Goal: Information Seeking & Learning: Learn about a topic

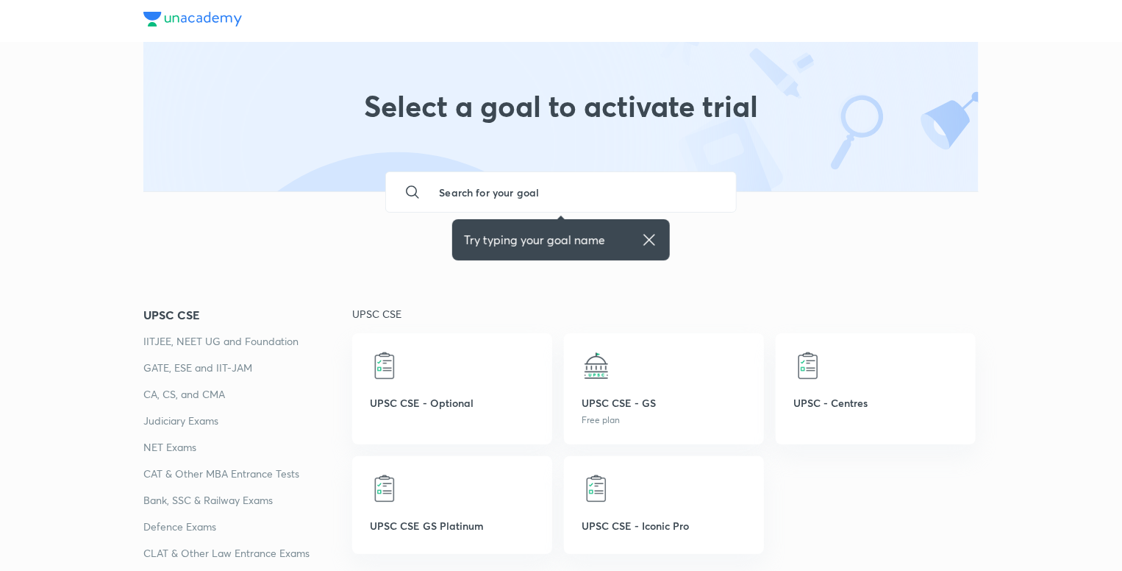
click at [630, 374] on div at bounding box center [664, 365] width 165 height 29
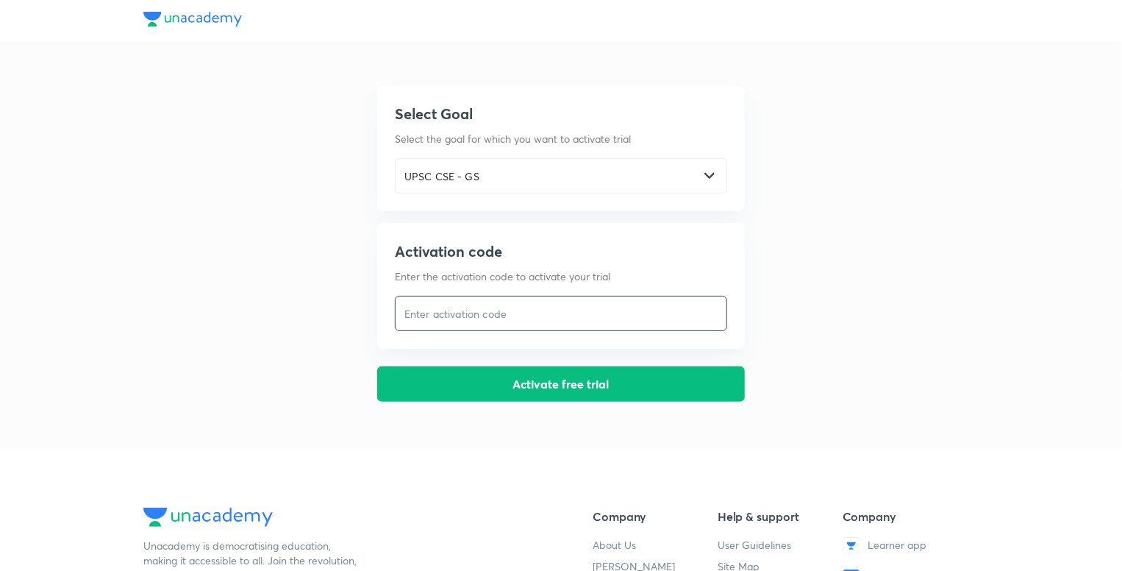
click at [539, 309] on input "text" at bounding box center [561, 314] width 331 height 30
type input "Mrunal.org"
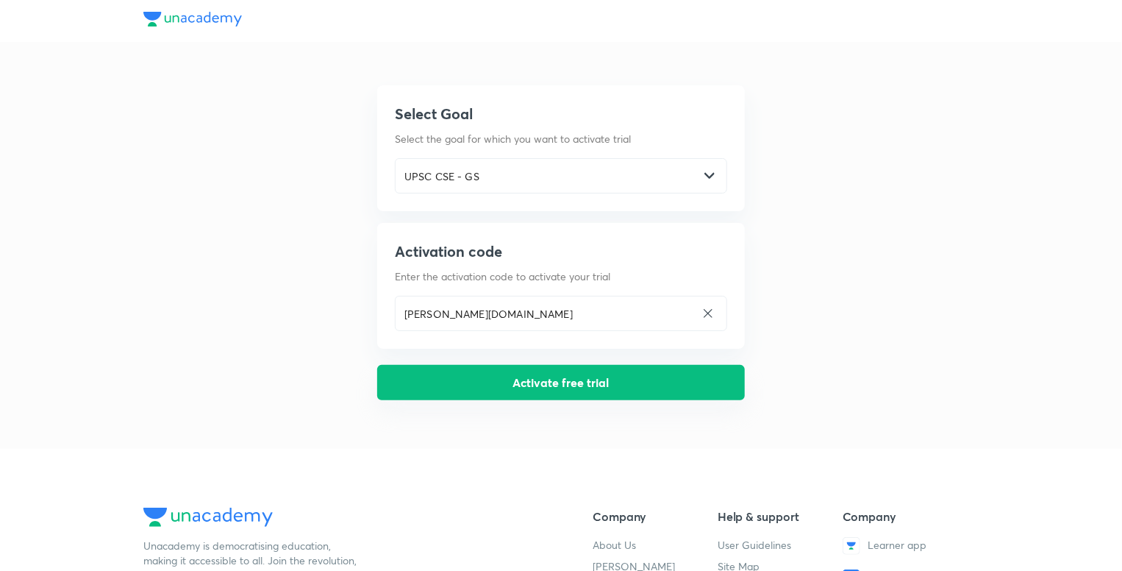
click at [554, 390] on button "Activate free trial" at bounding box center [561, 382] width 368 height 35
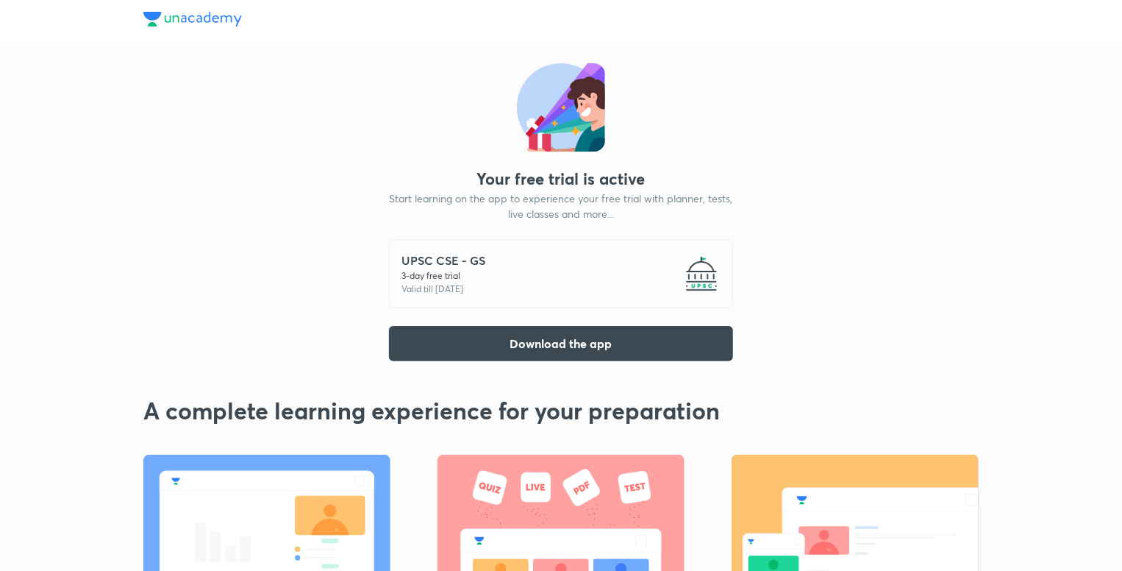
click at [468, 271] on p "3 -day free trial" at bounding box center [443, 275] width 84 height 13
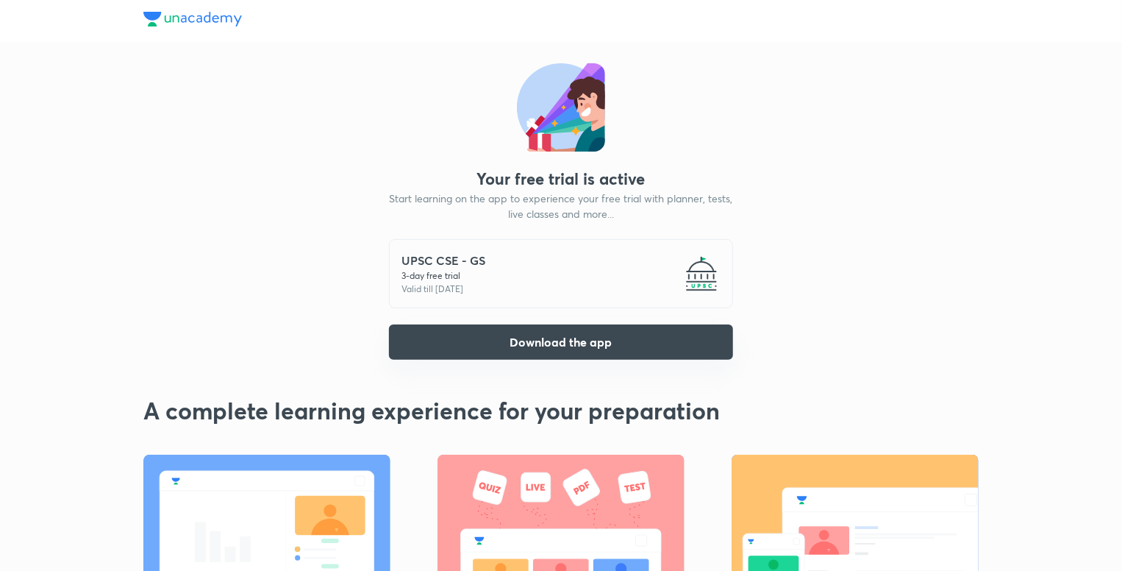
click at [576, 346] on button "Download the app" at bounding box center [561, 341] width 344 height 35
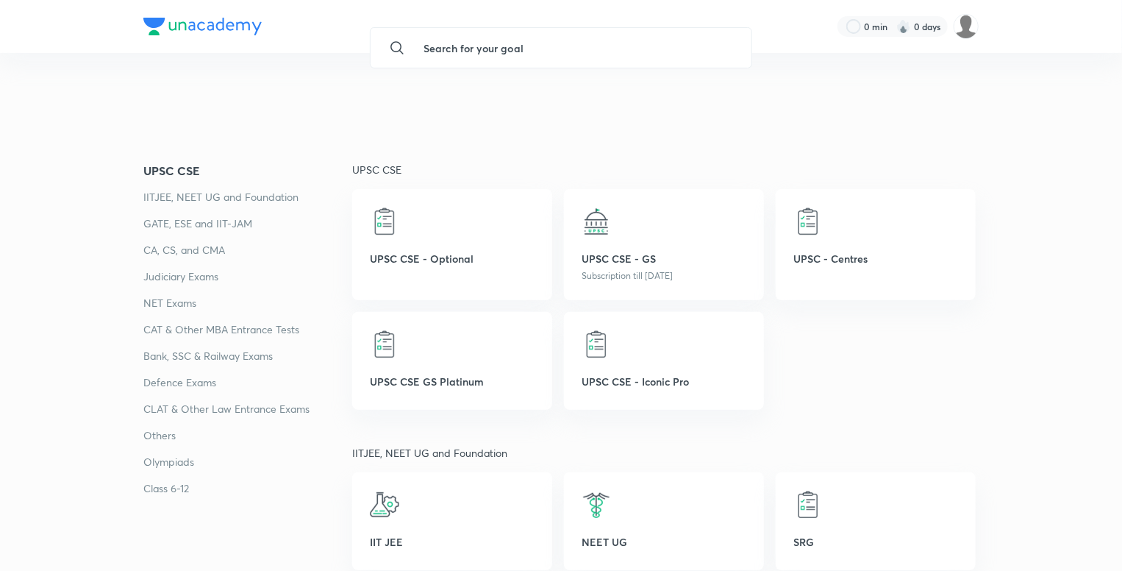
scroll to position [170, 0]
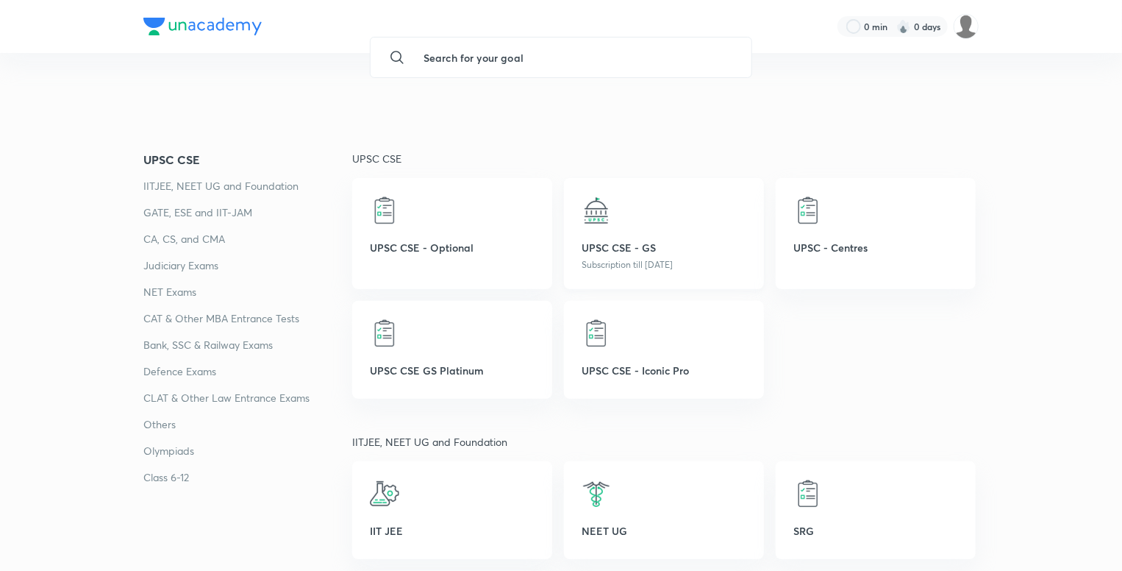
click at [672, 240] on p "UPSC CSE - GS" at bounding box center [664, 247] width 165 height 15
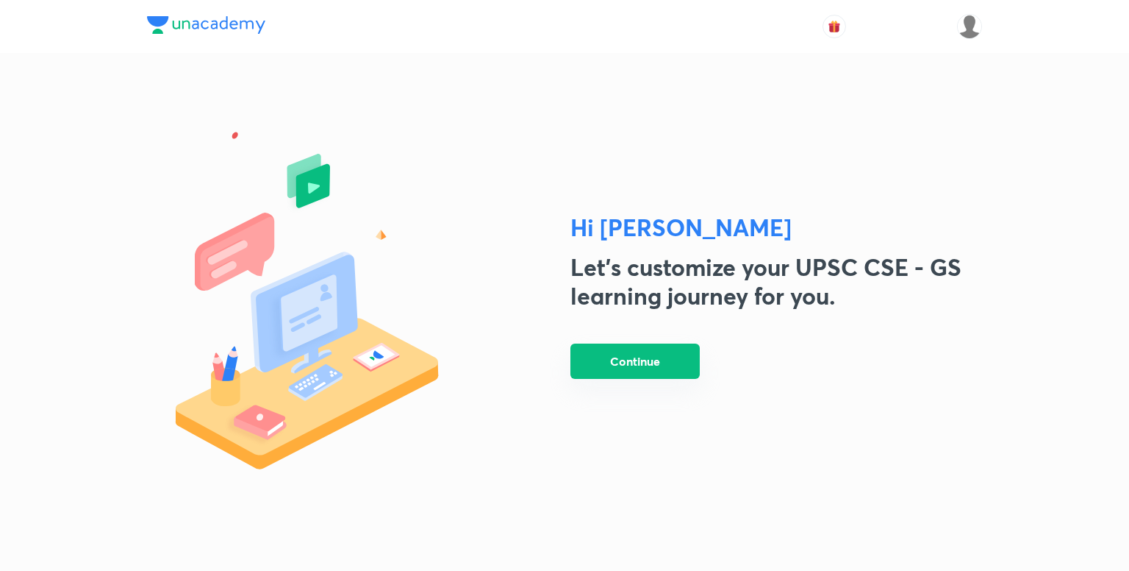
click at [632, 370] on button "Continue" at bounding box center [635, 360] width 129 height 35
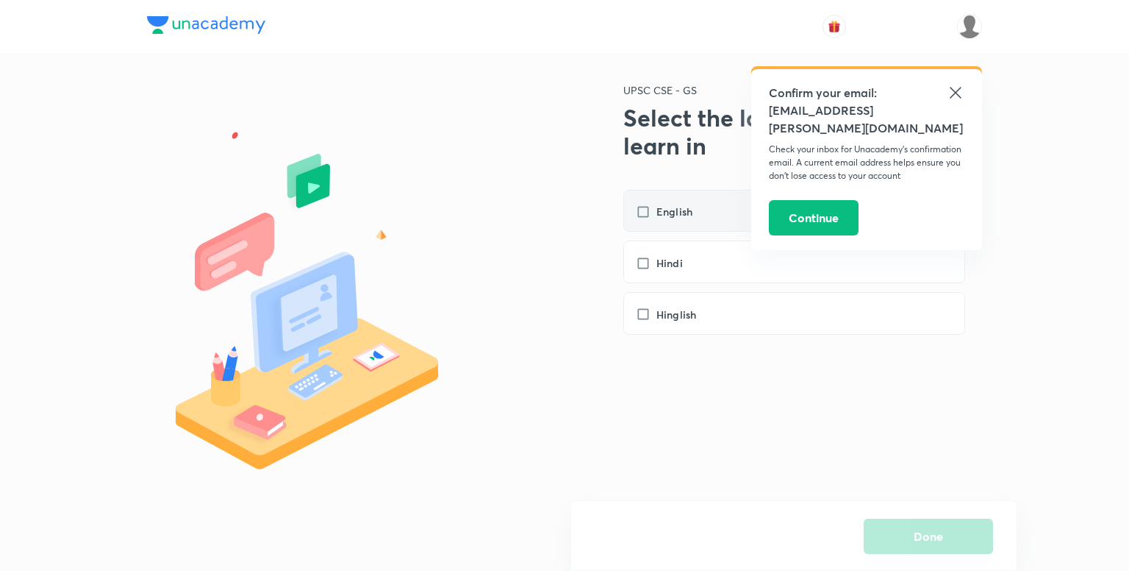
click at [646, 210] on label "English" at bounding box center [671, 211] width 71 height 15
checkbox input "true"
click at [961, 92] on icon at bounding box center [956, 93] width 18 height 18
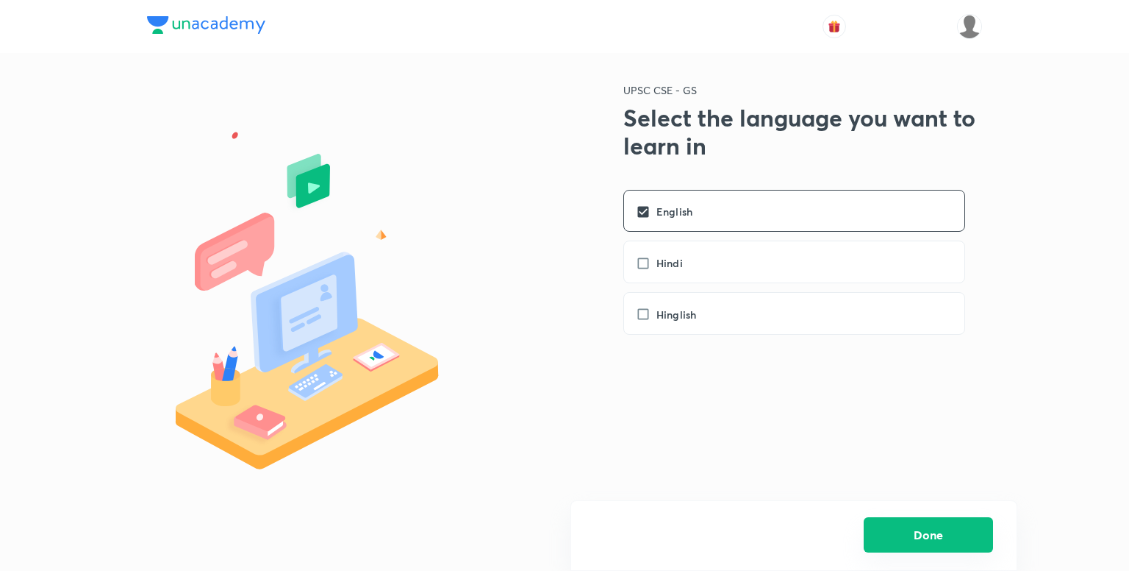
click at [915, 526] on button "Done" at bounding box center [928, 534] width 129 height 35
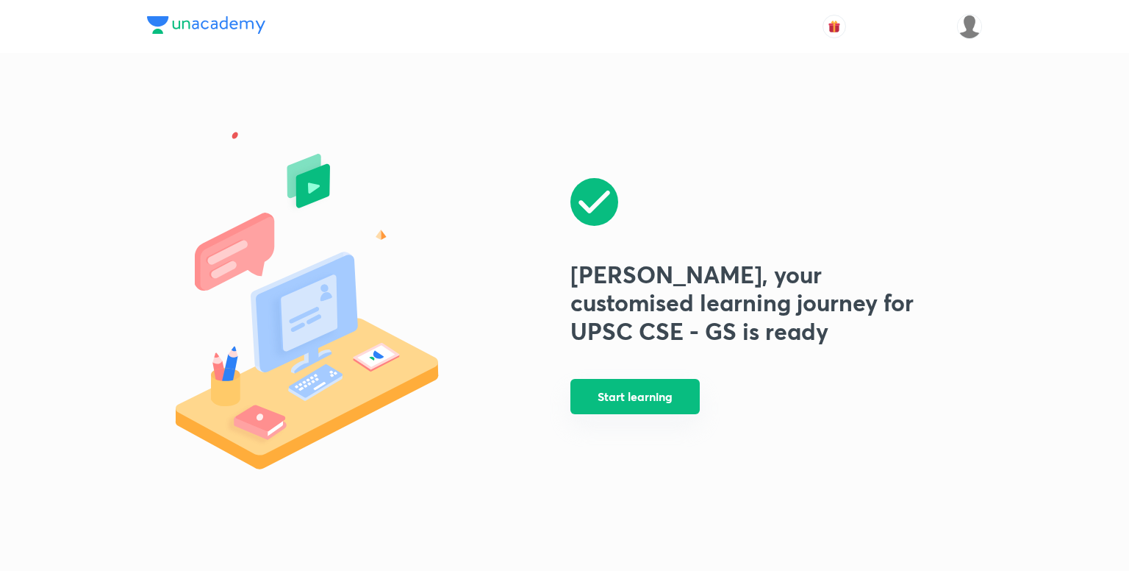
click at [655, 400] on button "Start learning" at bounding box center [635, 396] width 129 height 35
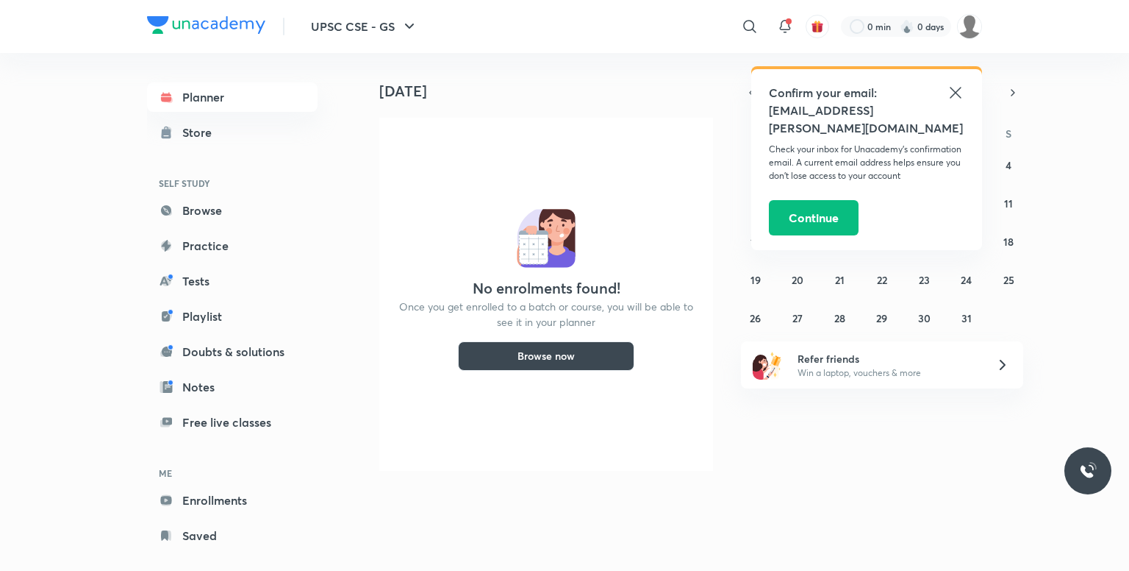
click at [958, 95] on icon at bounding box center [955, 92] width 11 height 11
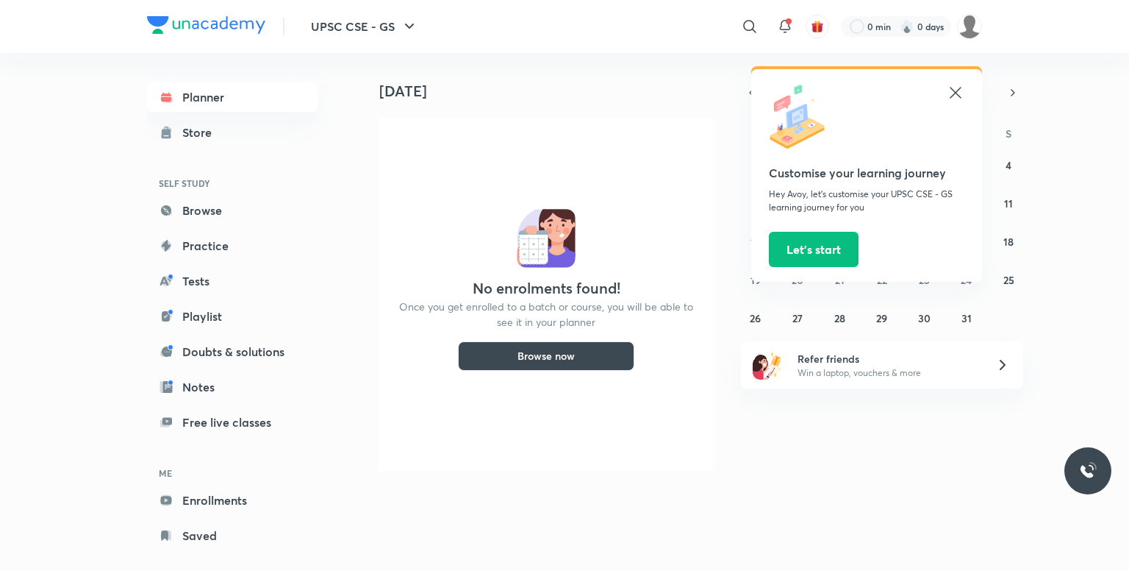
click at [956, 89] on icon at bounding box center [956, 93] width 18 height 18
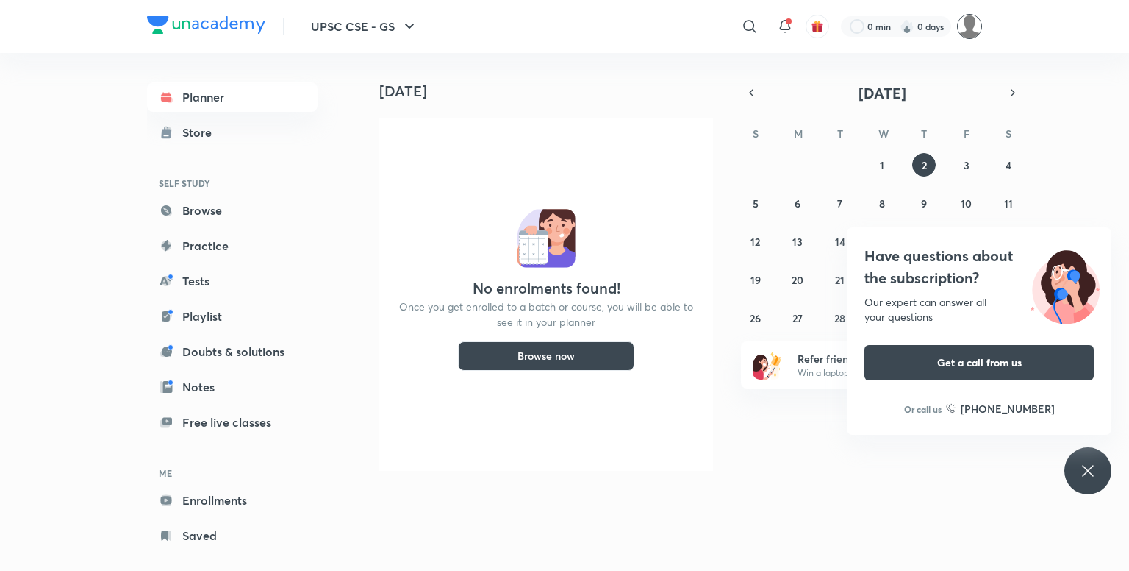
click at [973, 27] on img at bounding box center [969, 26] width 25 height 25
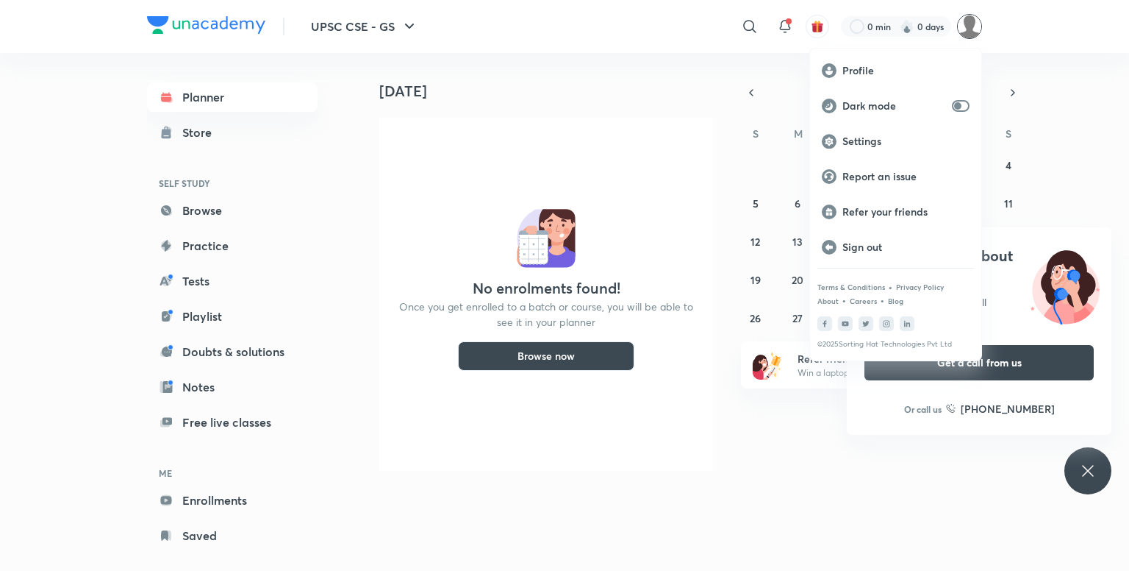
click at [554, 18] on div at bounding box center [564, 285] width 1129 height 571
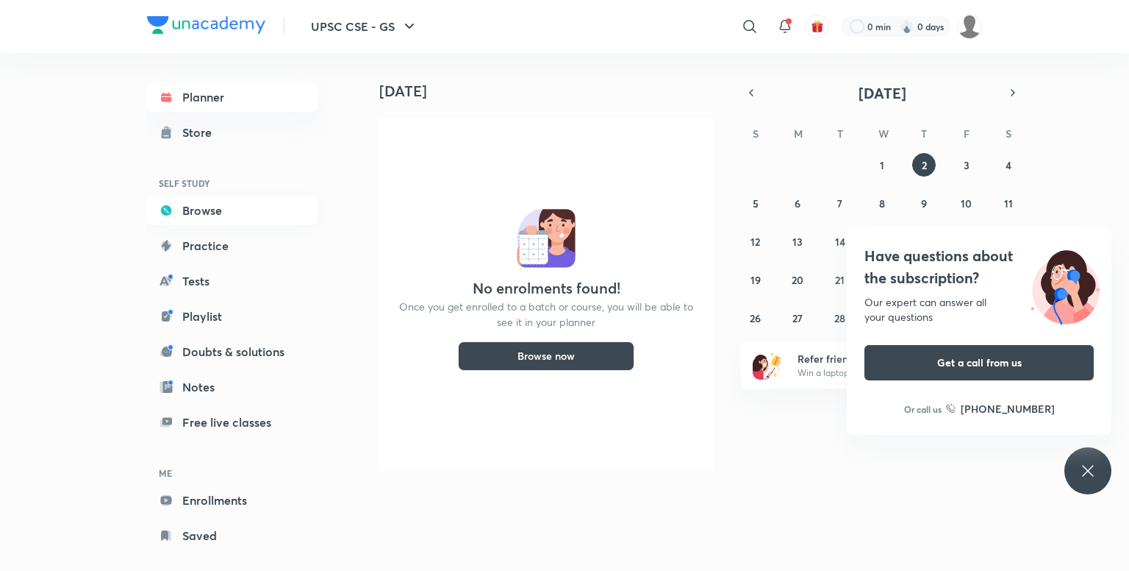
click at [215, 210] on link "Browse" at bounding box center [232, 210] width 171 height 29
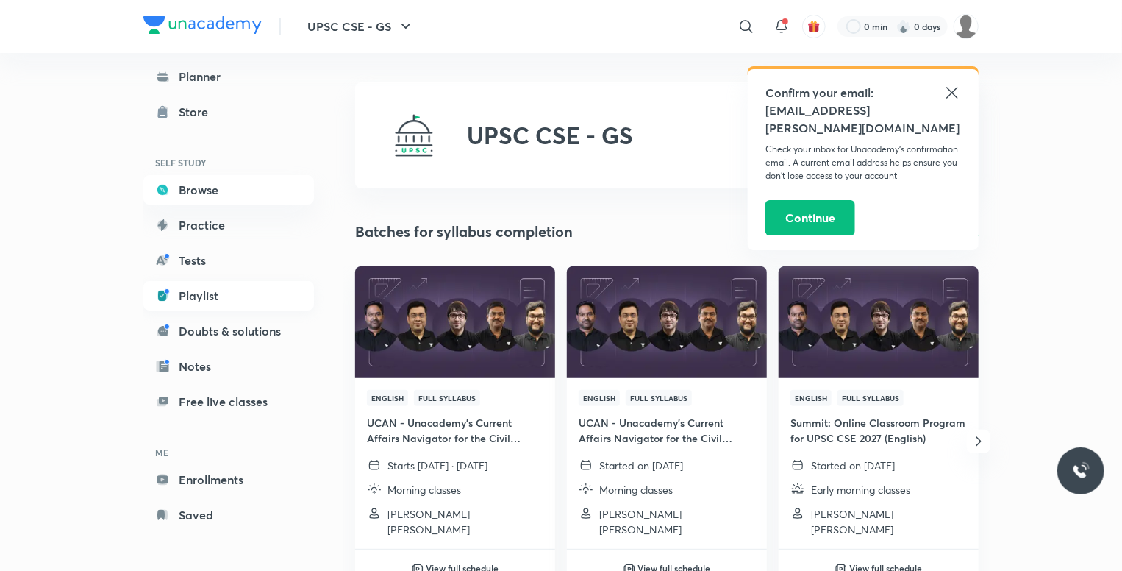
scroll to position [20, 0]
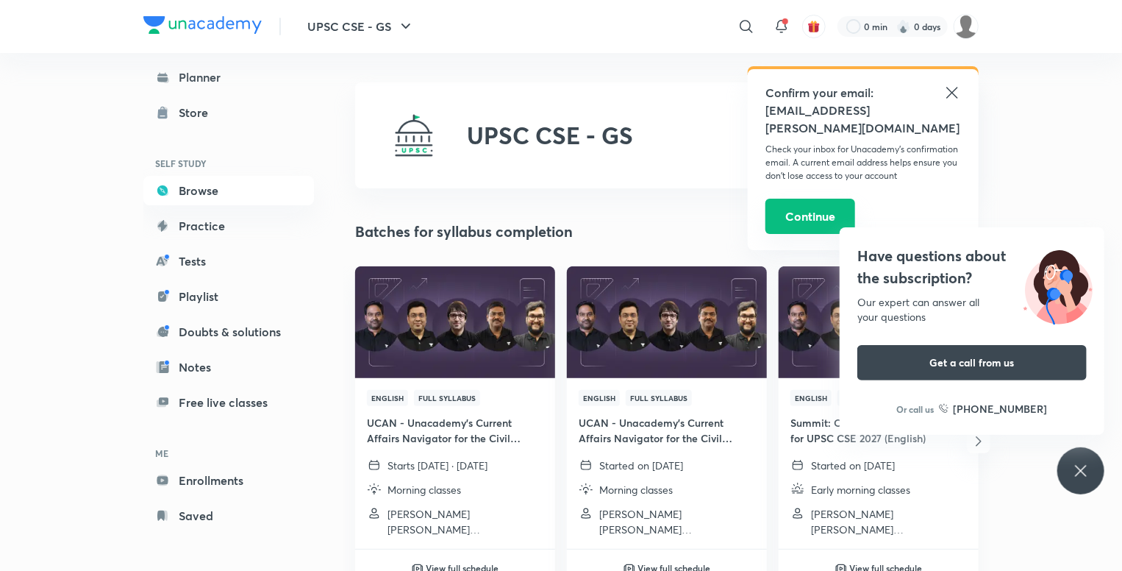
click at [829, 199] on button "Continue" at bounding box center [810, 216] width 90 height 35
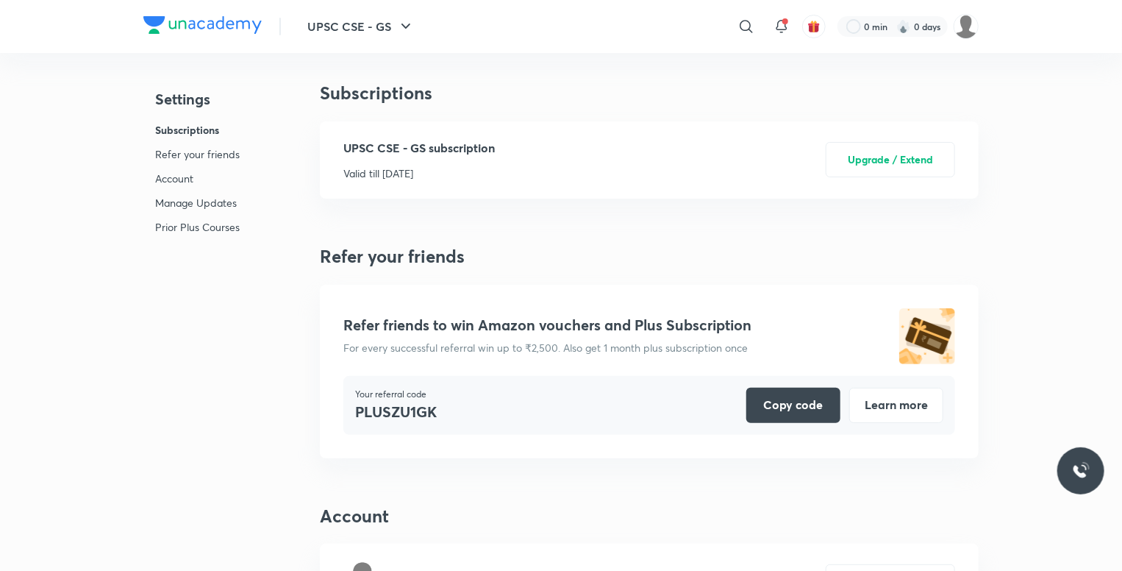
scroll to position [3737, 0]
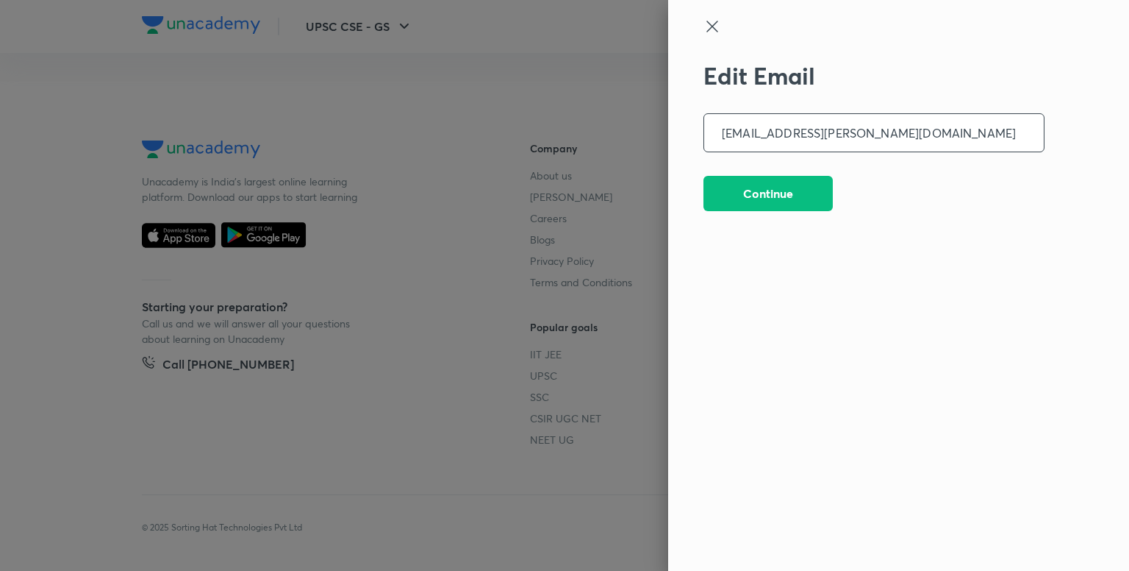
drag, startPoint x: 877, startPoint y: 132, endPoint x: 665, endPoint y: 146, distance: 212.2
click at [665, 146] on div "Edit Email avoy.roy@hotmail.com ​ Continue" at bounding box center [564, 285] width 1129 height 571
type input "avoyroy2013@gmail.com"
click at [713, 33] on icon at bounding box center [713, 27] width 18 height 18
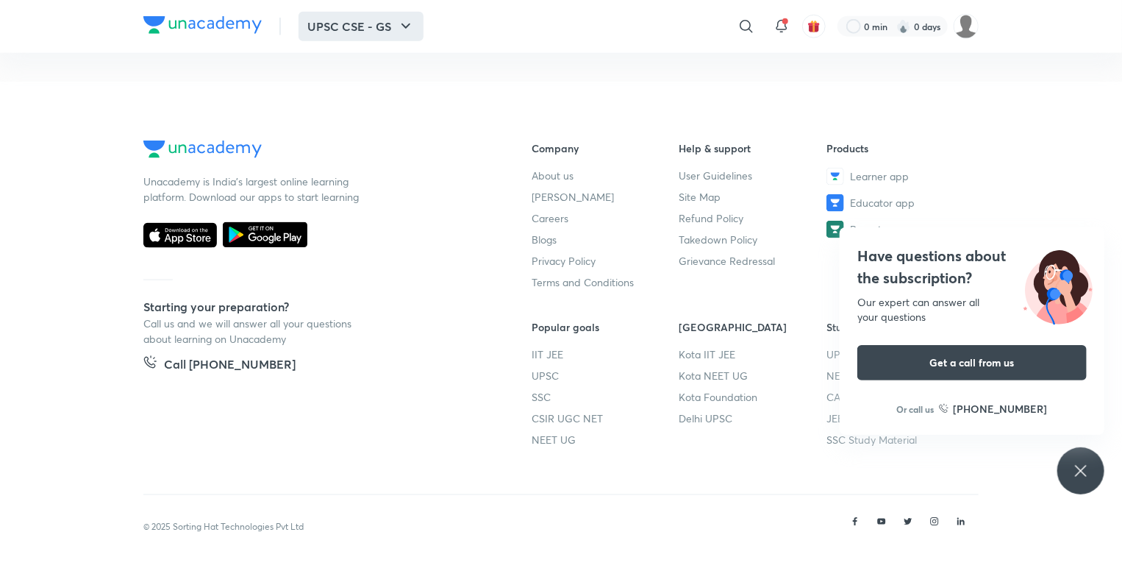
click at [406, 24] on icon "button" at bounding box center [406, 27] width 18 height 18
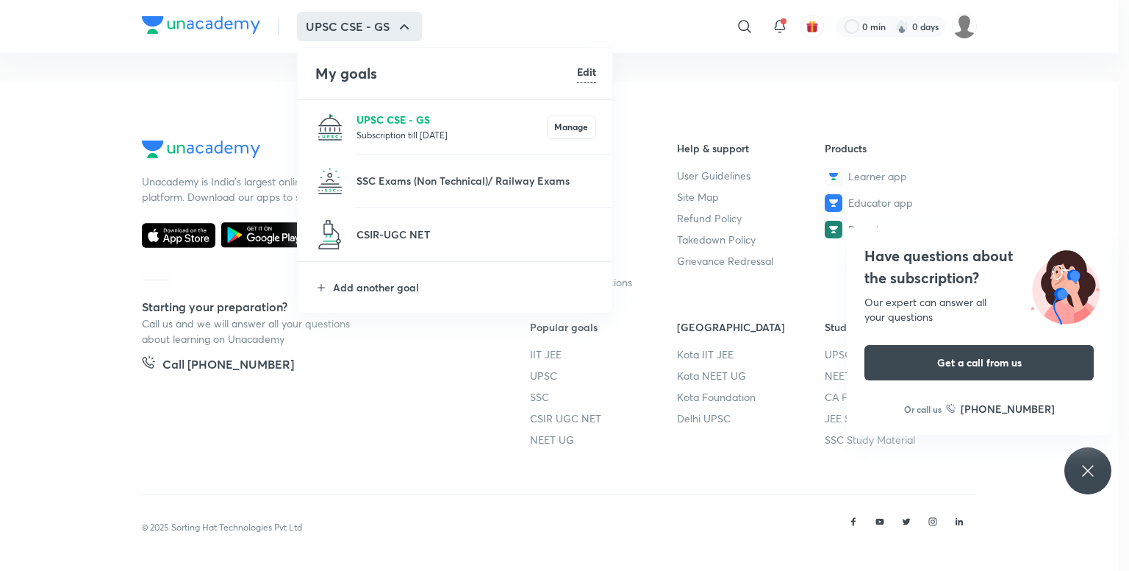
click at [377, 116] on p "UPSC CSE - GS" at bounding box center [452, 119] width 190 height 15
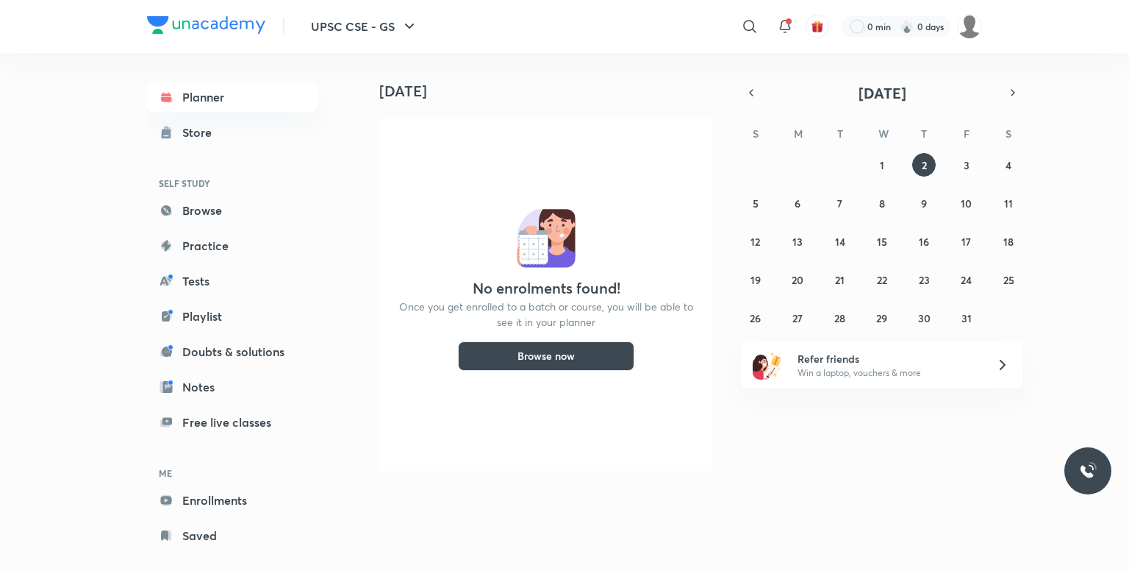
click at [551, 357] on button "Browse now" at bounding box center [546, 355] width 176 height 29
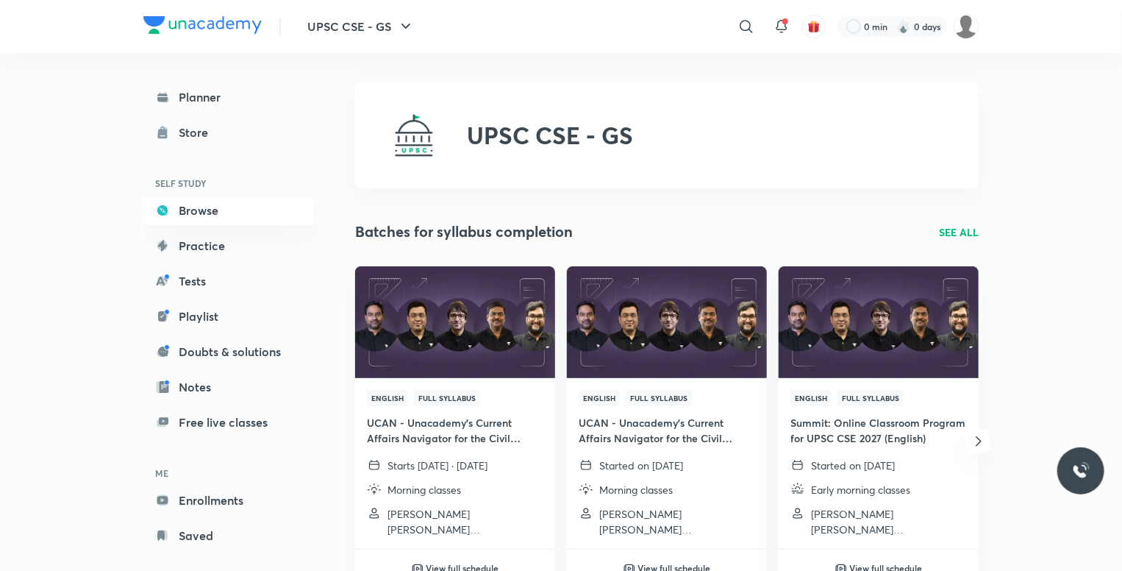
click at [955, 230] on p "SEE ALL" at bounding box center [959, 231] width 40 height 15
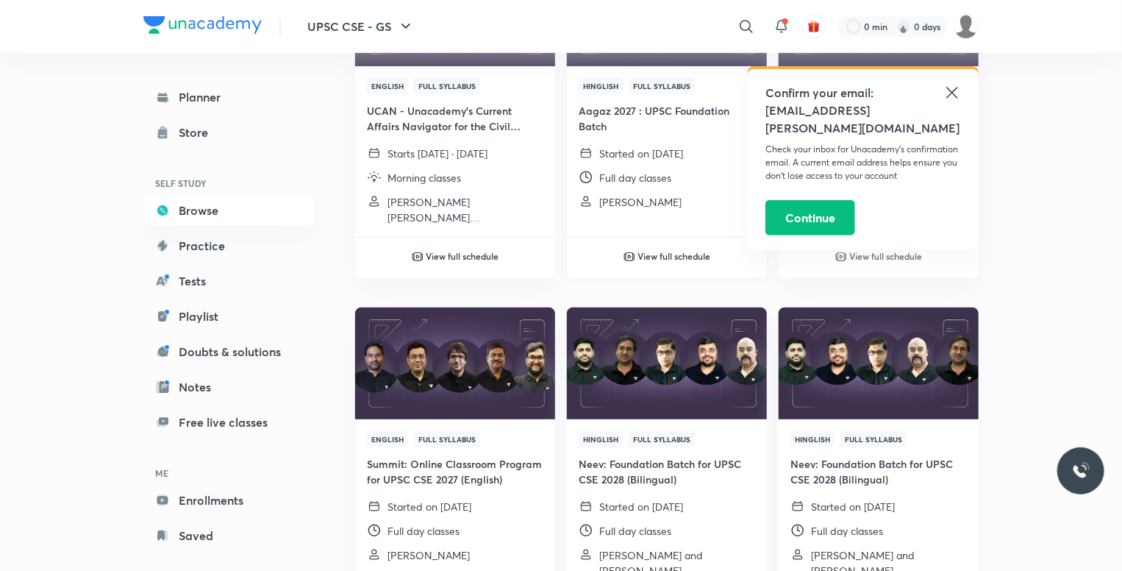
scroll to position [256, 0]
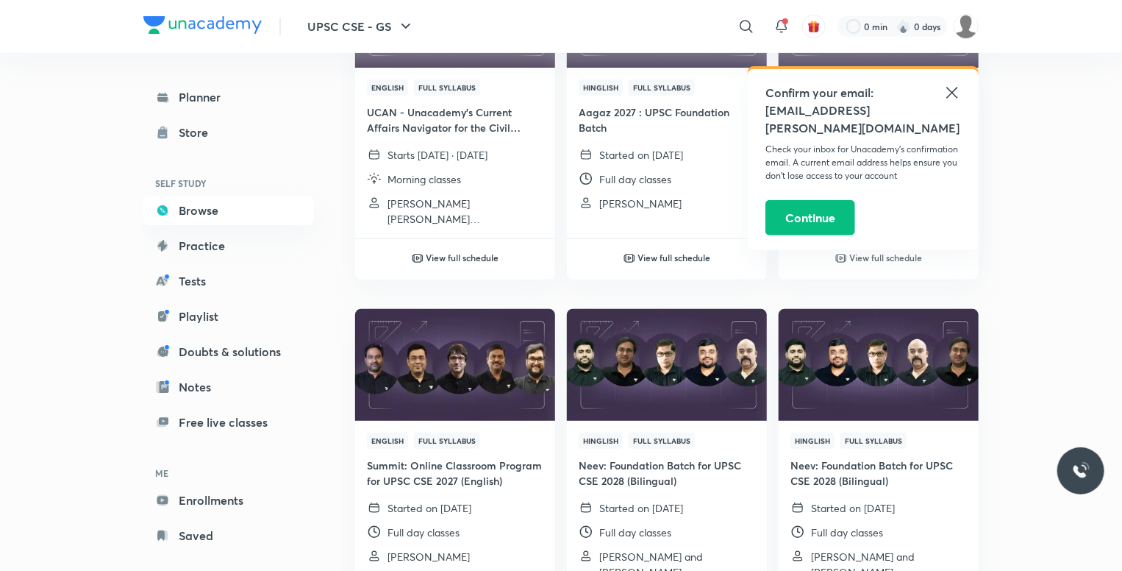
click at [953, 93] on icon at bounding box center [951, 92] width 11 height 11
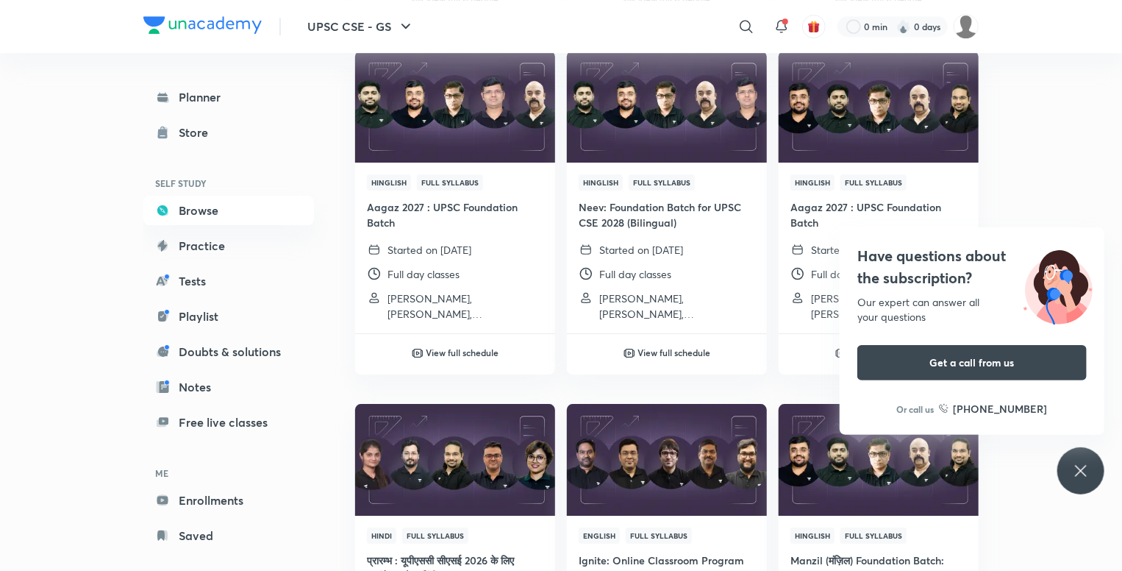
scroll to position [5064, 0]
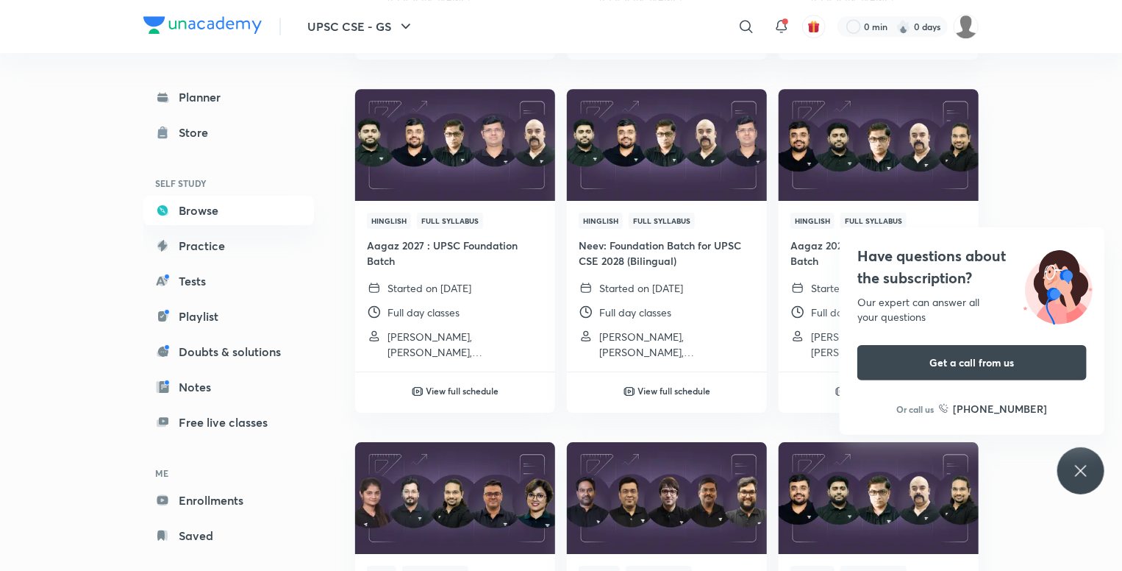
click at [231, 22] on img at bounding box center [202, 25] width 118 height 18
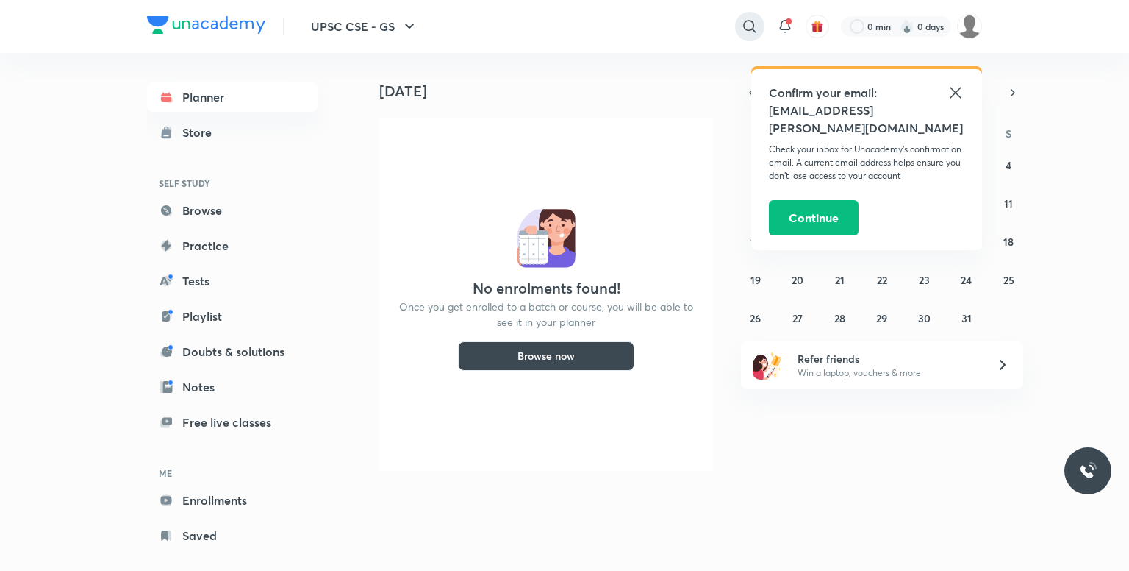
click at [751, 29] on div "​ Confirm your email: [EMAIL_ADDRESS][PERSON_NAME][DOMAIN_NAME] Check your inbo…" at bounding box center [738, 26] width 488 height 35
click at [758, 26] on icon at bounding box center [750, 27] width 18 height 18
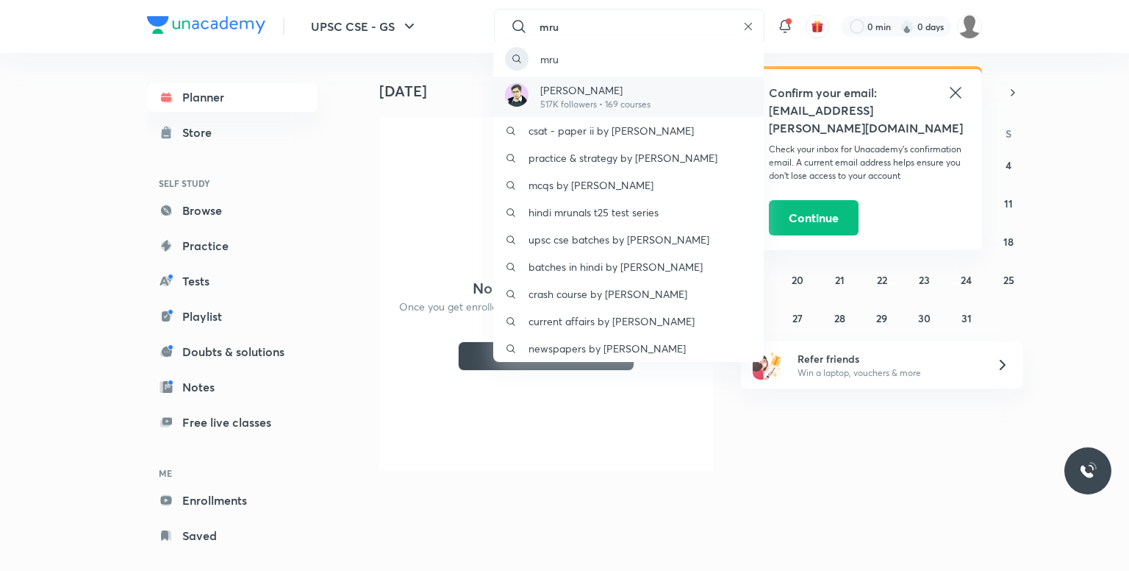
type input "mru"
click at [588, 89] on p "[PERSON_NAME]" at bounding box center [595, 89] width 110 height 15
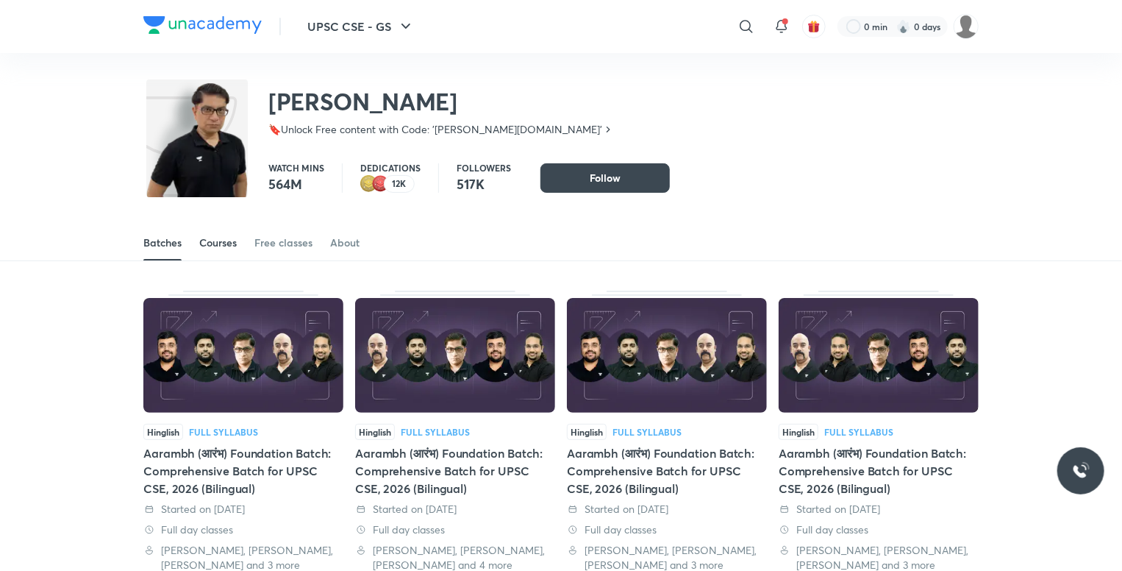
click at [223, 240] on div "Courses" at bounding box center [218, 242] width 38 height 15
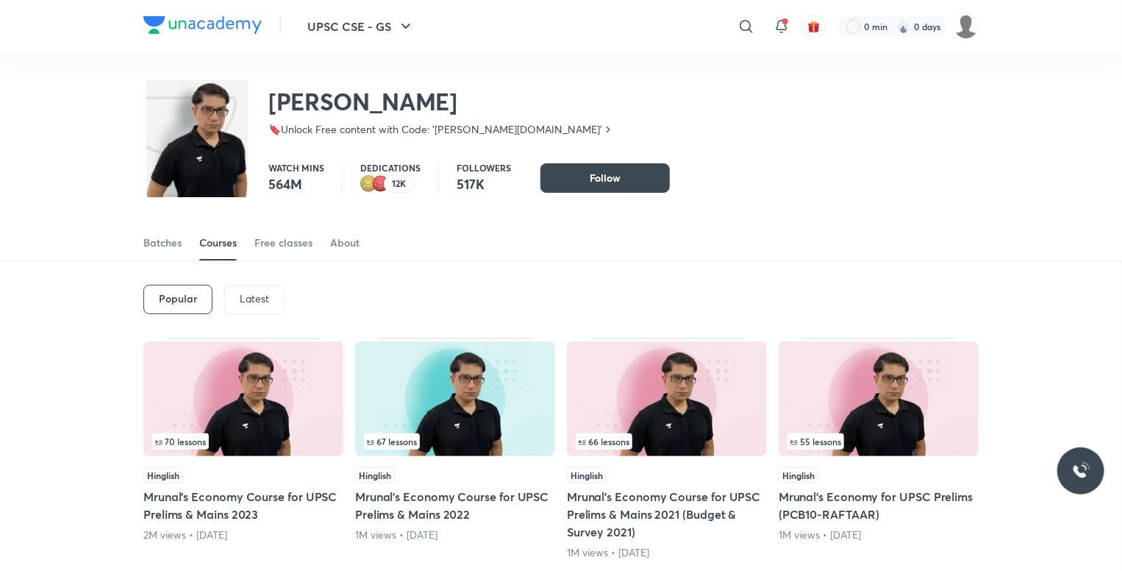
click at [259, 295] on p "Latest" at bounding box center [254, 299] width 29 height 12
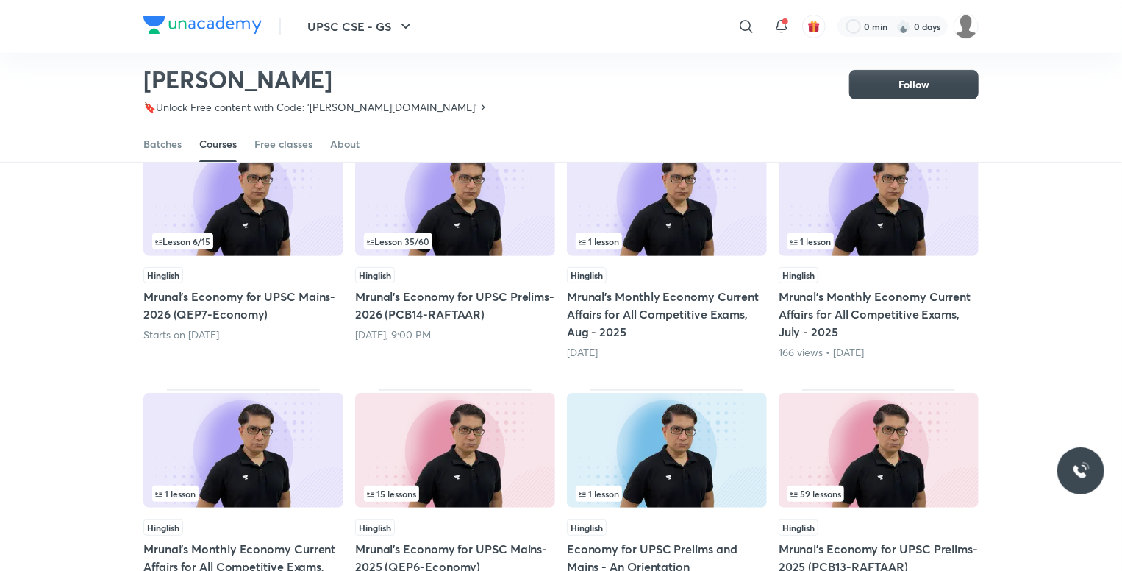
scroll to position [156, 0]
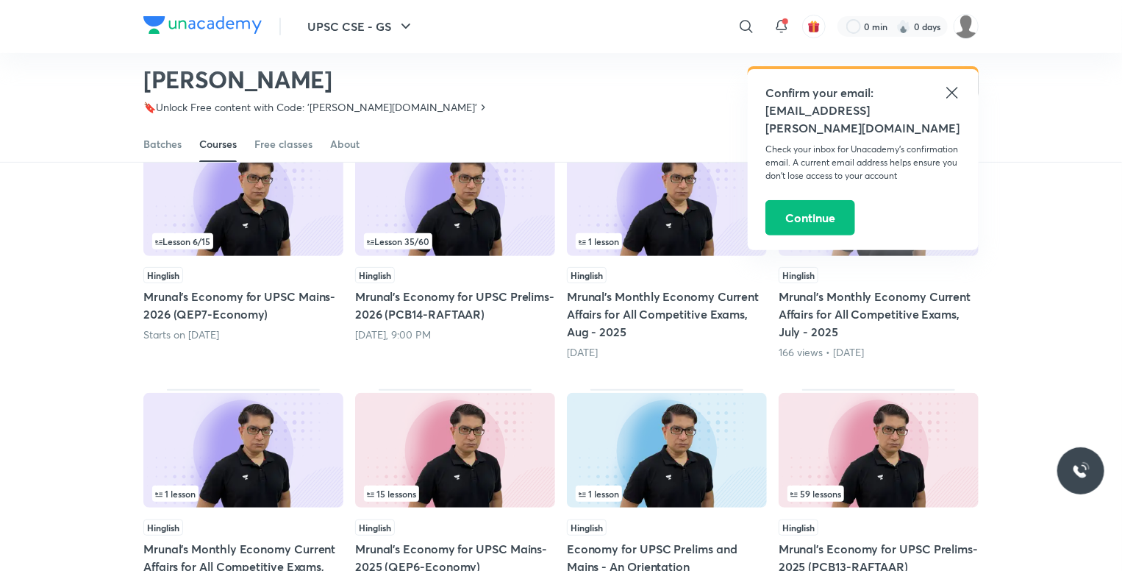
click at [466, 310] on h5 "Mrunal’s Economy for UPSC Prelims-2026 (PCB14-RAFTAAR)" at bounding box center [455, 305] width 200 height 35
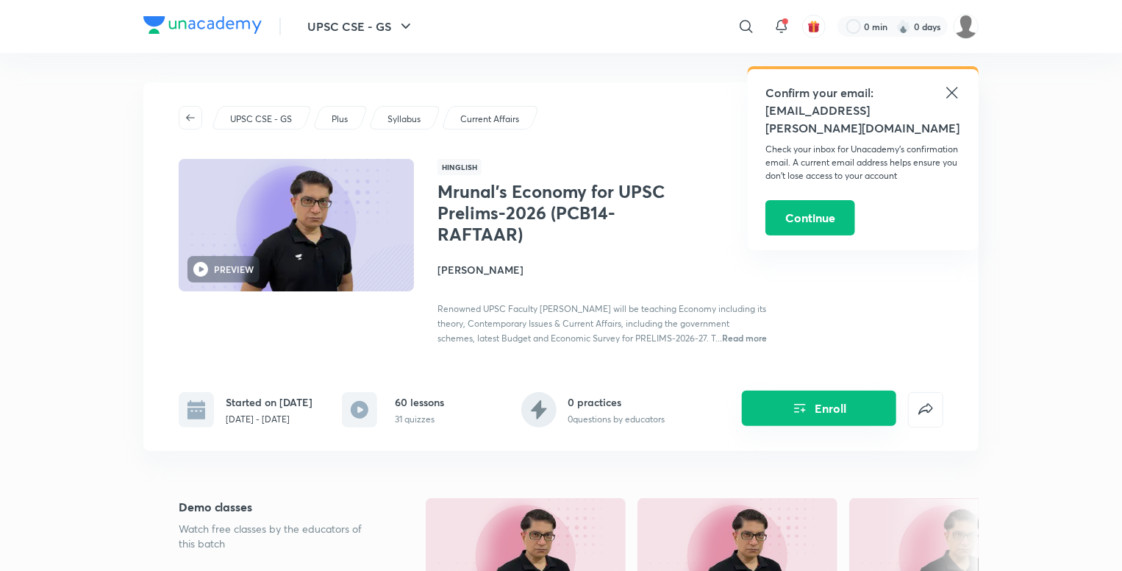
click at [813, 426] on button "Enroll" at bounding box center [819, 407] width 154 height 35
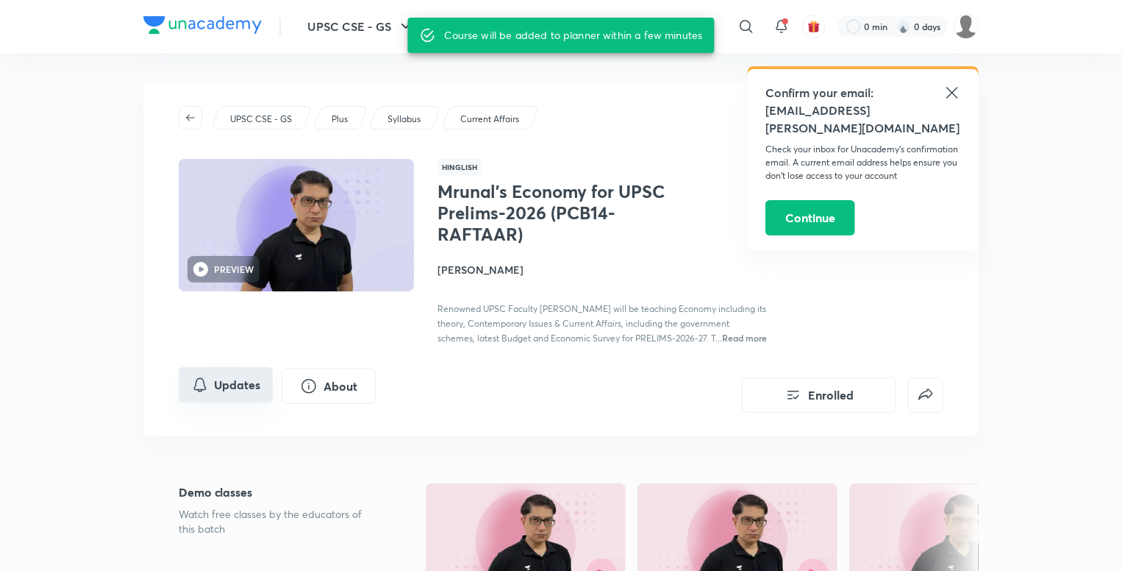
click at [237, 396] on button "Updates" at bounding box center [226, 384] width 94 height 35
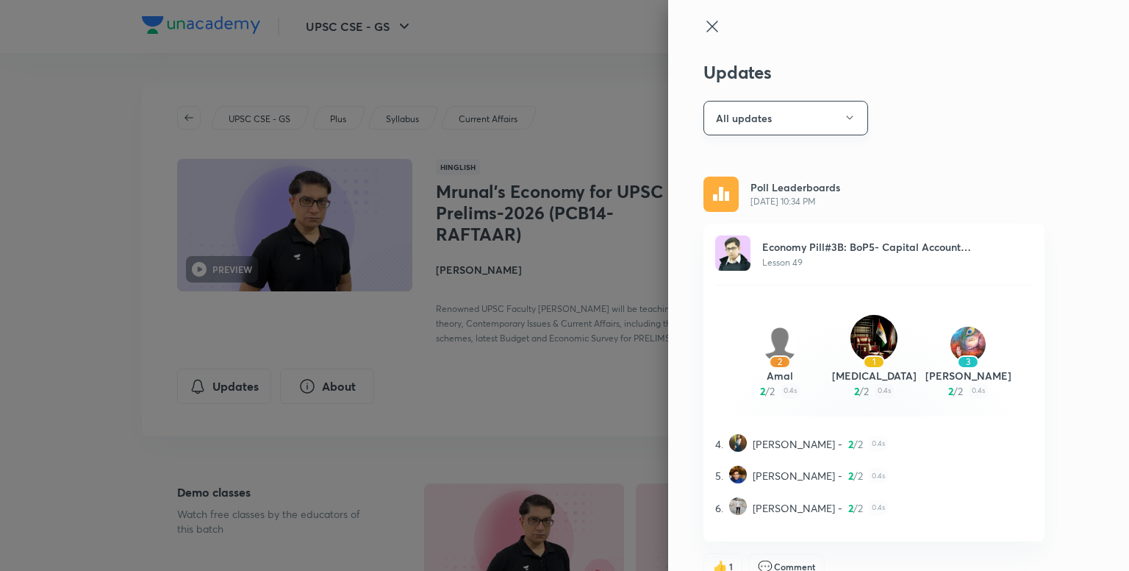
click at [832, 118] on button "All updates" at bounding box center [786, 118] width 165 height 35
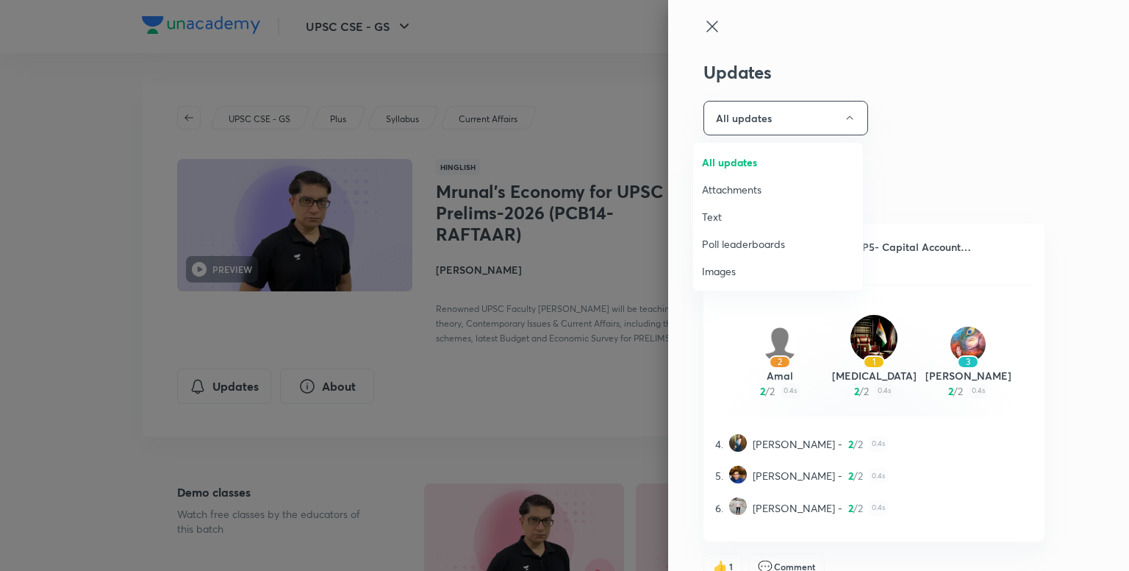
click at [746, 193] on span "Attachments" at bounding box center [778, 189] width 152 height 15
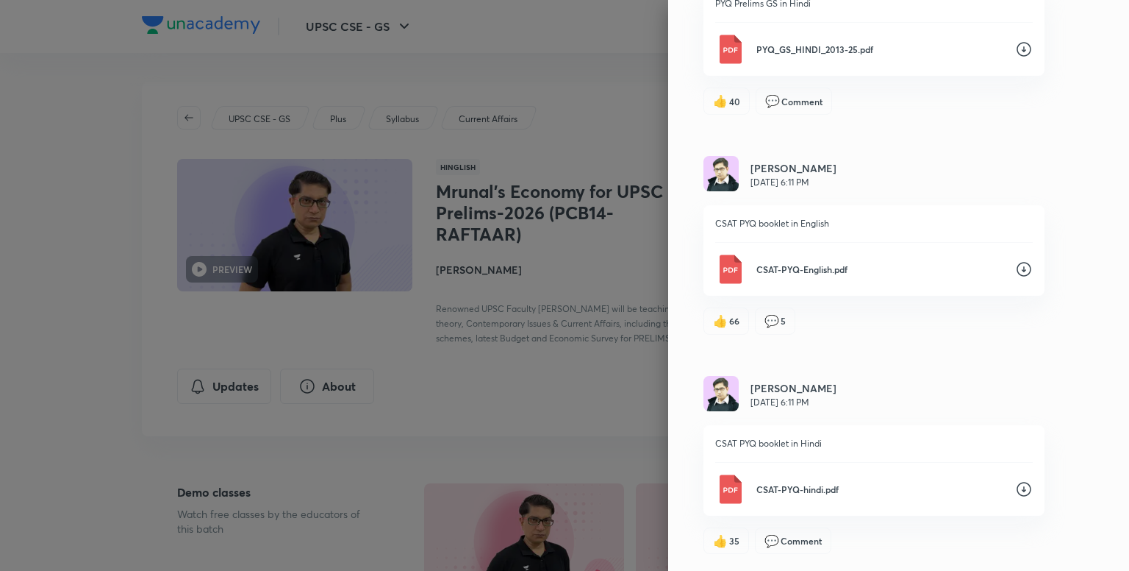
scroll to position [5474, 0]
click at [1016, 267] on icon at bounding box center [1024, 269] width 18 height 18
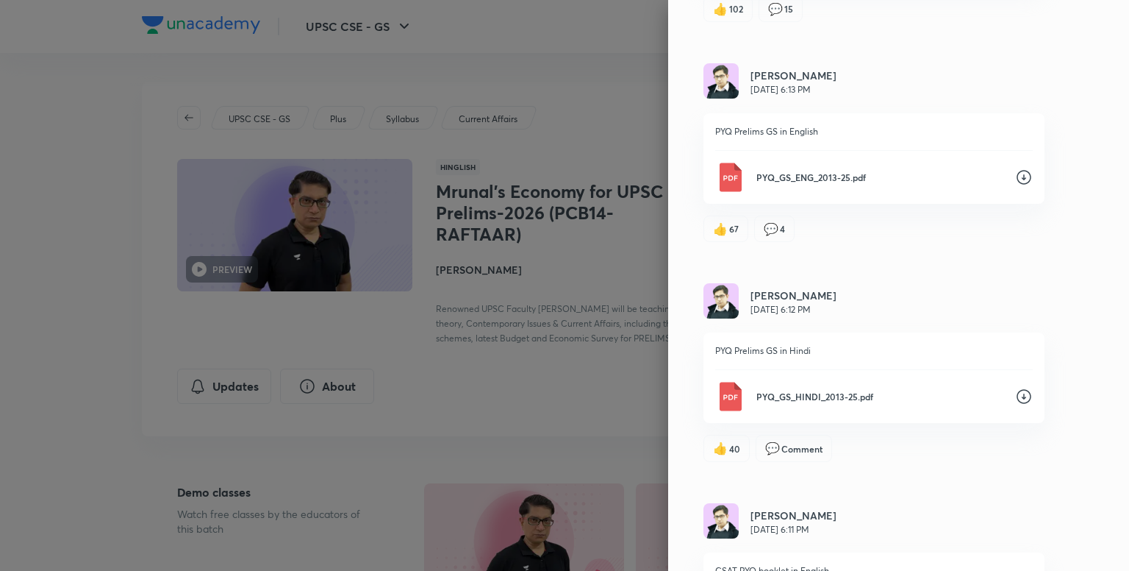
scroll to position [5096, 0]
click at [1015, 187] on icon at bounding box center [1024, 178] width 18 height 18
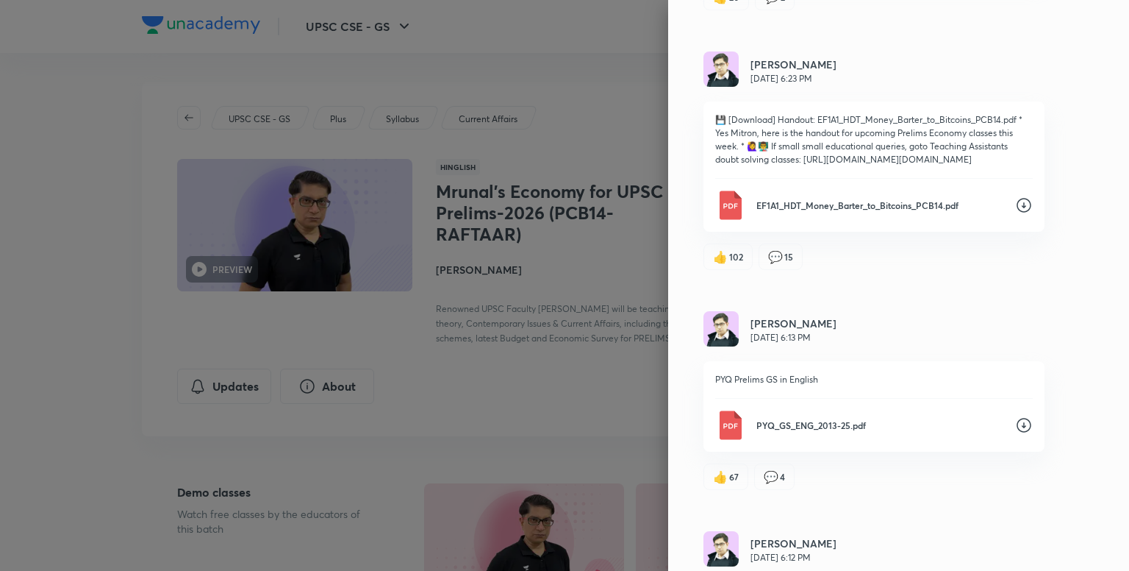
scroll to position [4848, 0]
click at [1015, 215] on icon at bounding box center [1024, 207] width 18 height 18
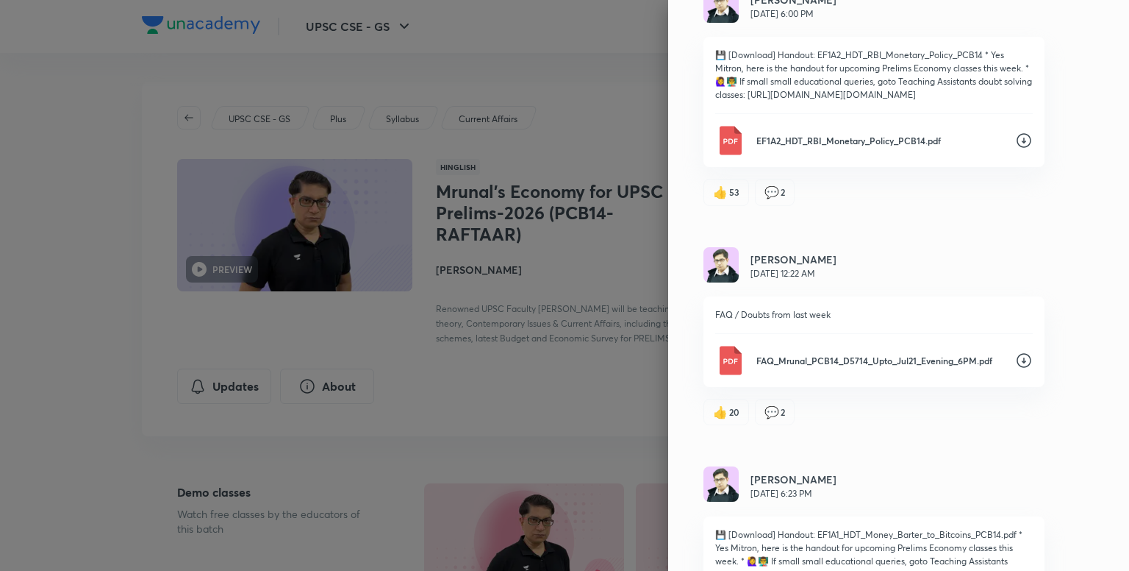
scroll to position [4433, 0]
click at [1015, 151] on icon at bounding box center [1024, 142] width 18 height 18
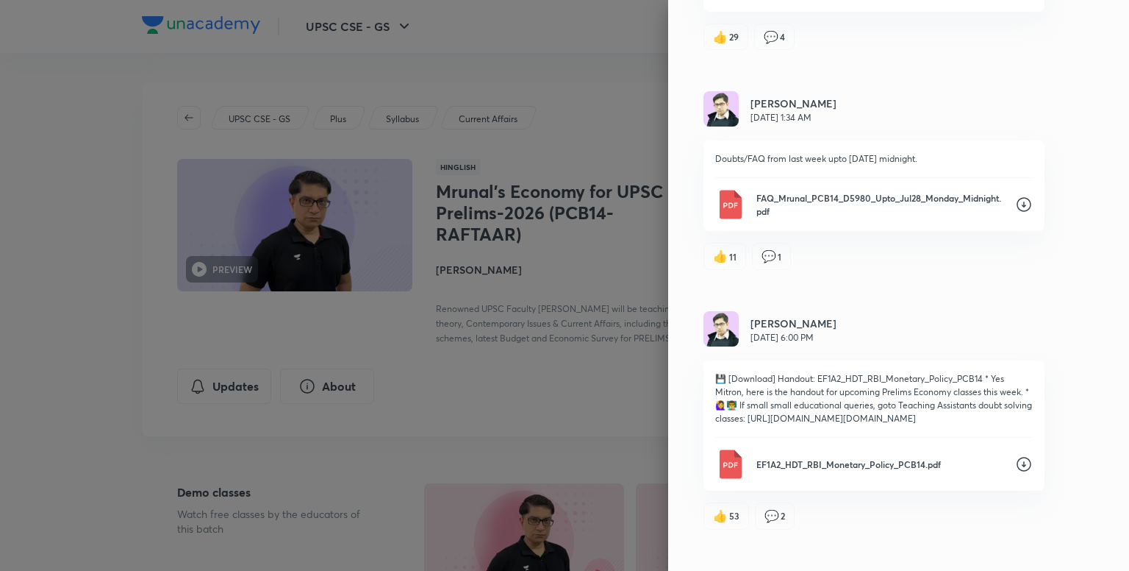
scroll to position [4113, 0]
click at [1015, 212] on icon at bounding box center [1024, 203] width 18 height 18
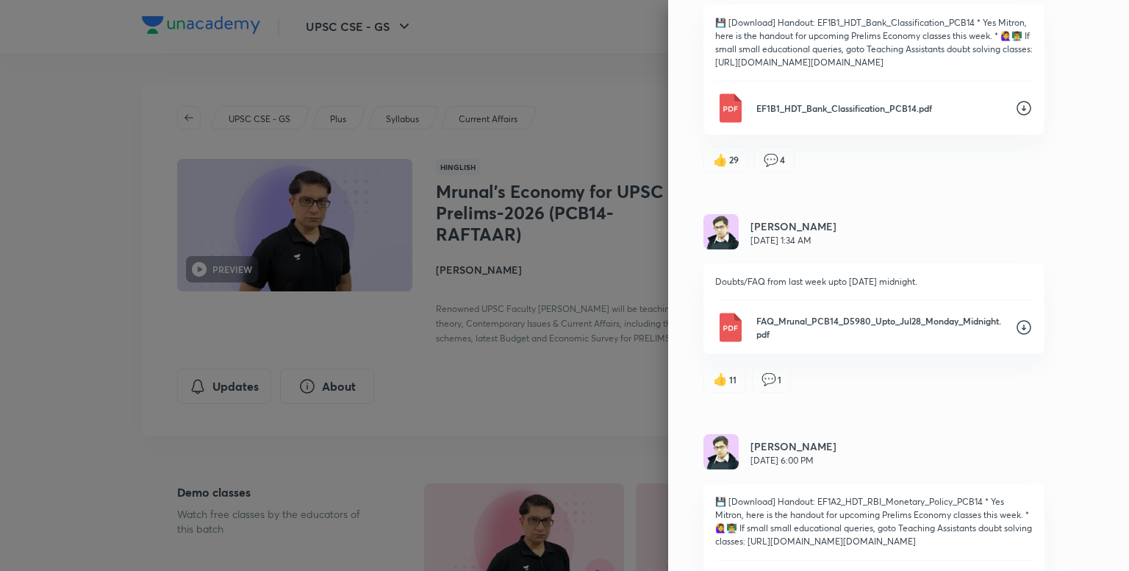
scroll to position [3986, 0]
click at [1015, 119] on icon at bounding box center [1024, 110] width 18 height 18
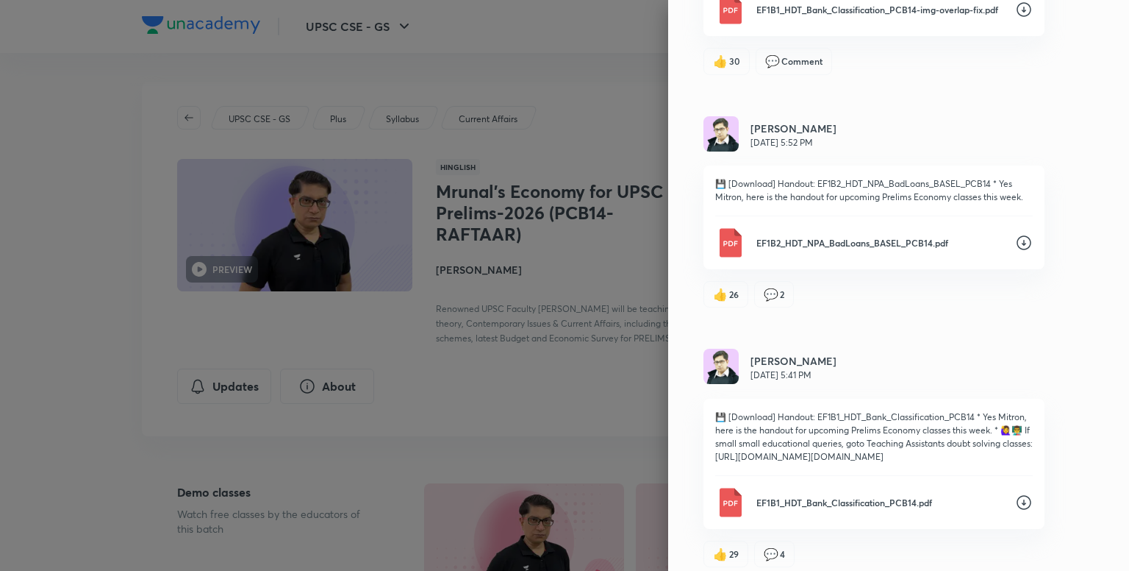
scroll to position [3594, 0]
click at [1017, 250] on icon at bounding box center [1024, 242] width 15 height 15
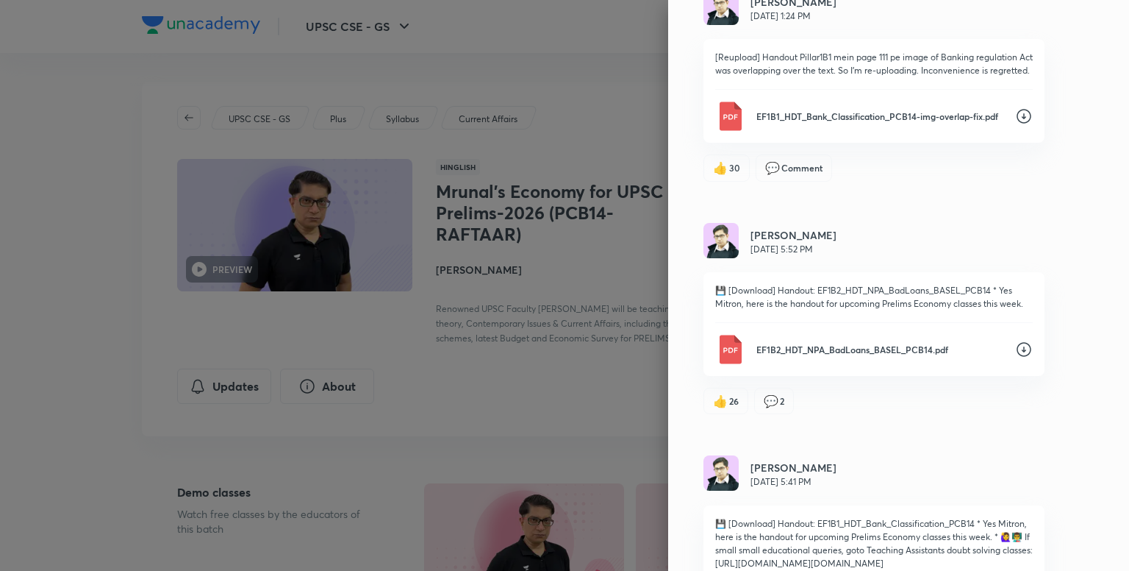
scroll to position [3485, 0]
click at [1015, 127] on icon at bounding box center [1024, 119] width 18 height 18
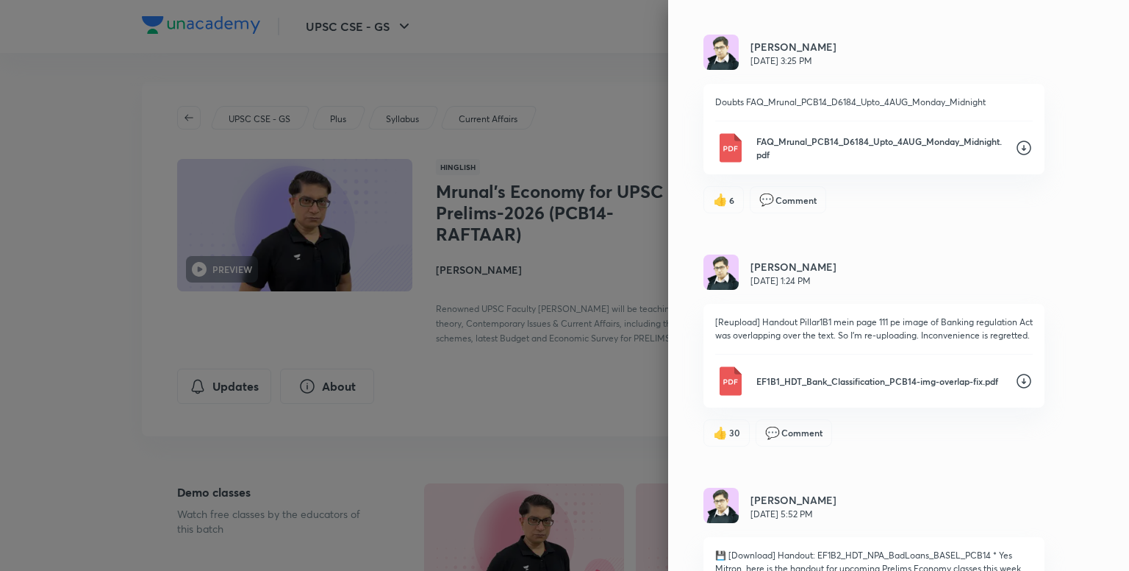
scroll to position [3218, 0]
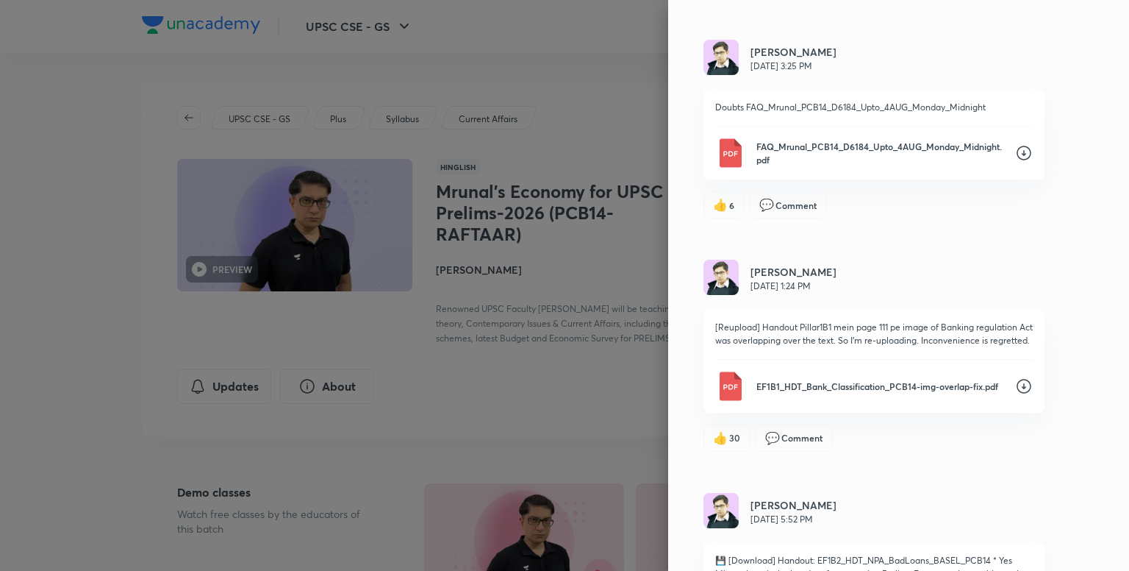
click at [1015, 160] on icon at bounding box center [1024, 153] width 18 height 18
click at [682, 121] on div "Updates Attachments [PERSON_NAME] [DATE] 6:35 PM EF3B_HDT_BOP_Currency_Exchange…" at bounding box center [898, 285] width 461 height 571
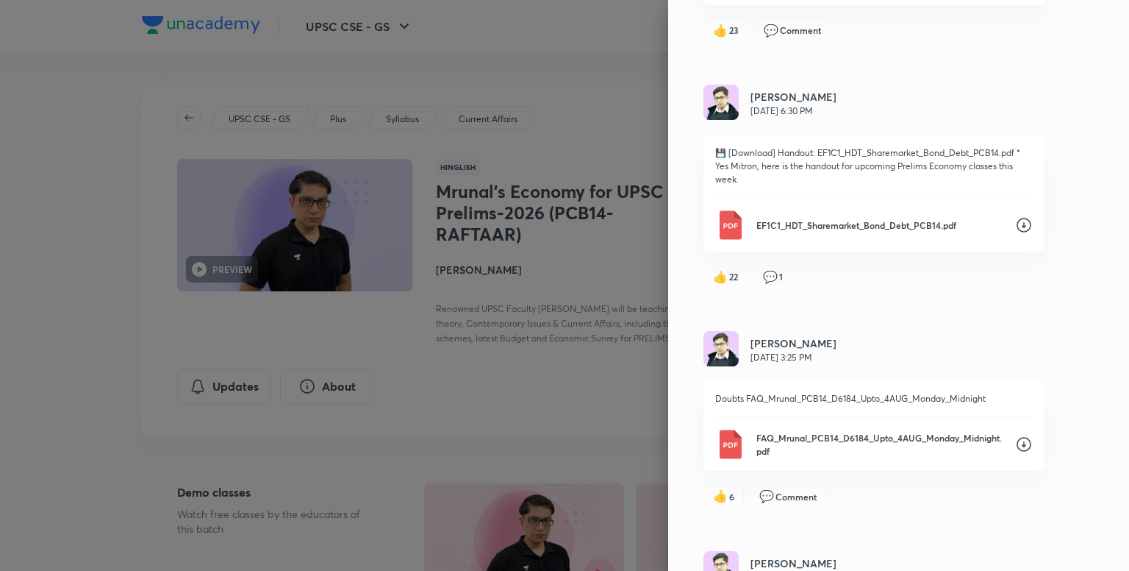
scroll to position [2927, 0]
click at [1017, 232] on icon at bounding box center [1024, 225] width 15 height 15
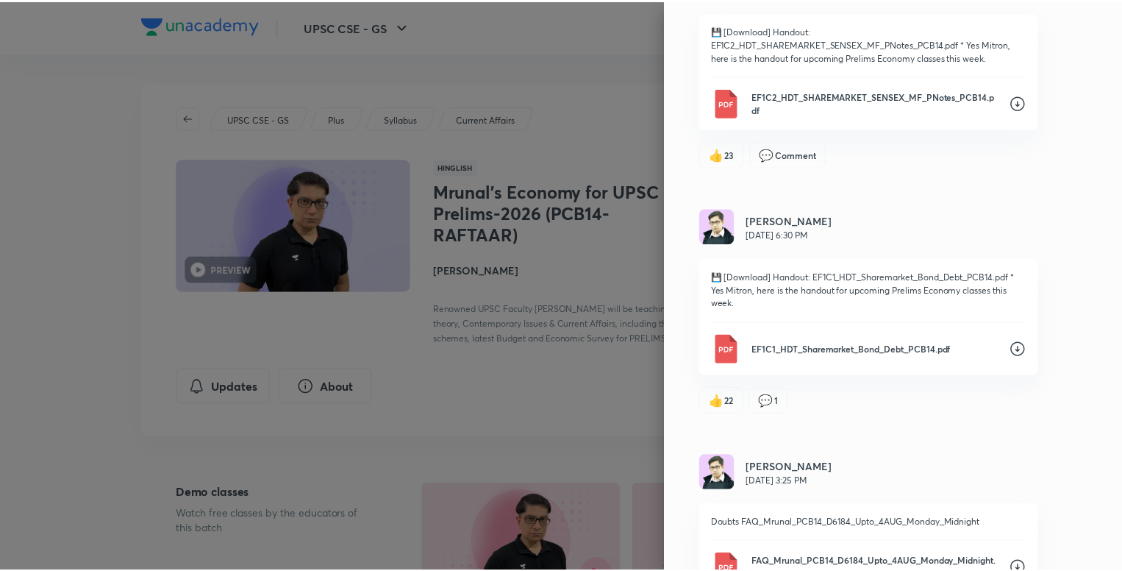
scroll to position [2645, 0]
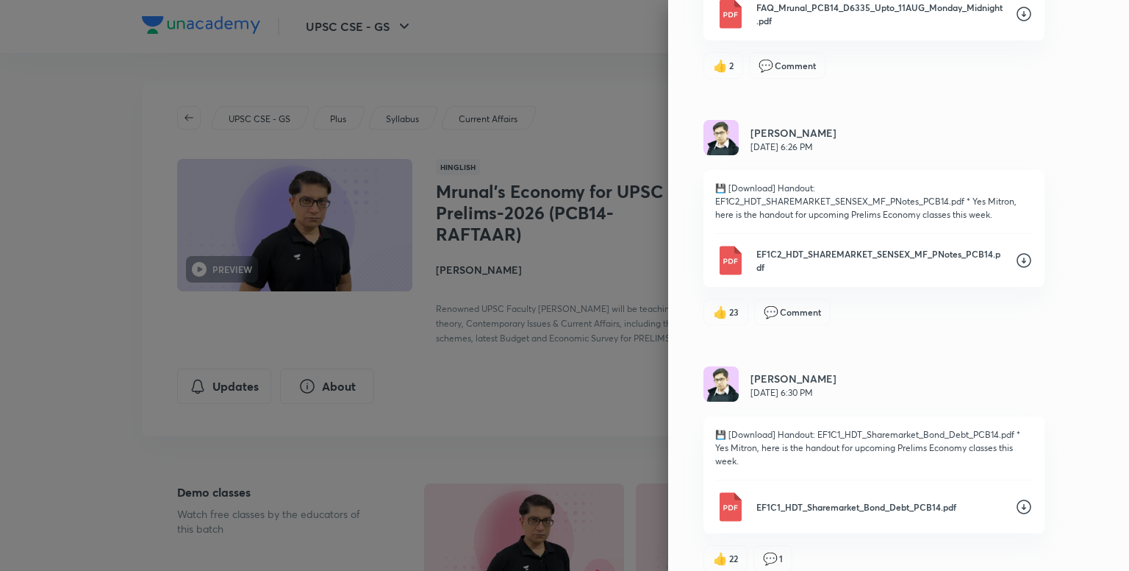
click at [1015, 266] on icon at bounding box center [1024, 260] width 18 height 18
click at [525, 413] on div at bounding box center [564, 285] width 1129 height 571
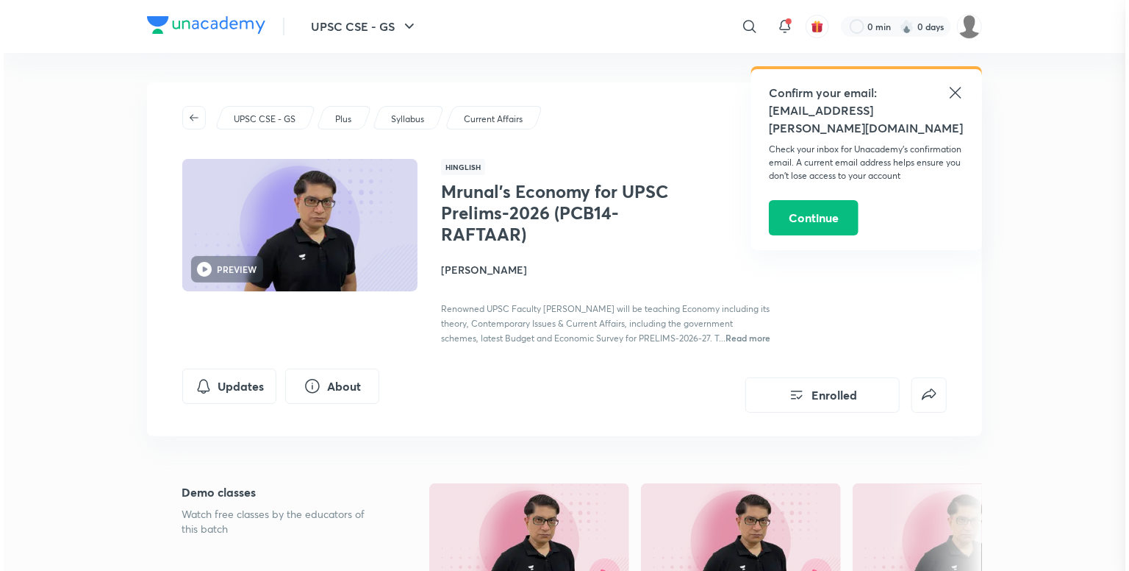
scroll to position [0, 0]
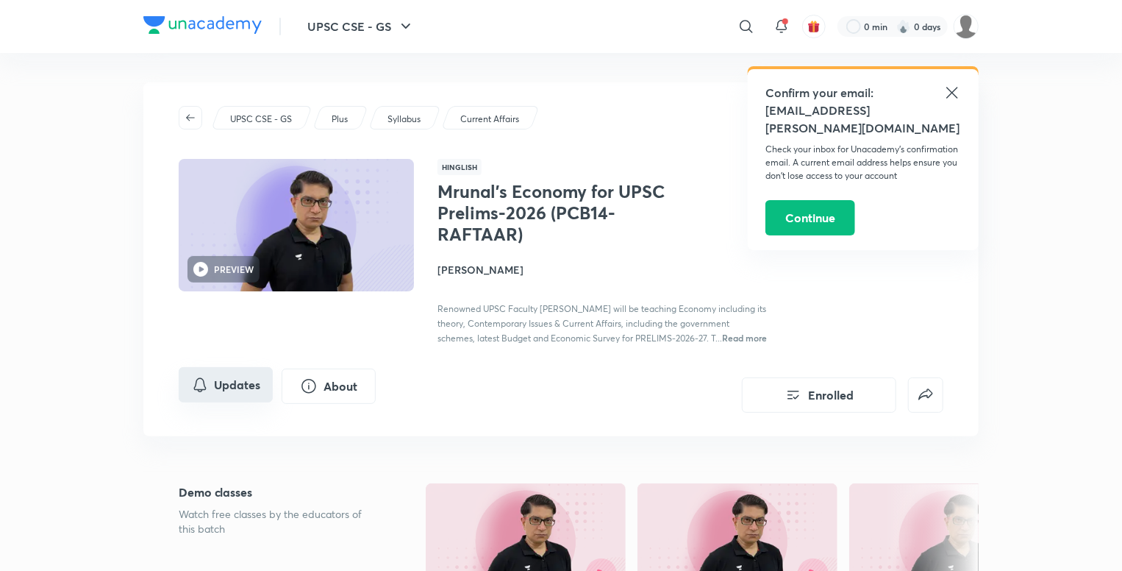
click at [246, 399] on button "Updates" at bounding box center [226, 384] width 94 height 35
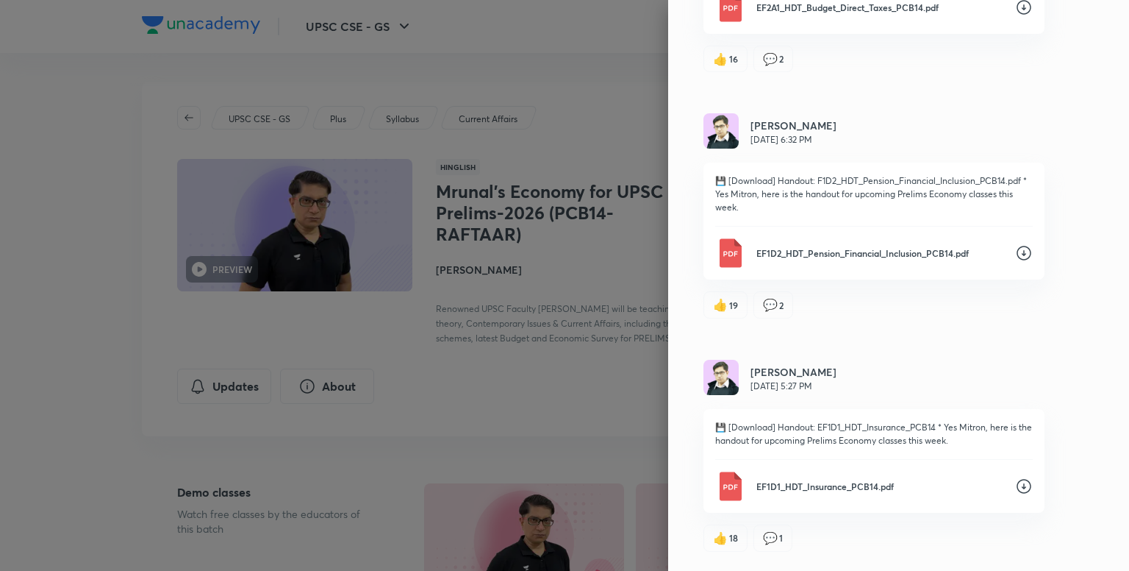
scroll to position [1952, 0]
click at [1084, 297] on div "Updates Attachments [PERSON_NAME] [DATE] 6:35 PM EF3B_HDT_BOP_Currency_Exchange…" at bounding box center [898, 285] width 461 height 571
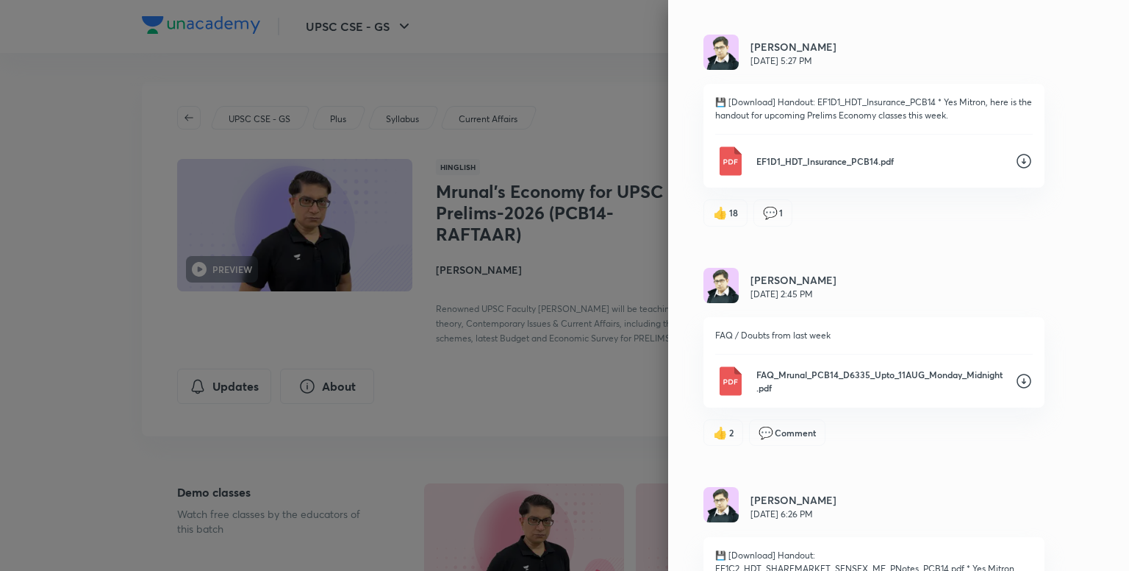
scroll to position [2274, 0]
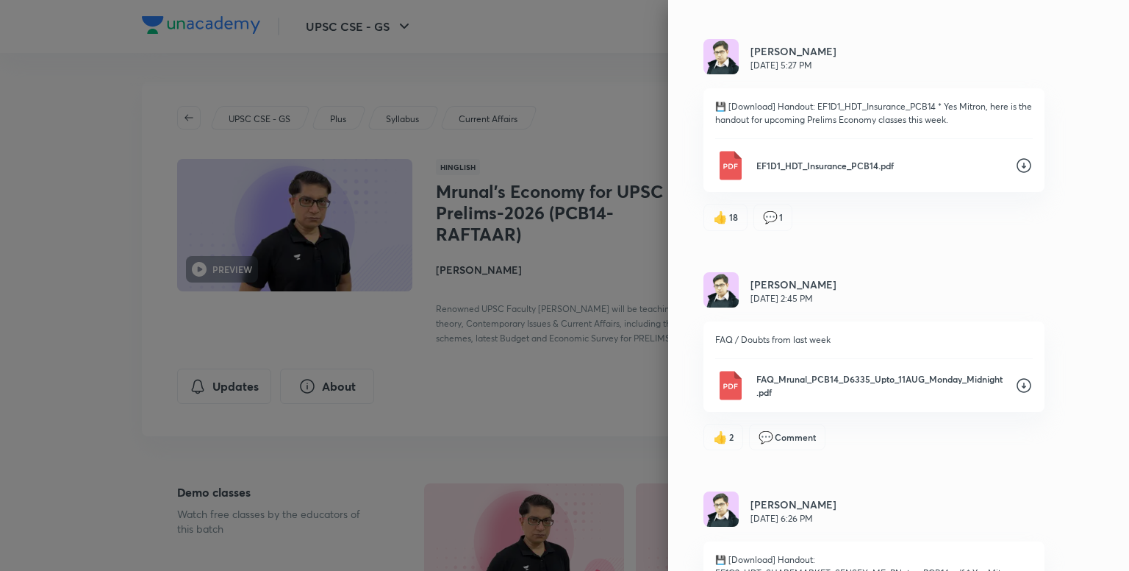
click at [1015, 174] on icon at bounding box center [1024, 166] width 18 height 18
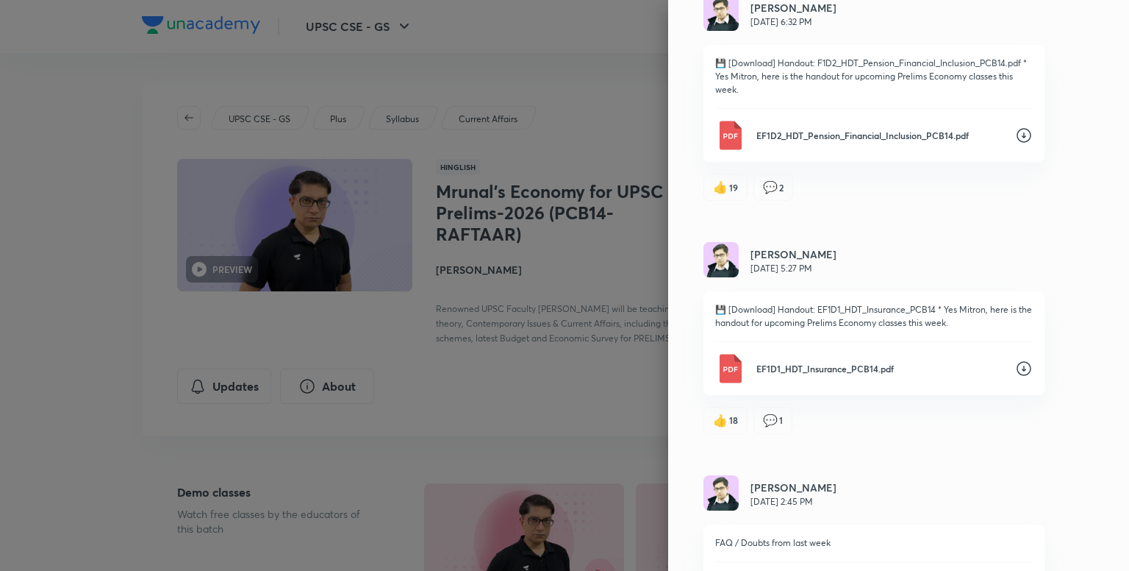
scroll to position [2053, 0]
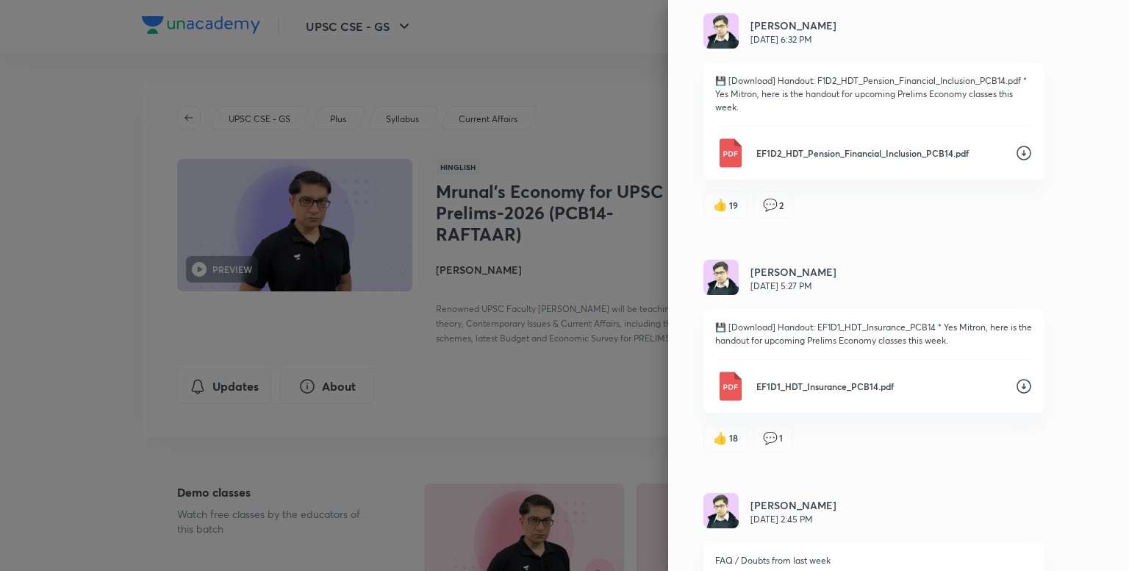
click at [1017, 160] on icon at bounding box center [1024, 153] width 15 height 15
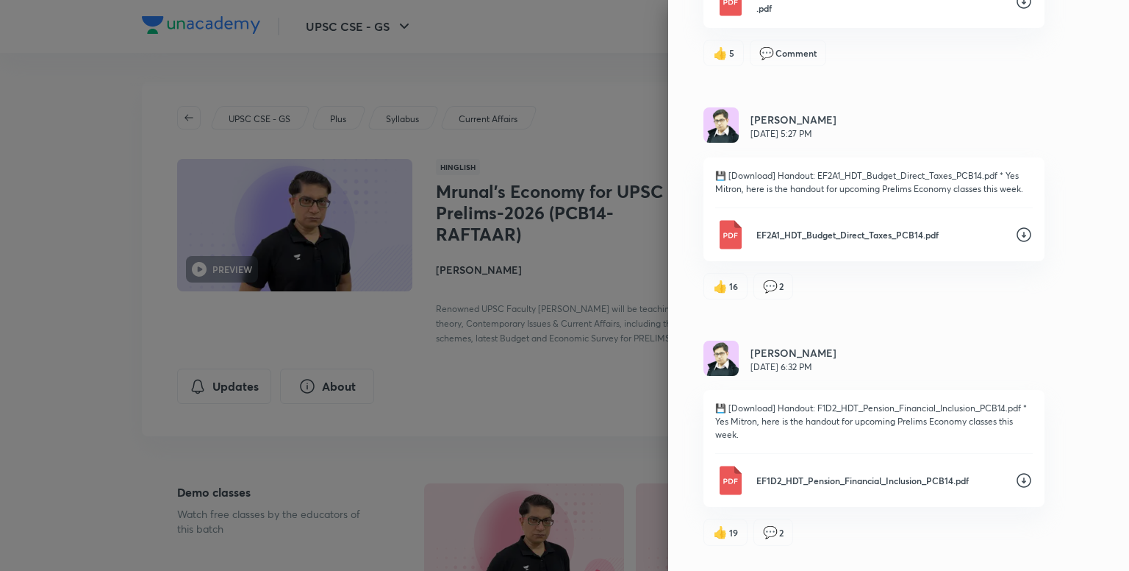
scroll to position [1725, 0]
click at [1032, 245] on div "💾 [Download] Handout: EF2A1_HDT_Budget_Direct_Taxes_PCB14.pdf * Yes Mitron, her…" at bounding box center [874, 210] width 341 height 104
click at [1015, 243] on icon at bounding box center [1024, 235] width 18 height 18
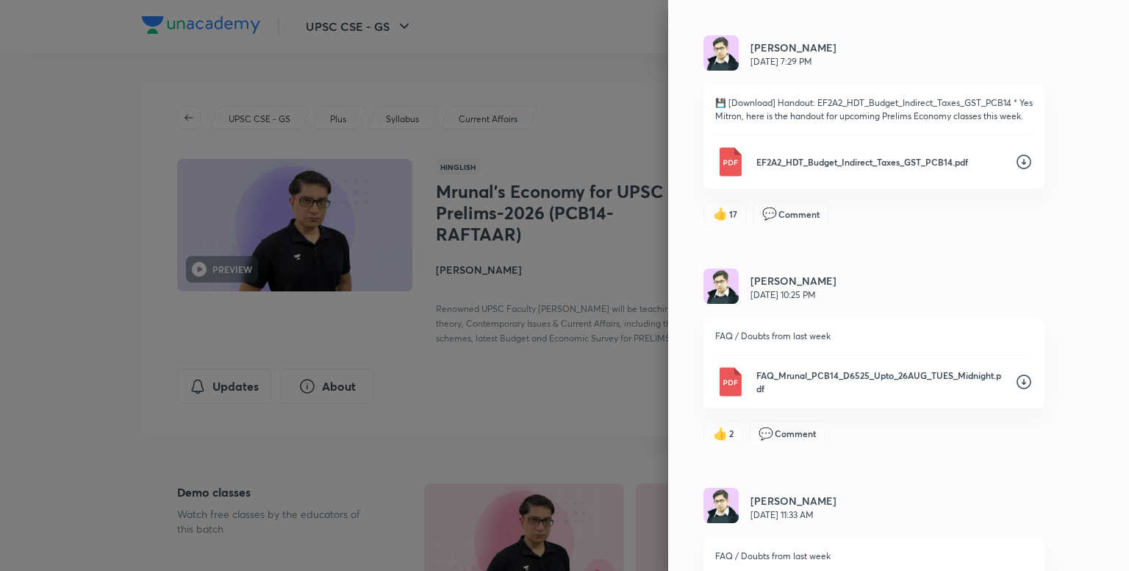
scroll to position [1090, 0]
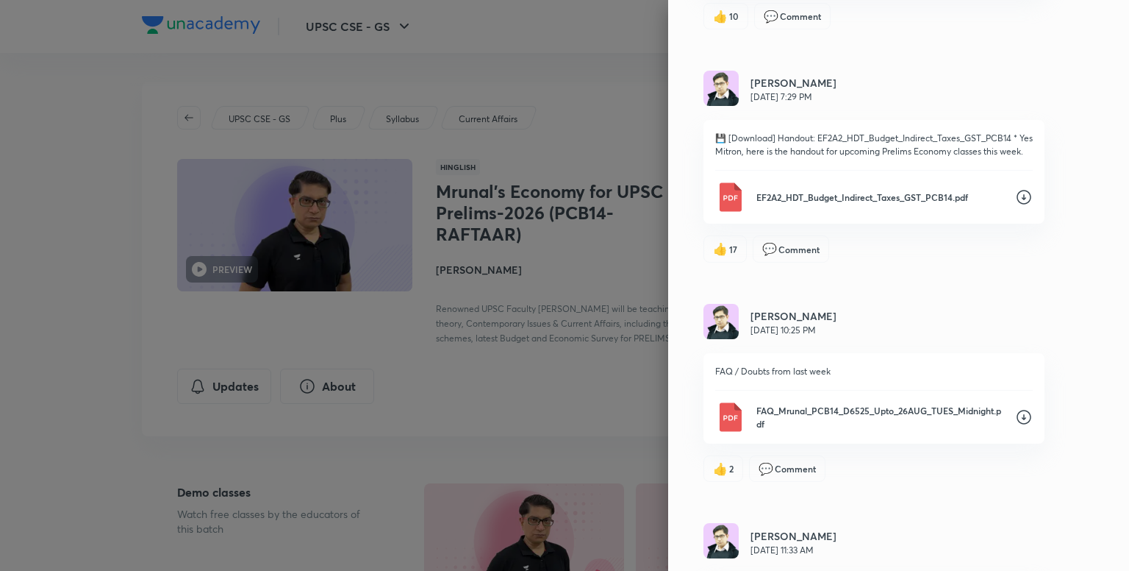
click at [1015, 204] on icon at bounding box center [1024, 197] width 18 height 18
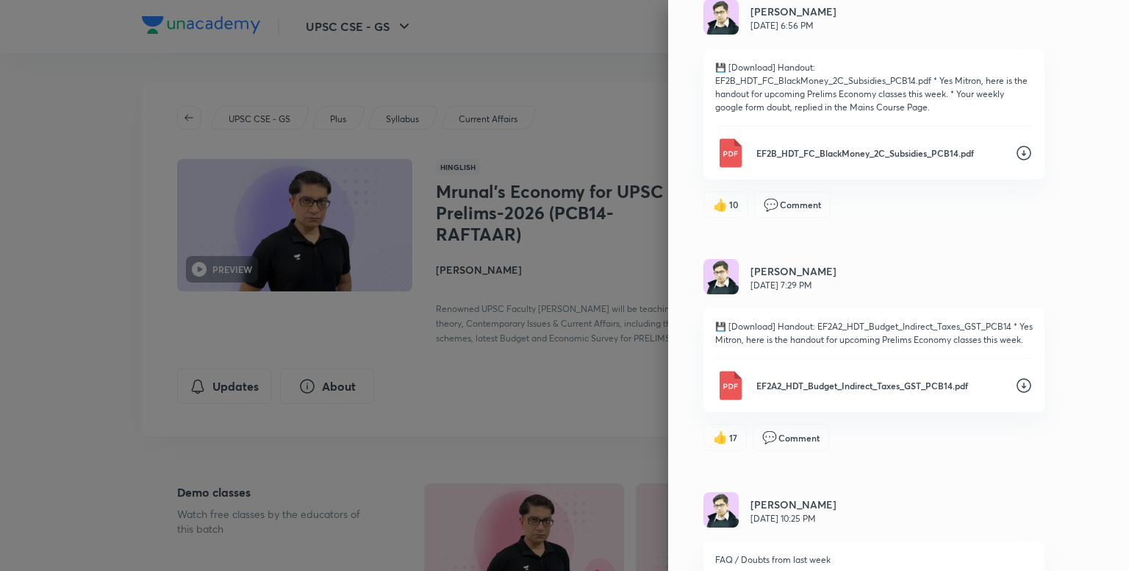
scroll to position [782, 0]
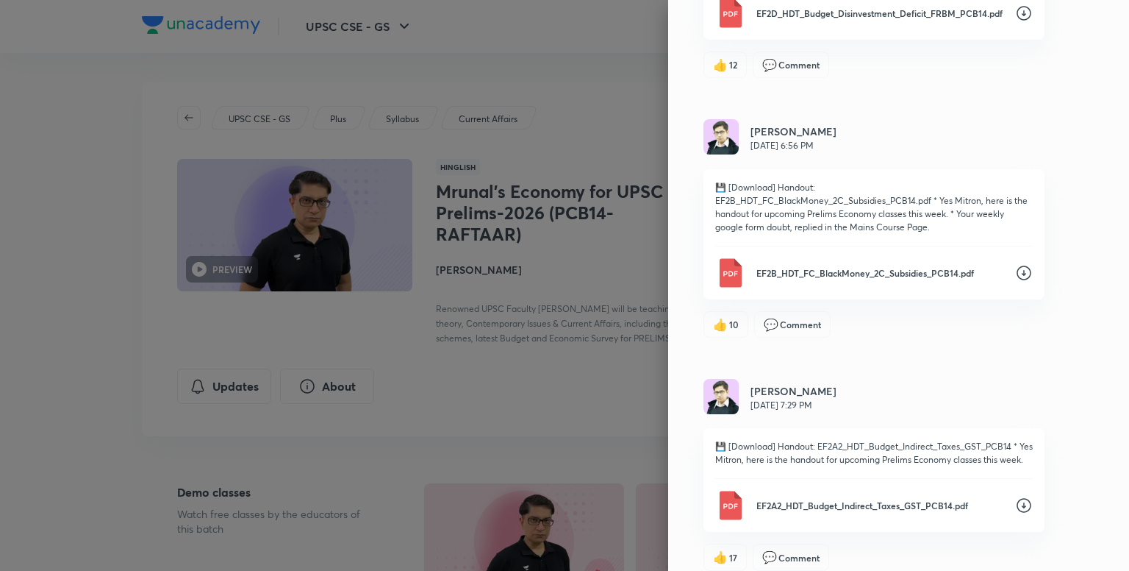
click at [1015, 271] on icon at bounding box center [1024, 273] width 18 height 18
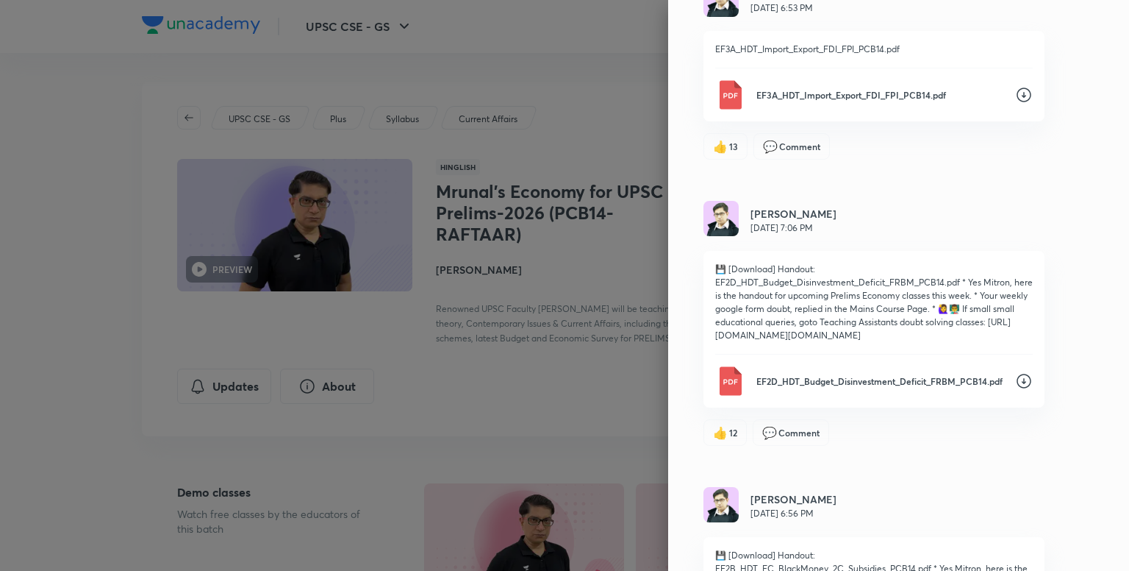
scroll to position [415, 0]
click at [1015, 377] on icon at bounding box center [1024, 381] width 18 height 18
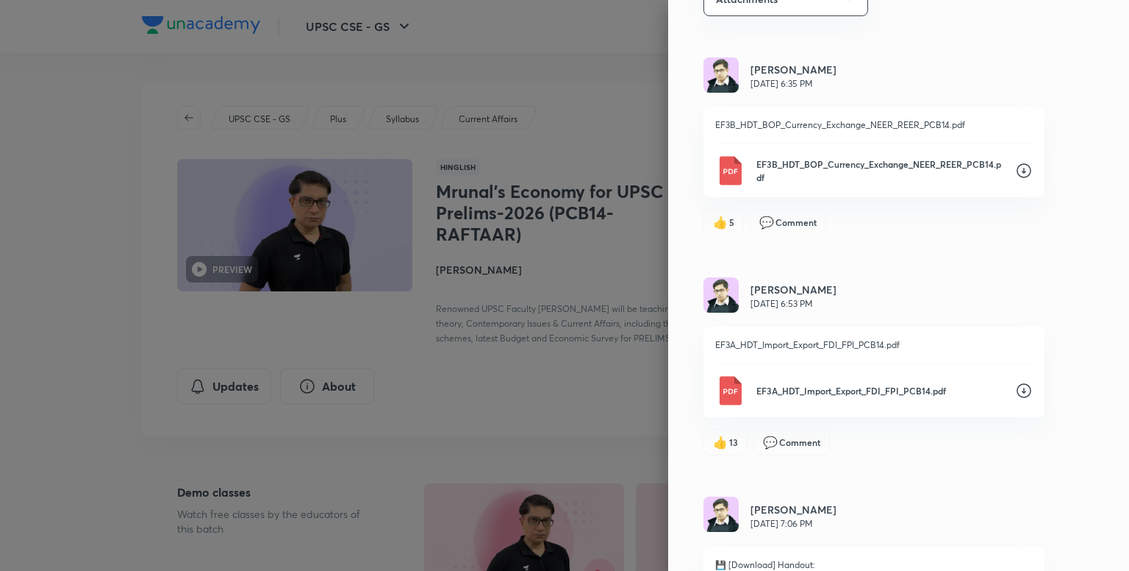
scroll to position [118, 0]
click at [1016, 393] on icon at bounding box center [1024, 392] width 18 height 18
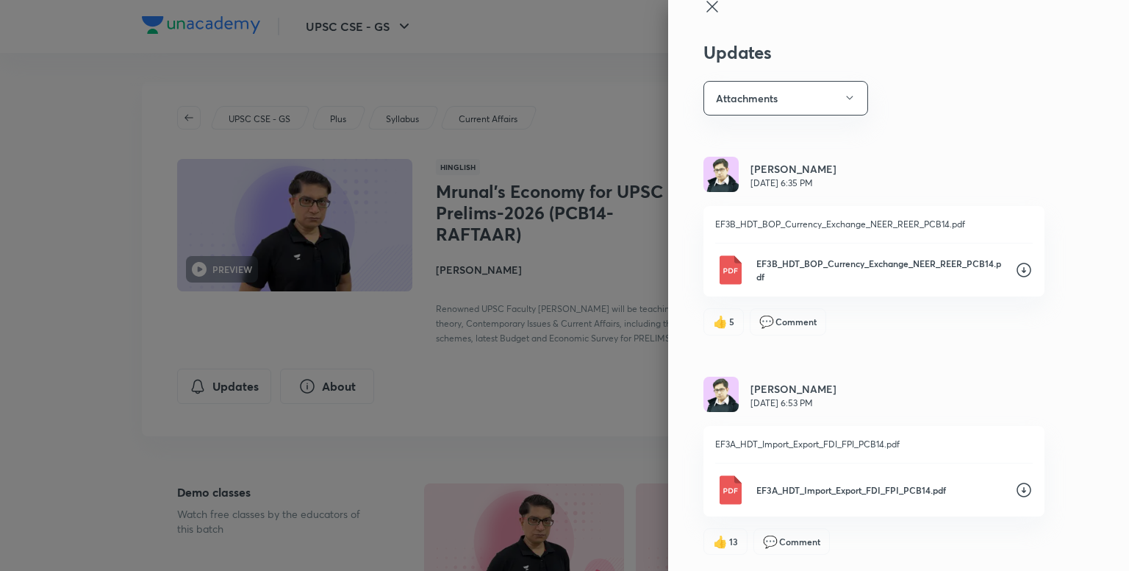
scroll to position [3, 0]
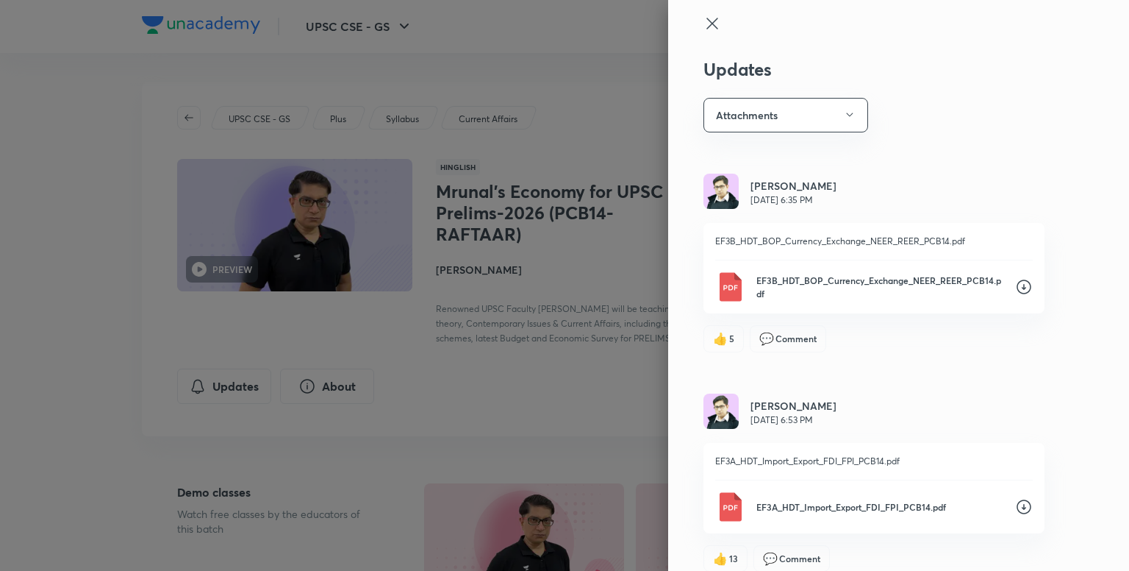
click at [1015, 290] on icon at bounding box center [1024, 287] width 18 height 18
click at [555, 410] on div at bounding box center [564, 285] width 1129 height 571
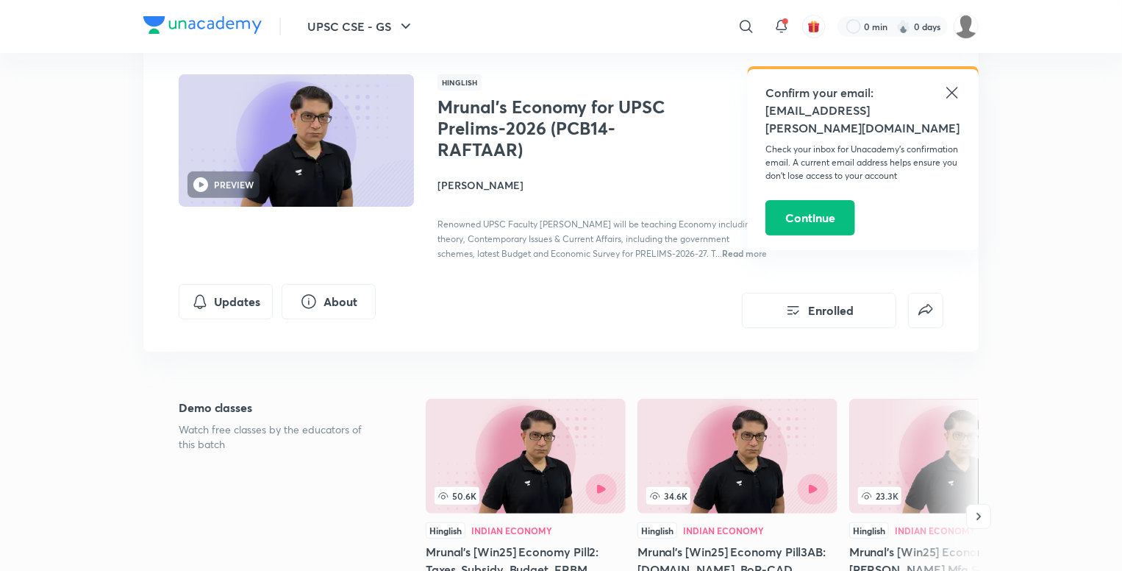
scroll to position [0, 0]
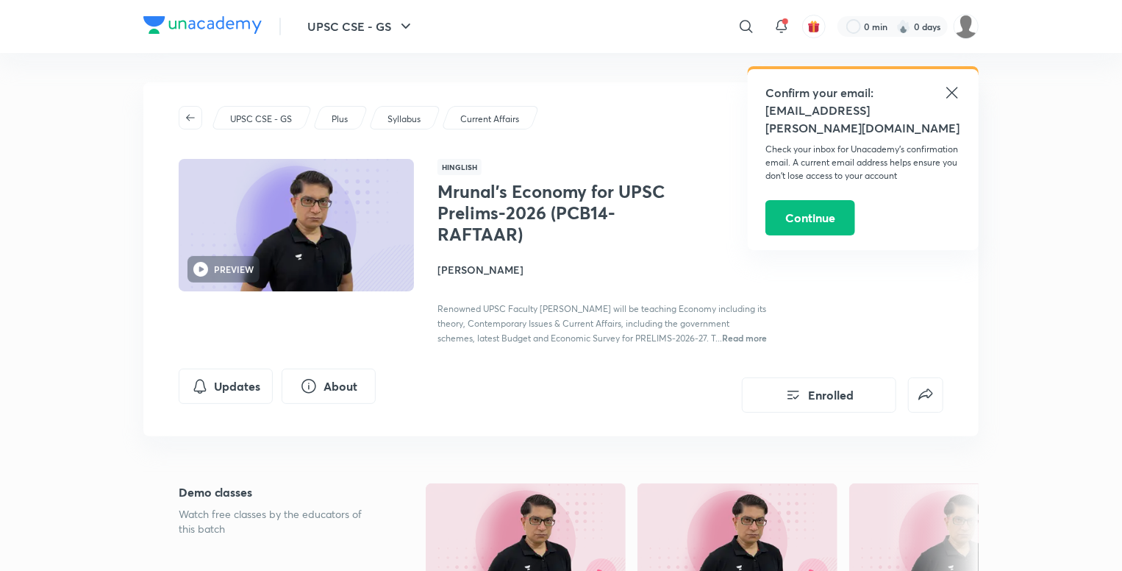
click at [624, 282] on div "Mrunal’s Economy for UPSC Prelims-2026 (PCB14-RAFTAAR) [PERSON_NAME] Renowned U…" at bounding box center [602, 263] width 329 height 164
click at [953, 86] on icon at bounding box center [952, 93] width 18 height 18
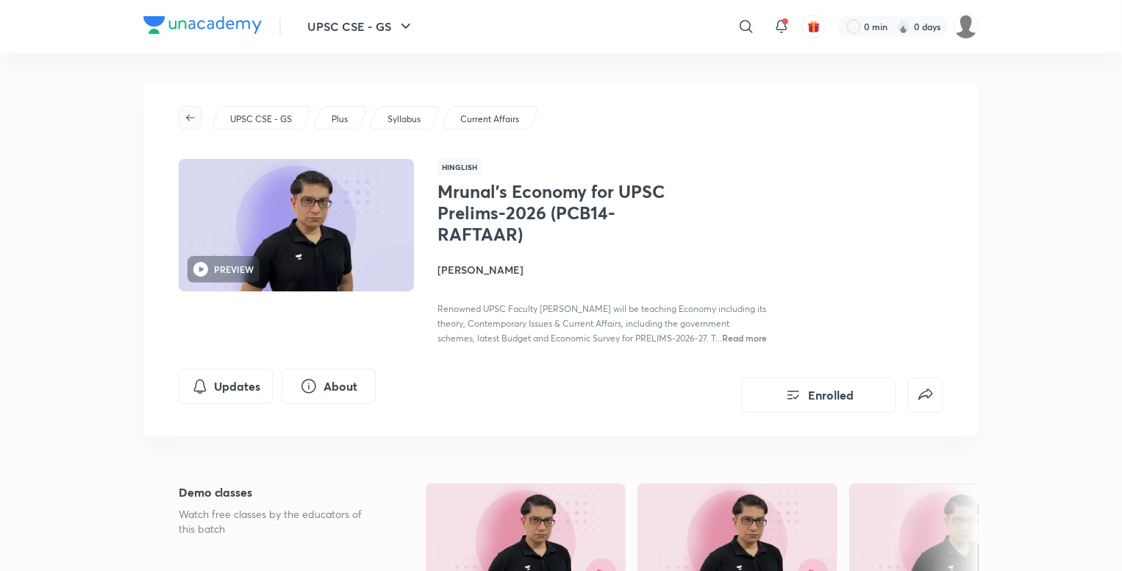
click at [193, 114] on icon "button" at bounding box center [191, 118] width 12 height 12
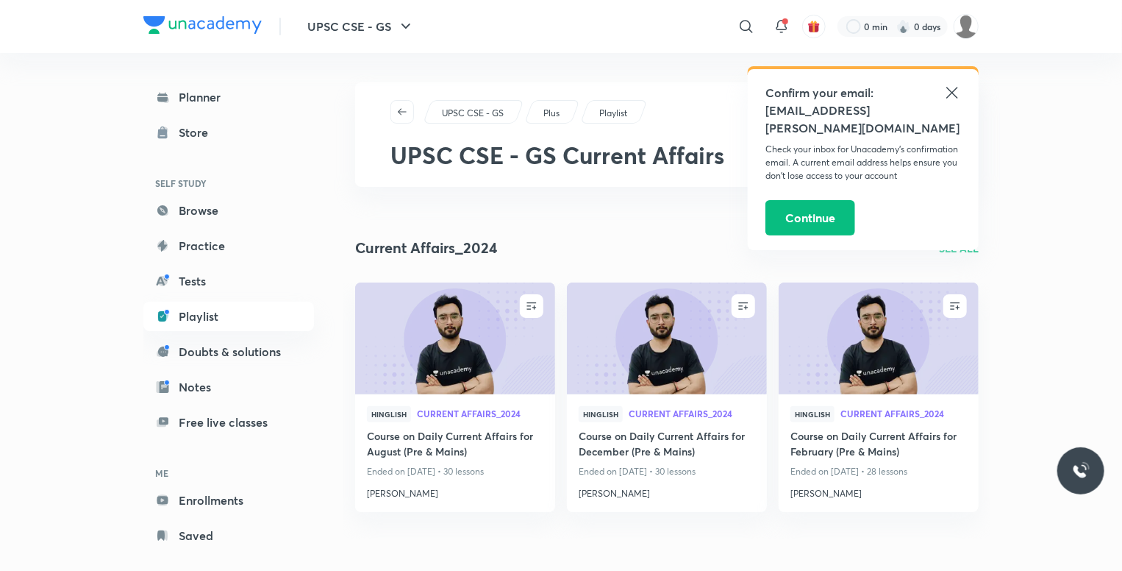
click at [952, 93] on icon at bounding box center [951, 92] width 11 height 11
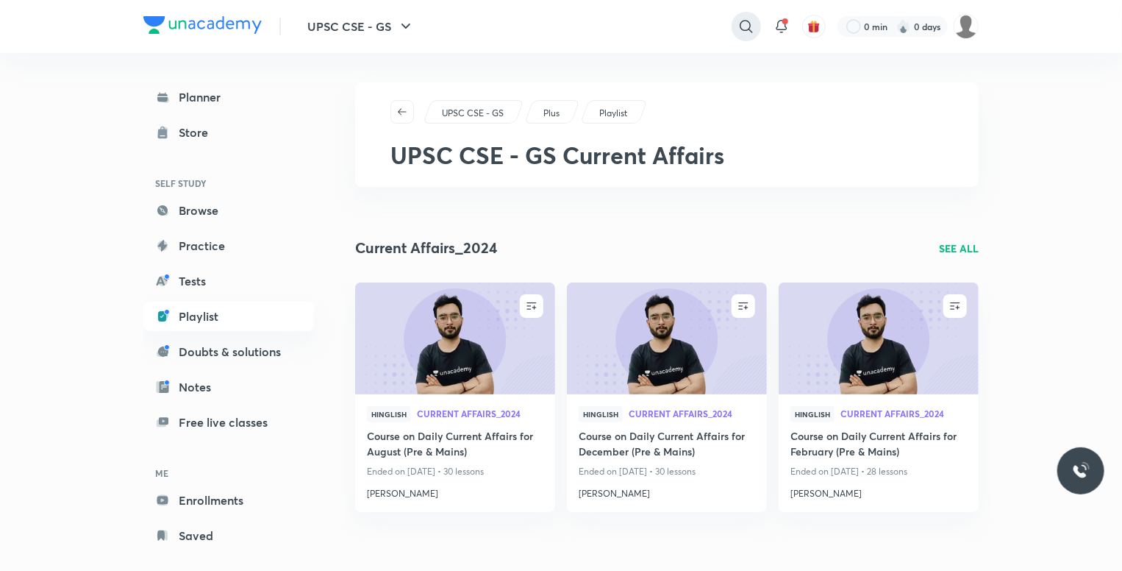
click at [750, 30] on icon at bounding box center [746, 26] width 13 height 13
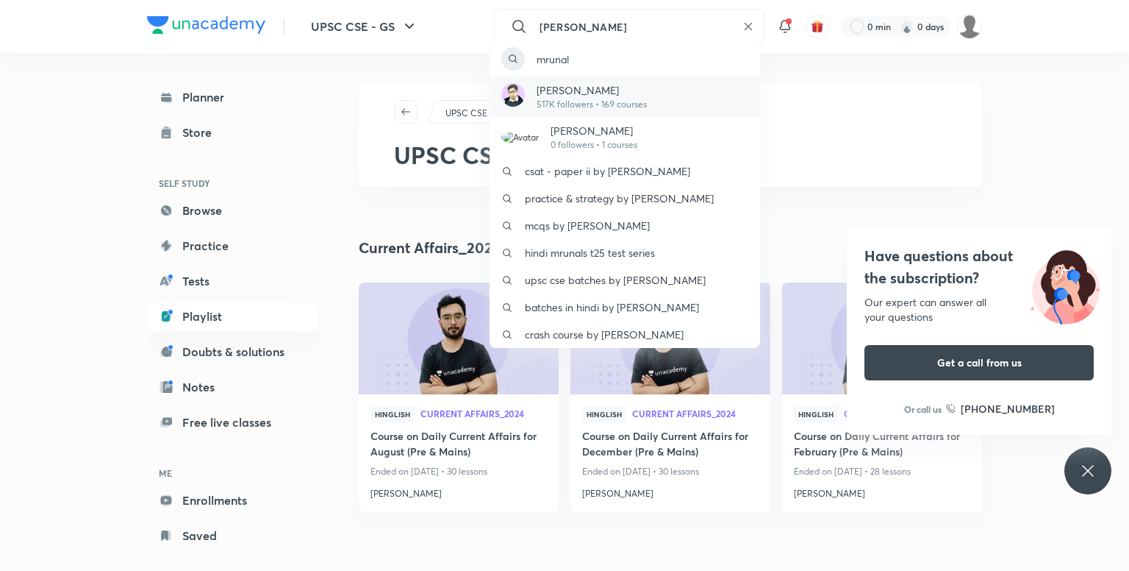
type input "[PERSON_NAME]"
click at [593, 104] on p "517K followers • 169 courses" at bounding box center [592, 104] width 110 height 13
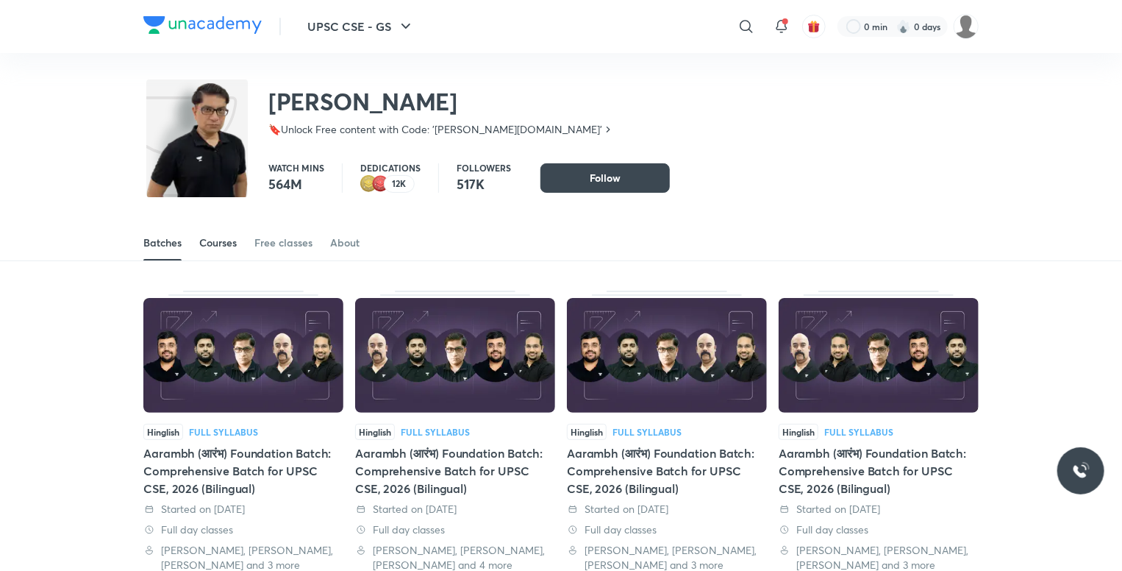
click at [212, 242] on div "Courses" at bounding box center [218, 242] width 38 height 15
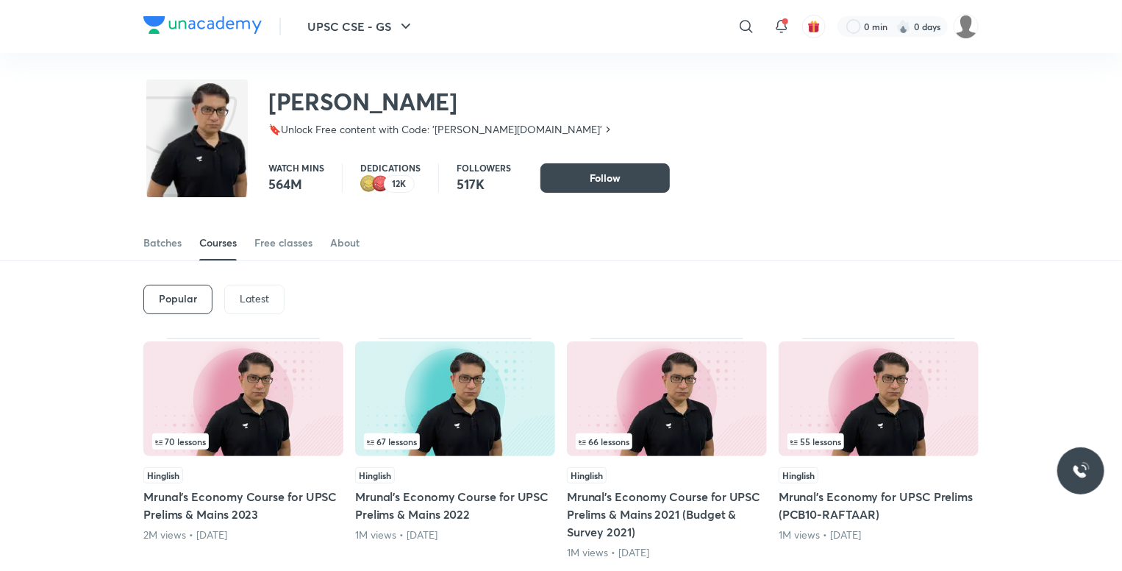
click at [235, 296] on div "Latest" at bounding box center [254, 299] width 60 height 29
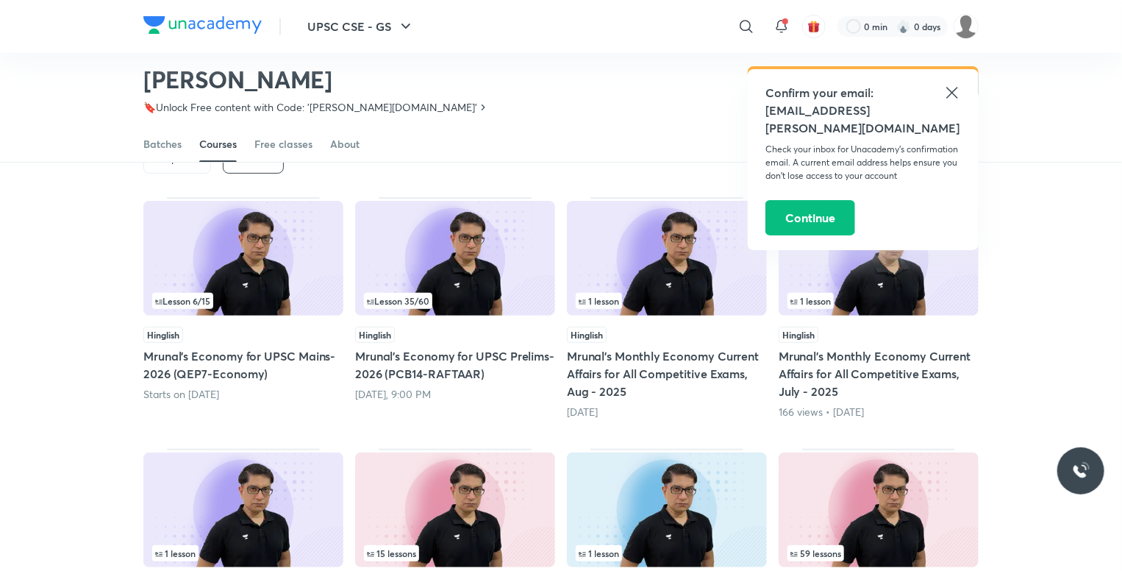
scroll to position [94, 0]
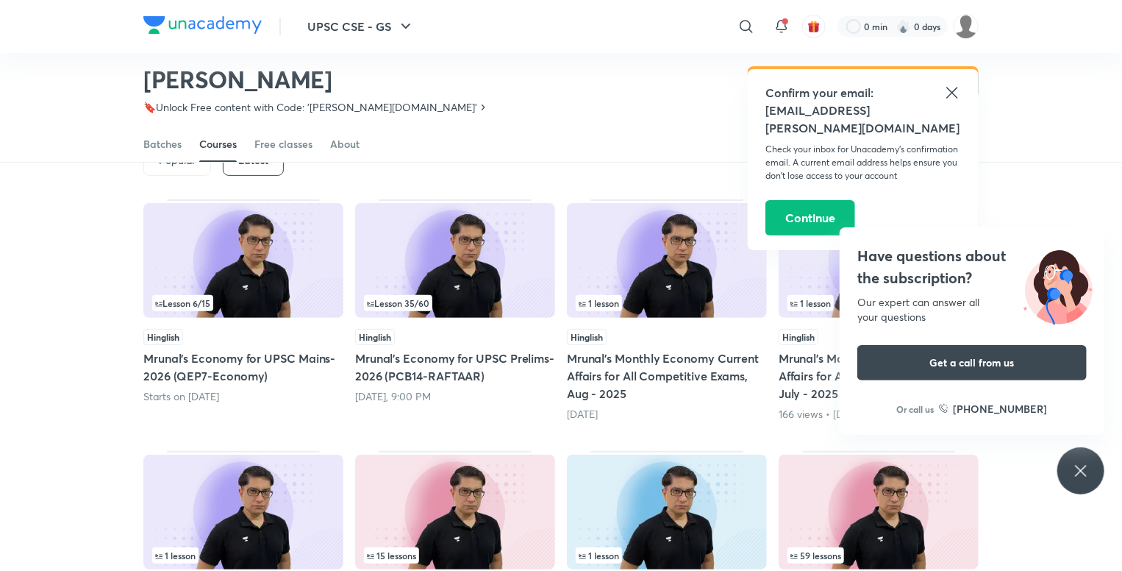
click at [950, 92] on icon at bounding box center [952, 93] width 18 height 18
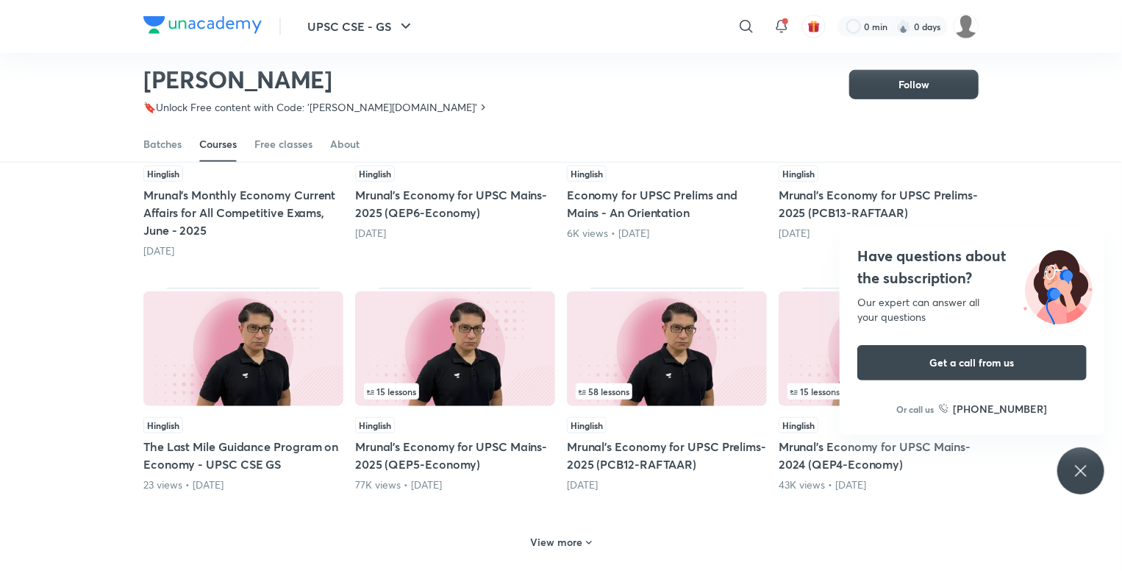
scroll to position [509, 0]
click at [838, 204] on h5 "Mrunal’s Economy for UPSC Prelims-2025 (PCB13-RAFTAAR)" at bounding box center [879, 204] width 200 height 35
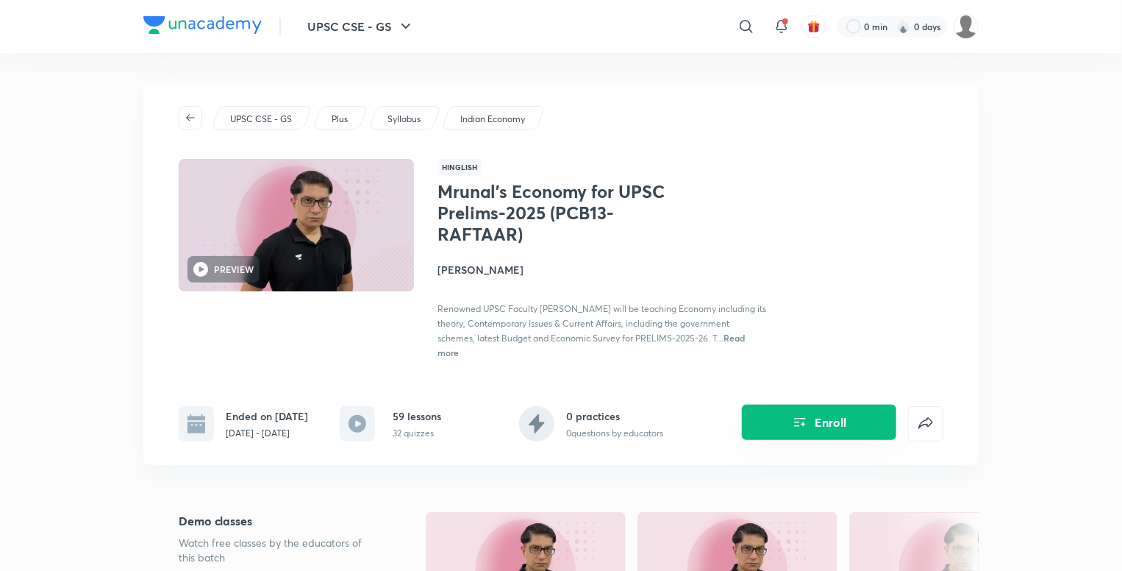
click at [829, 440] on button "Enroll" at bounding box center [819, 421] width 154 height 35
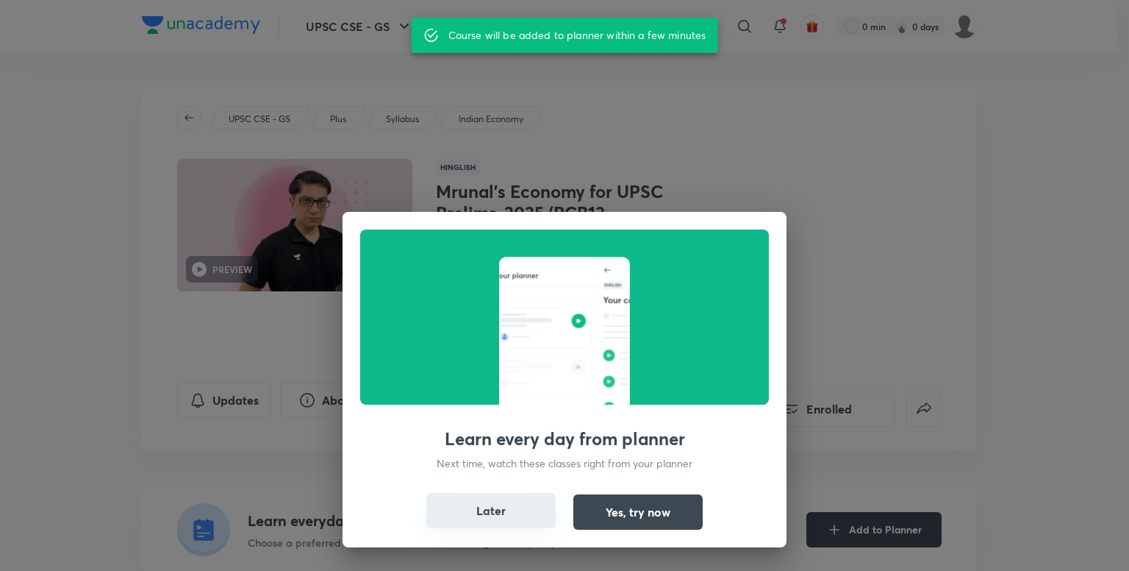
click at [503, 524] on button "Later" at bounding box center [490, 510] width 129 height 35
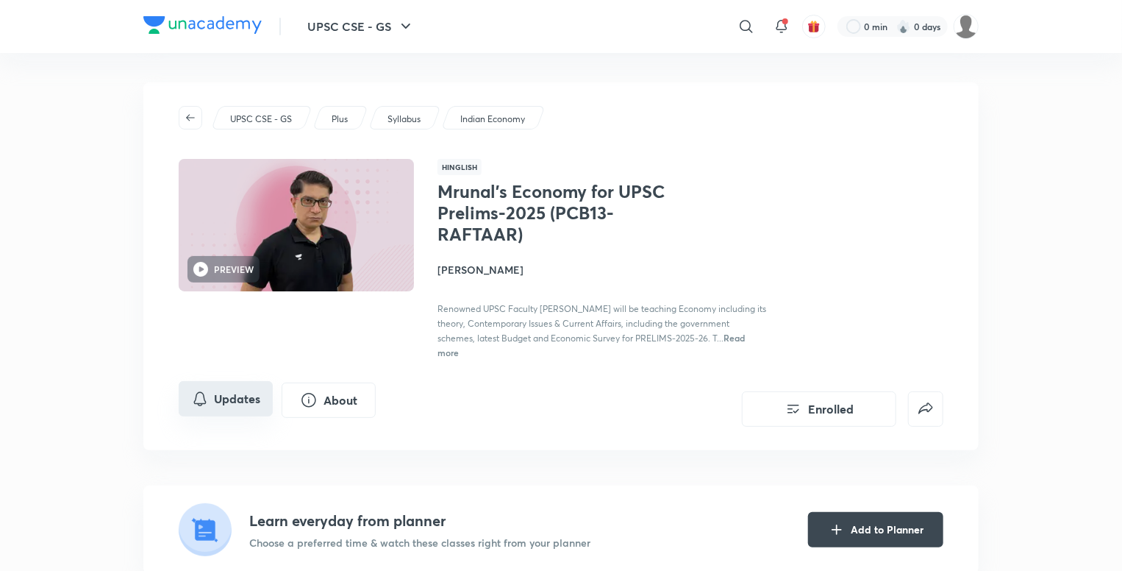
click at [228, 398] on button "Updates" at bounding box center [226, 398] width 94 height 35
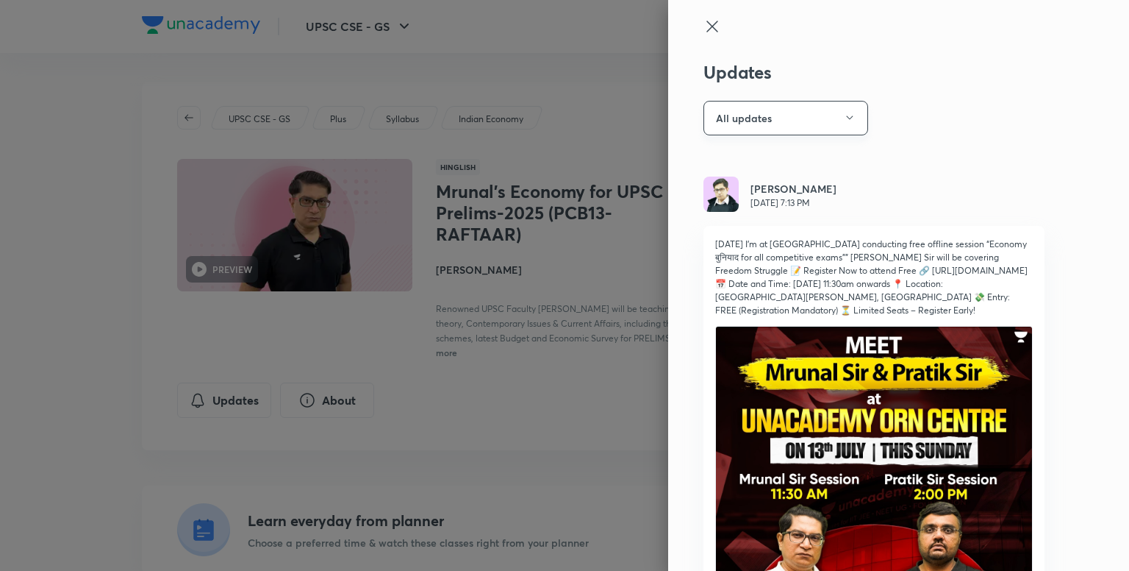
click at [807, 118] on button "All updates" at bounding box center [786, 118] width 165 height 35
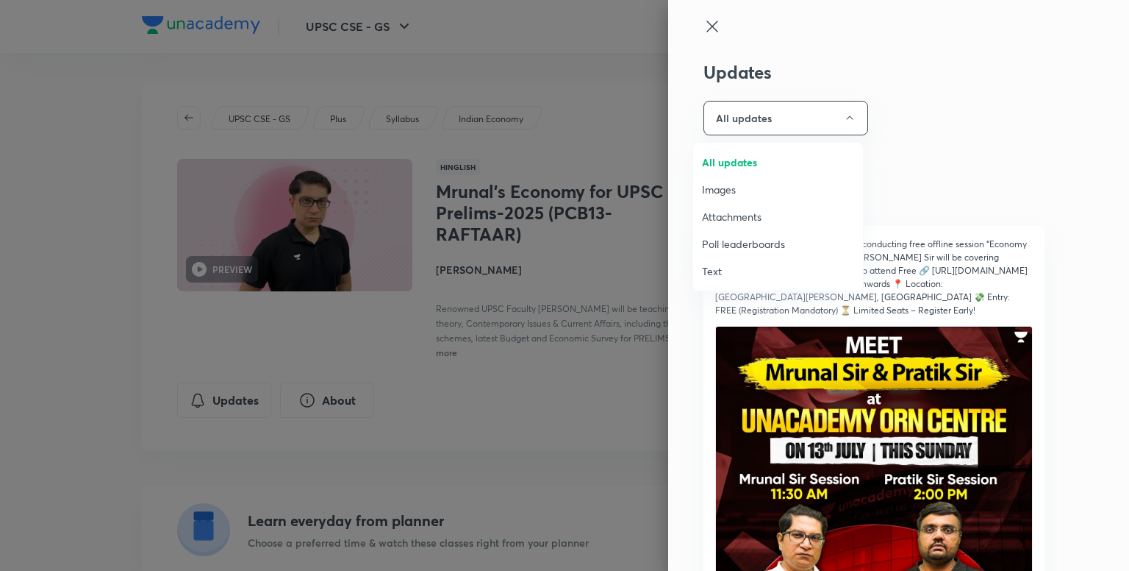
click at [748, 209] on span "Attachments" at bounding box center [778, 216] width 152 height 15
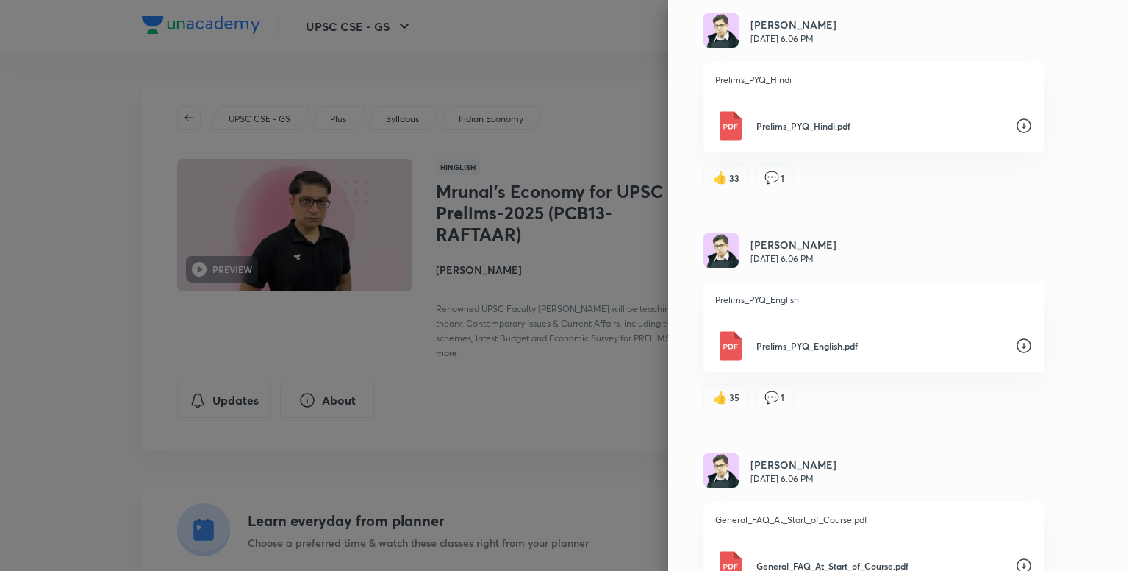
scroll to position [11758, 0]
click at [898, 383] on div "Updates Attachments [PERSON_NAME] [DATE] 12:21 AM doubts from last week, all th…" at bounding box center [898, 285] width 461 height 571
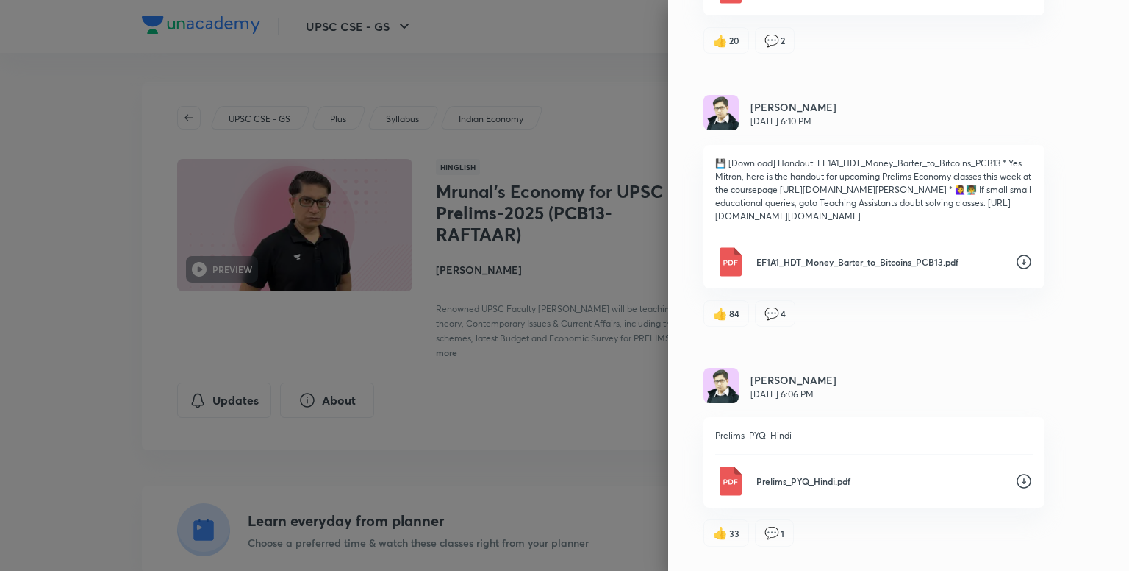
scroll to position [11385, 0]
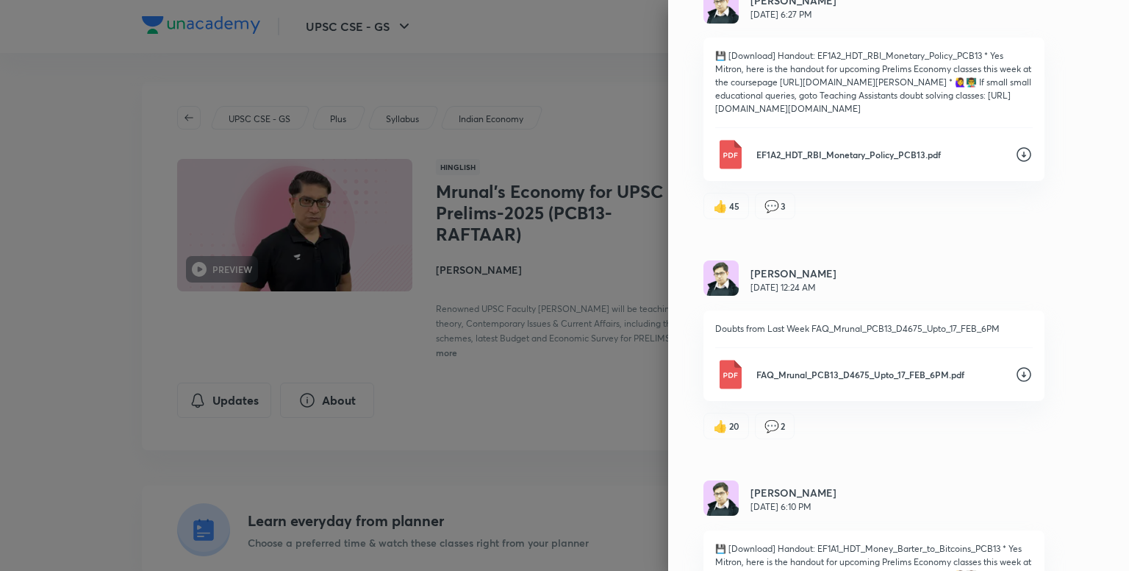
scroll to position [11164, 0]
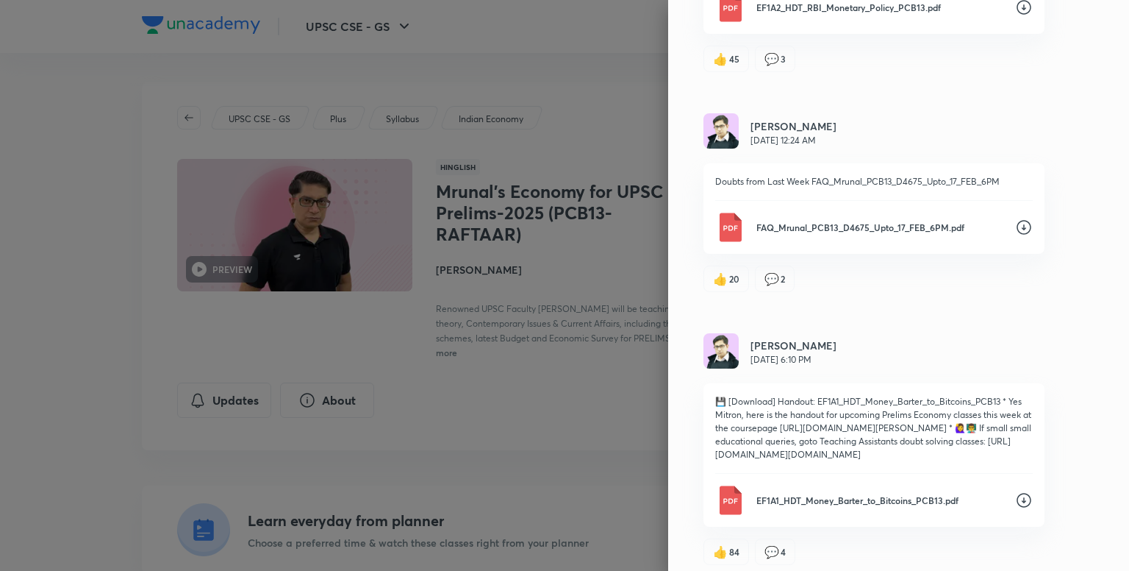
click at [1086, 260] on div "Updates Attachments [PERSON_NAME] [DATE] 12:21 AM doubts from last week, all th…" at bounding box center [898, 285] width 461 height 571
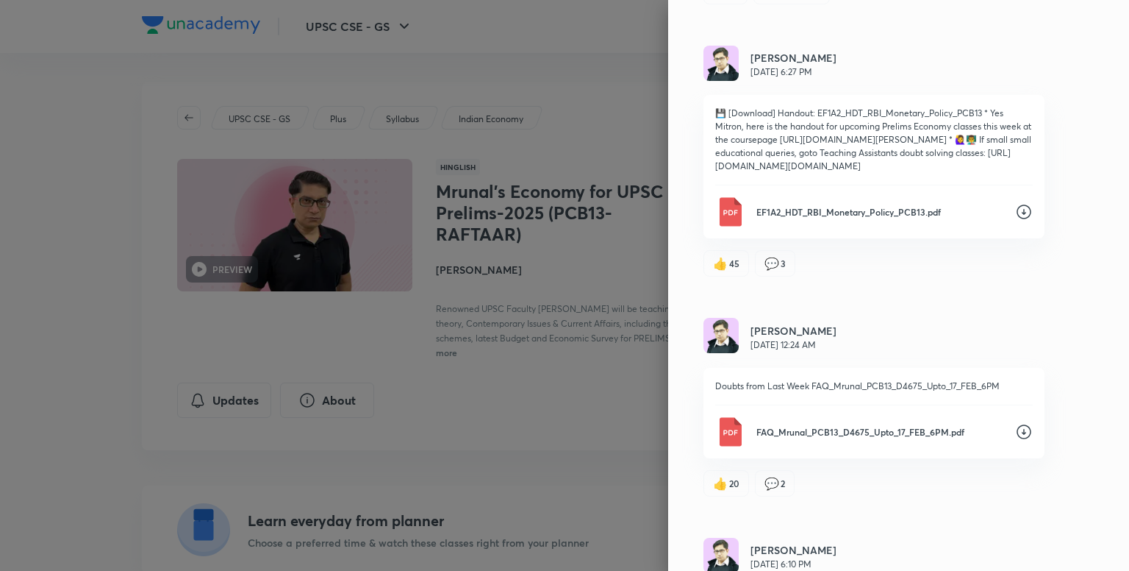
scroll to position [10870, 0]
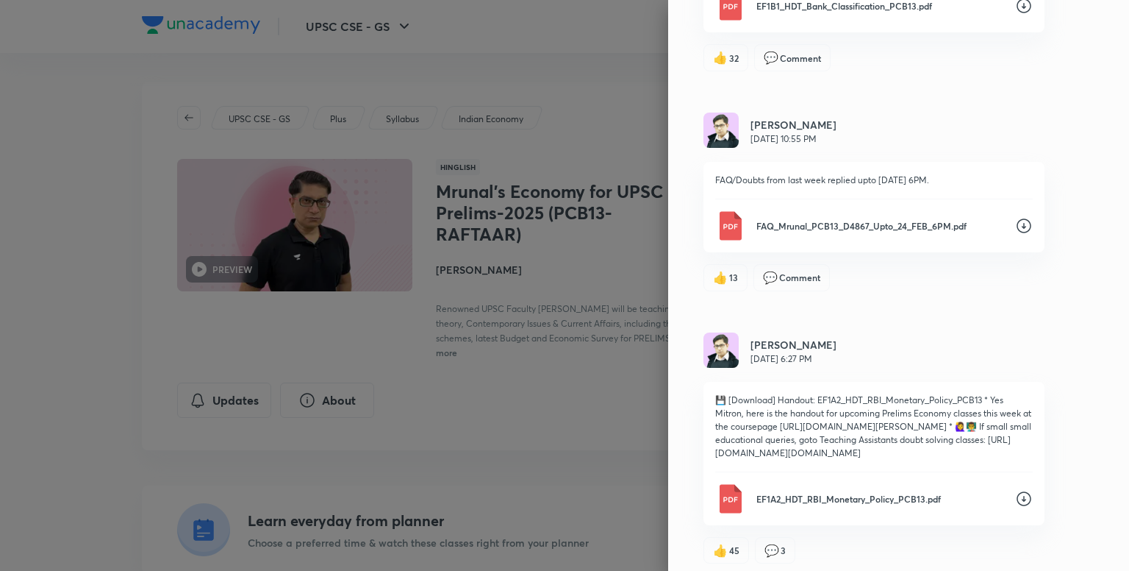
scroll to position [10650, 0]
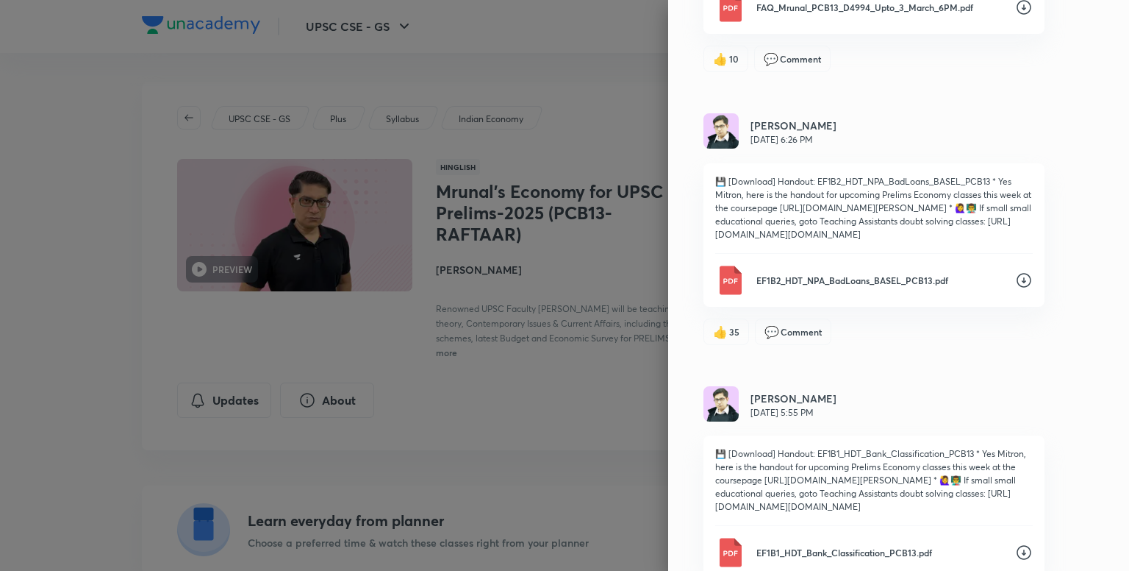
scroll to position [10061, 0]
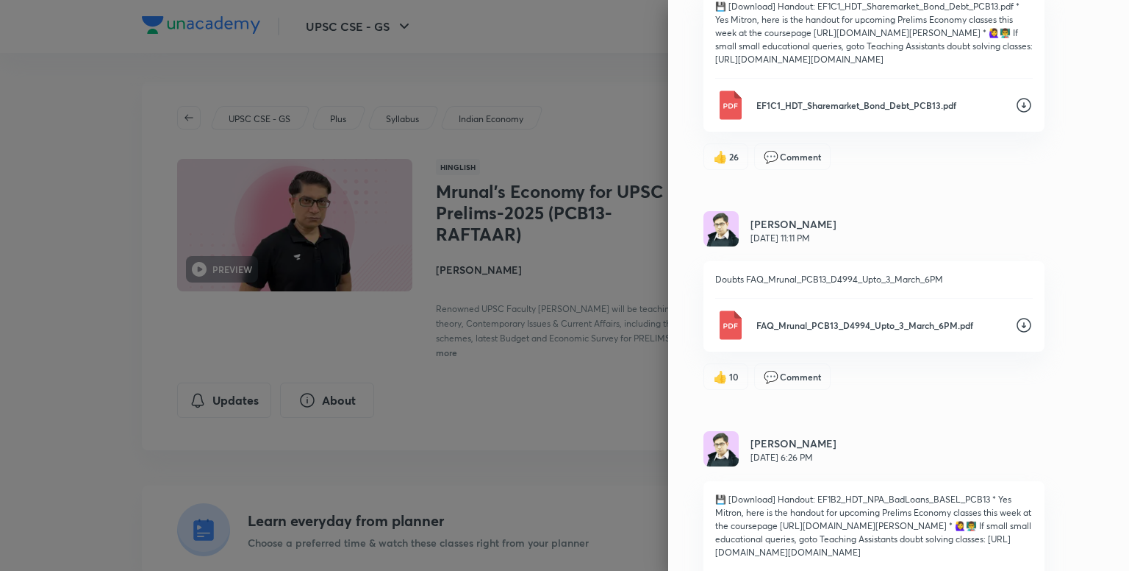
scroll to position [9767, 0]
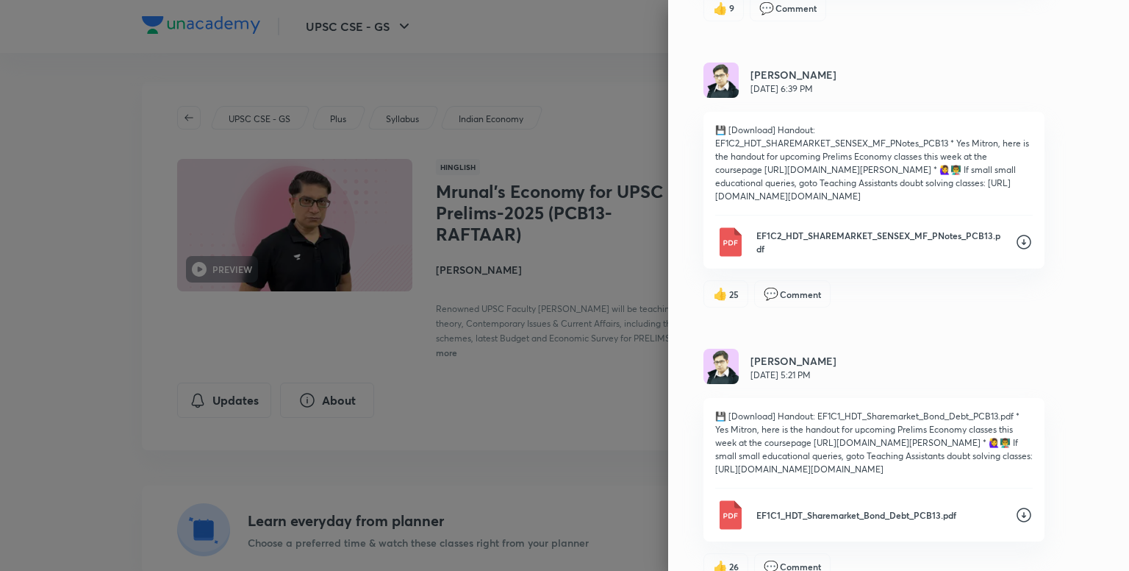
scroll to position [9179, 0]
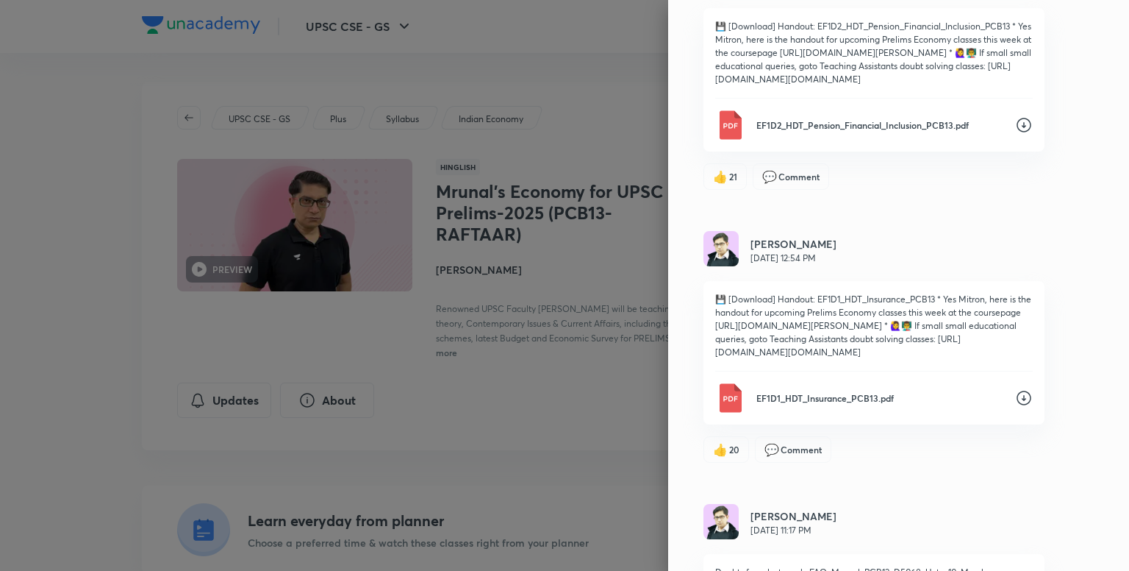
scroll to position [8738, 0]
click at [1015, 135] on icon at bounding box center [1024, 126] width 18 height 18
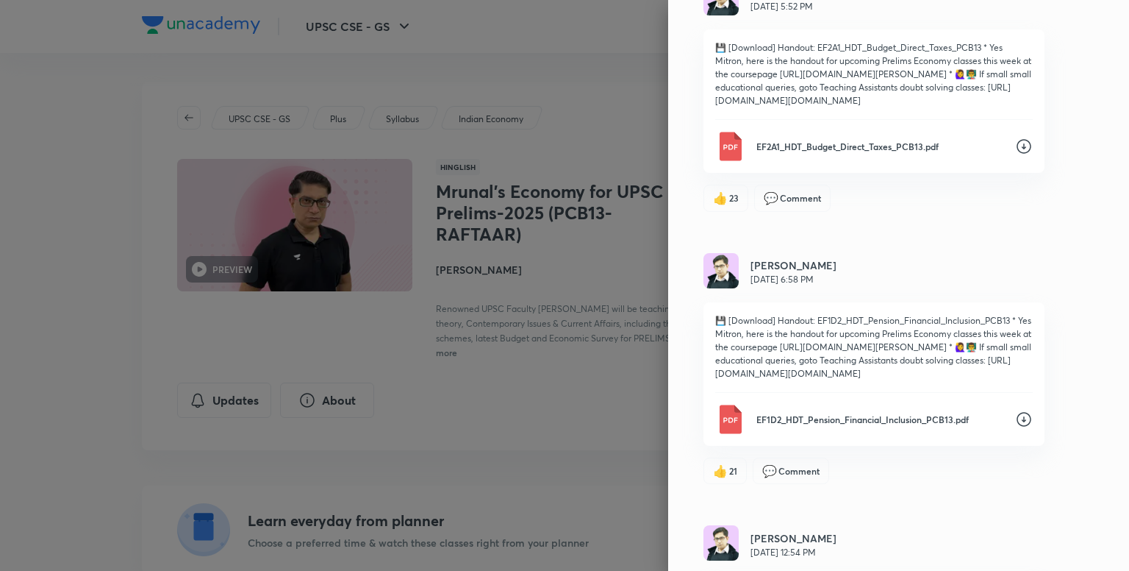
scroll to position [8444, 0]
click at [1015, 156] on icon at bounding box center [1024, 147] width 18 height 18
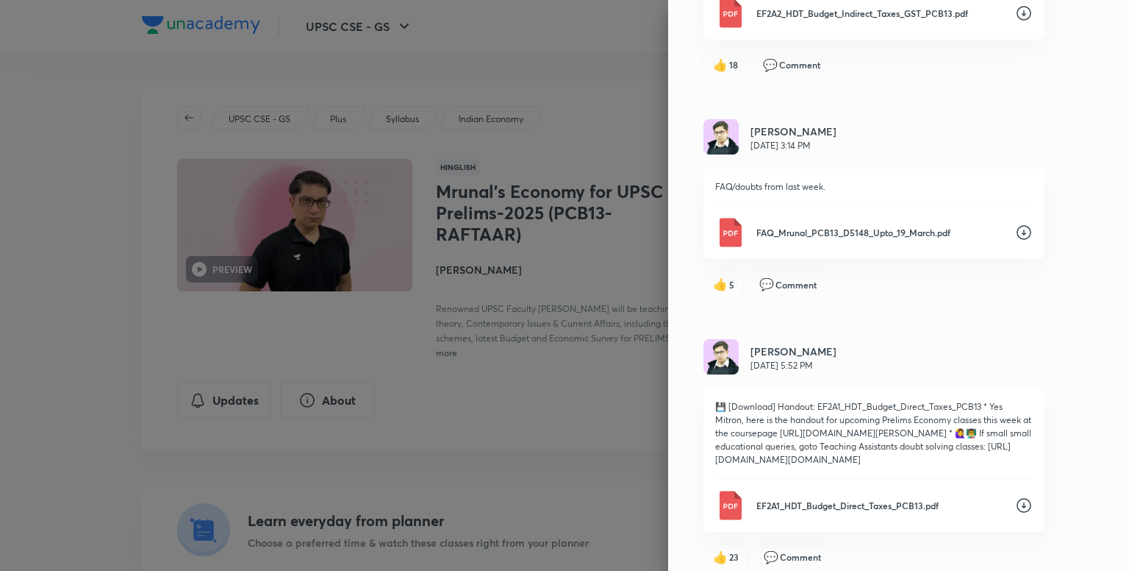
scroll to position [8076, 0]
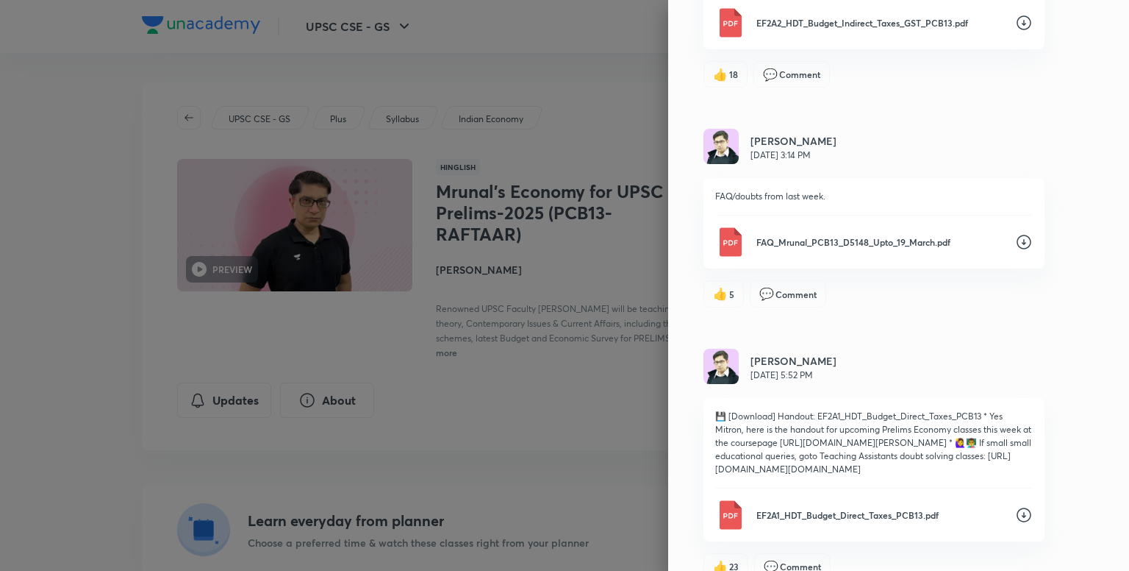
click at [1019, 30] on icon at bounding box center [1024, 22] width 15 height 15
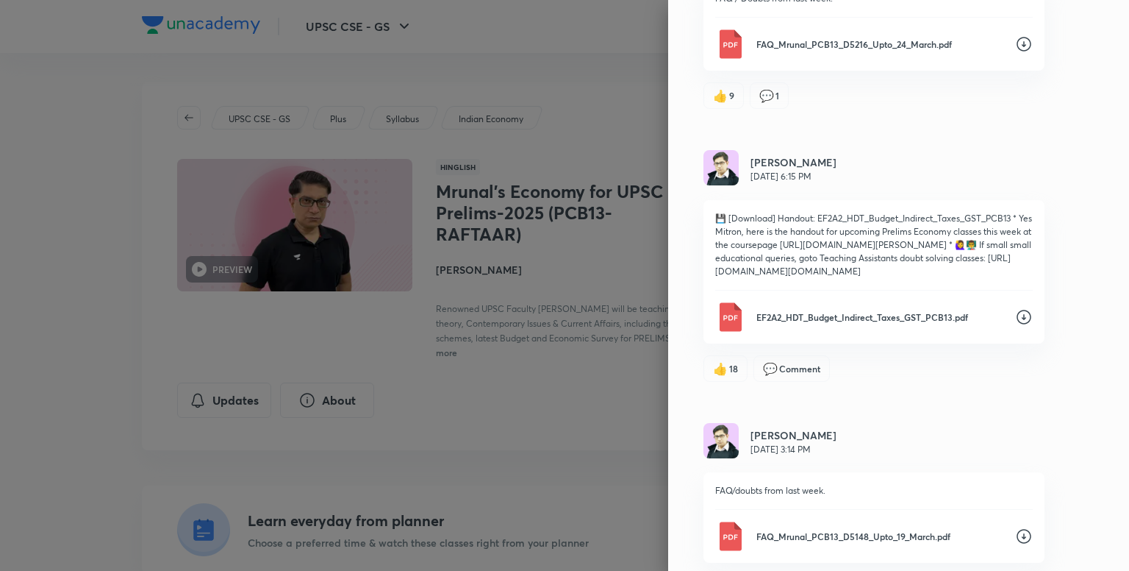
scroll to position [7561, 0]
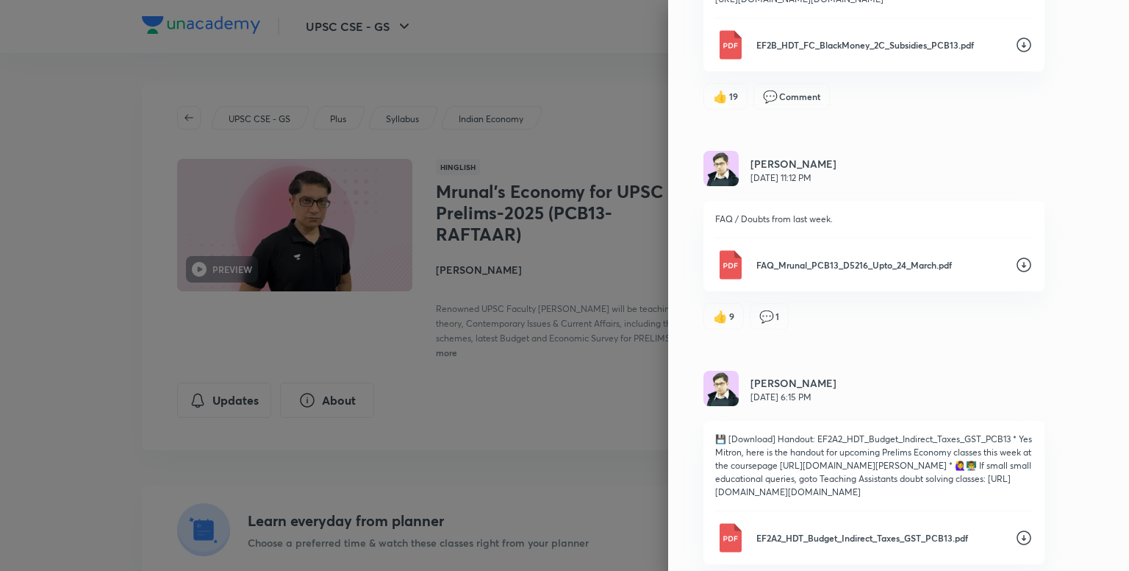
click at [1015, 54] on icon at bounding box center [1024, 45] width 18 height 18
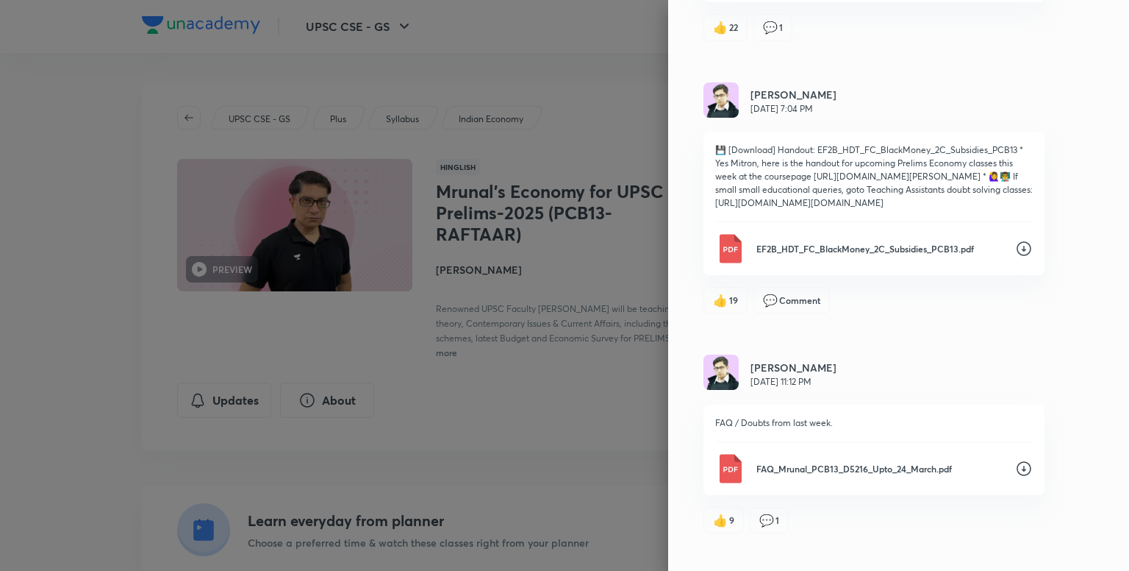
scroll to position [7267, 0]
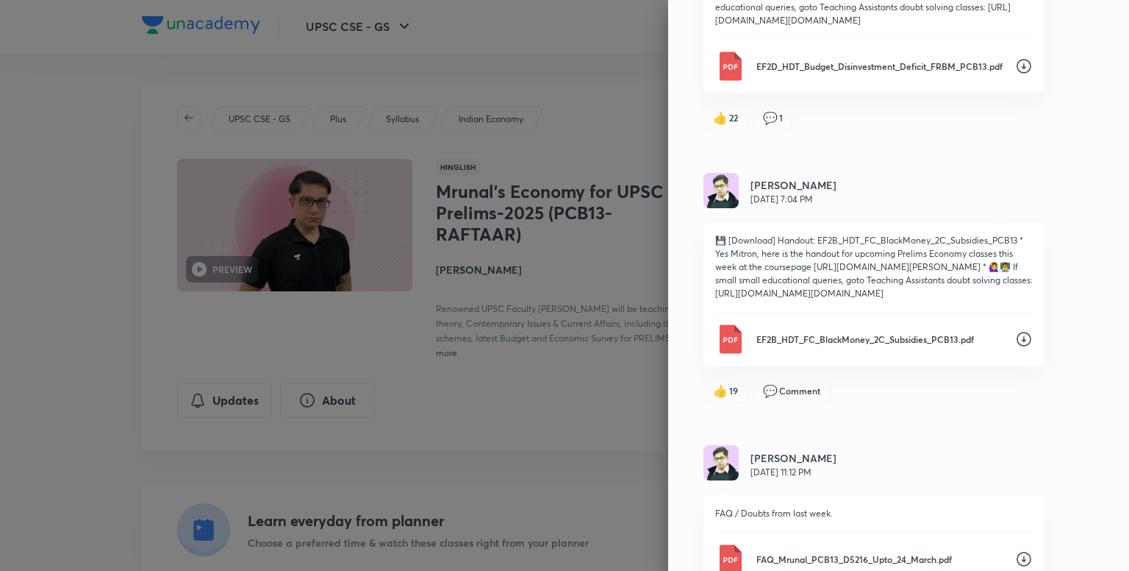
click at [1015, 75] on icon at bounding box center [1024, 66] width 18 height 18
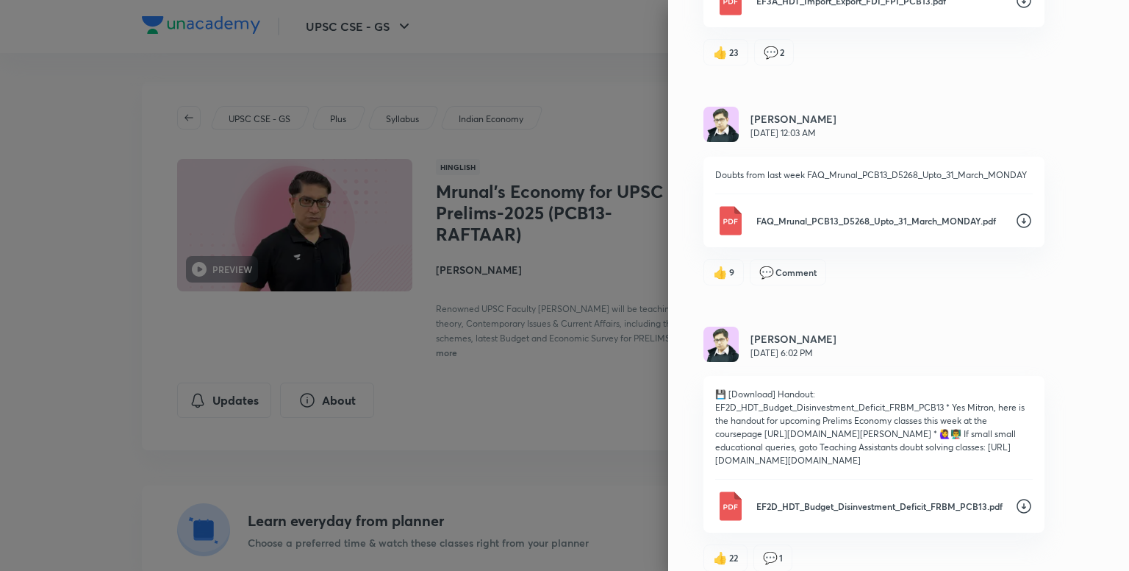
scroll to position [6826, 0]
click at [1015, 11] on icon at bounding box center [1024, 2] width 18 height 18
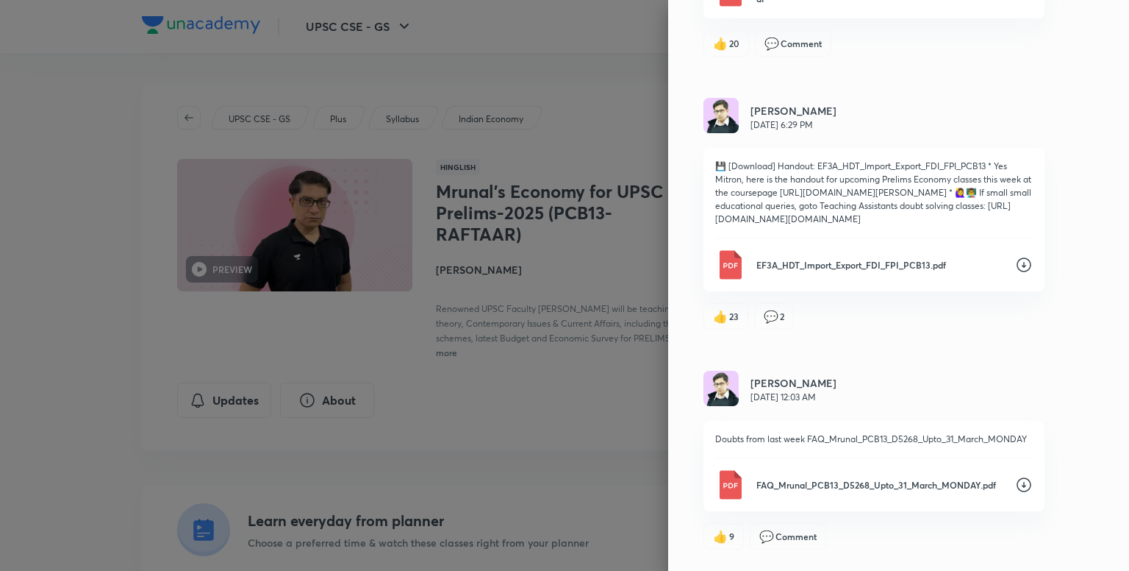
scroll to position [6532, 0]
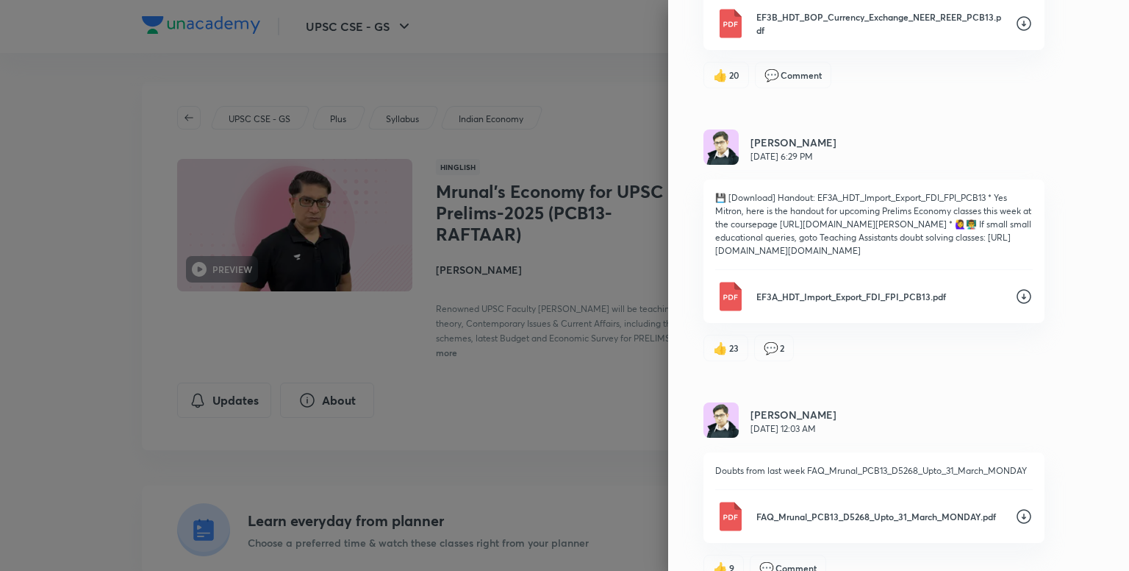
click at [1017, 31] on icon at bounding box center [1024, 23] width 15 height 15
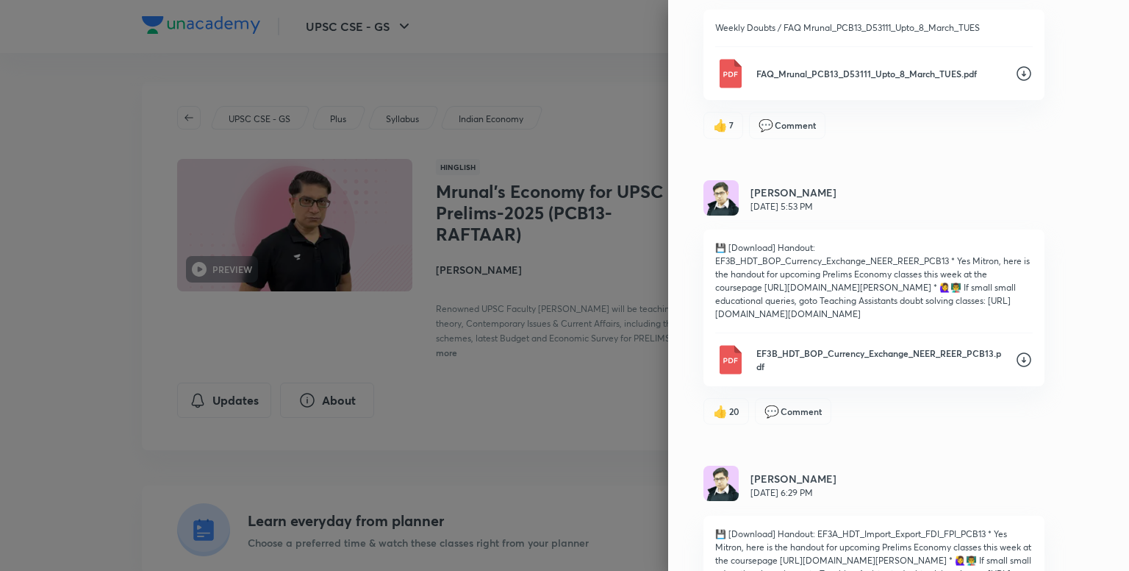
scroll to position [6164, 0]
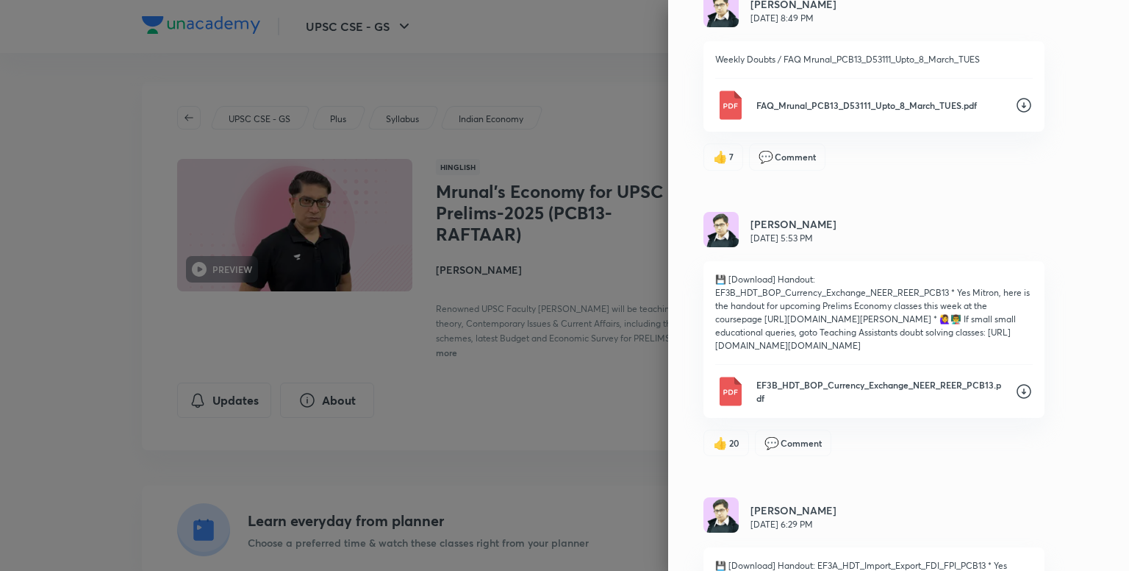
click at [1015, 114] on icon at bounding box center [1024, 105] width 18 height 18
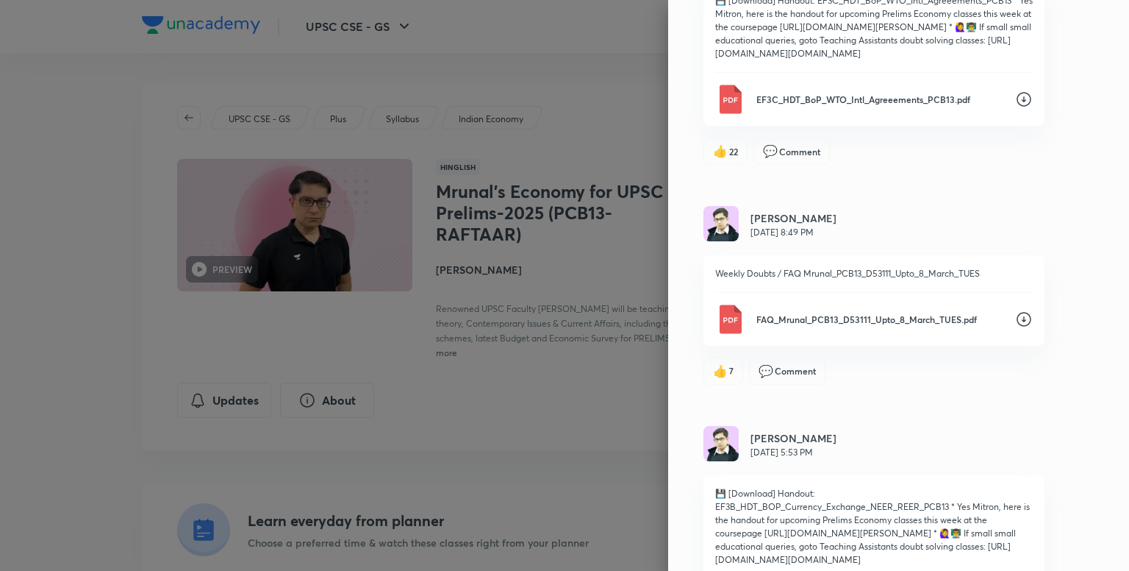
scroll to position [5944, 0]
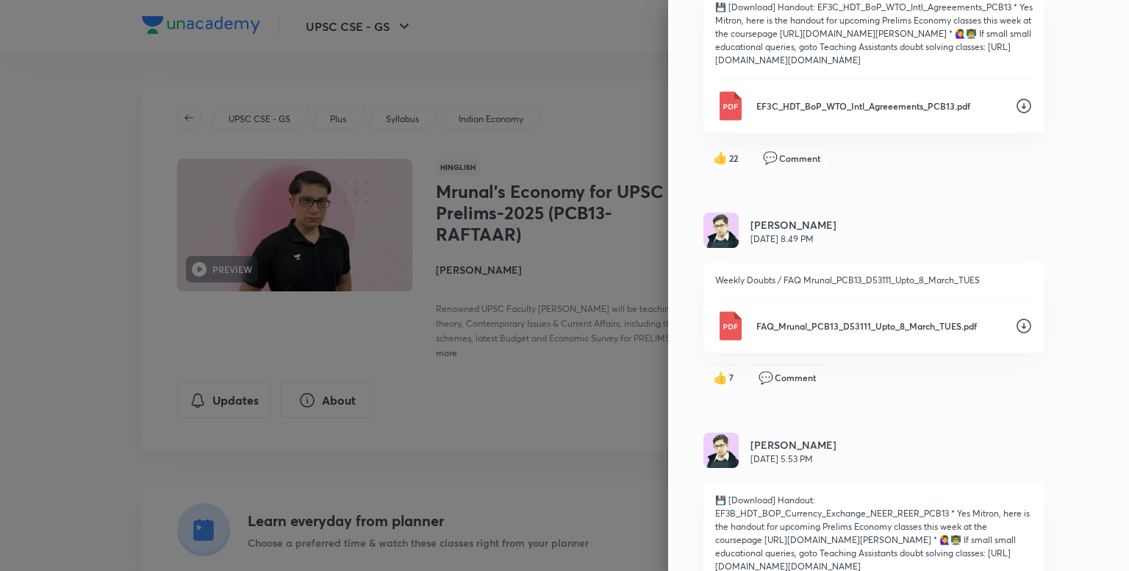
click at [1017, 114] on icon at bounding box center [1024, 106] width 15 height 15
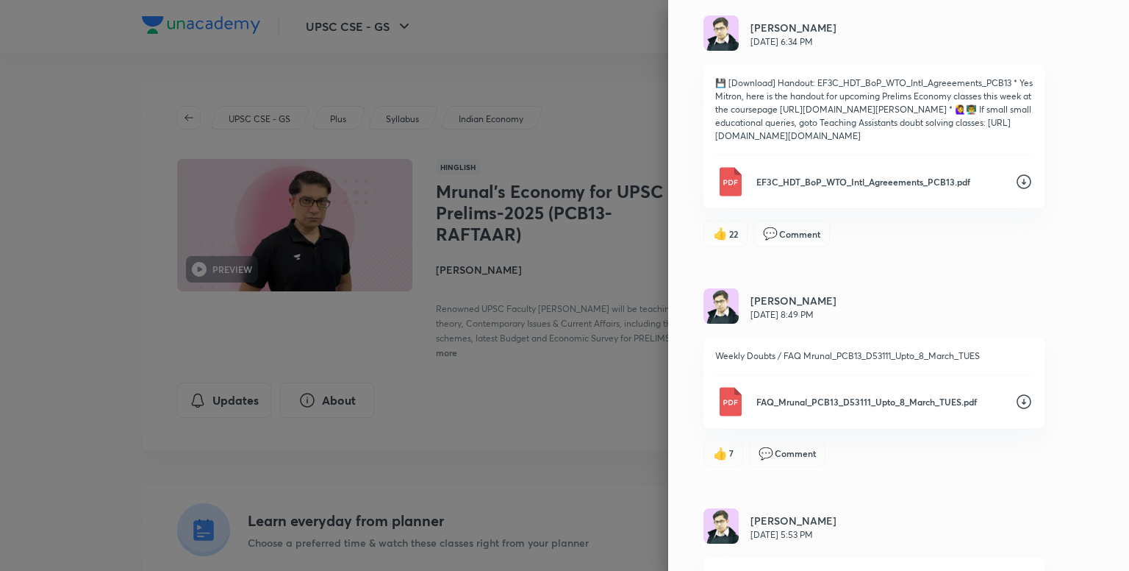
scroll to position [5649, 0]
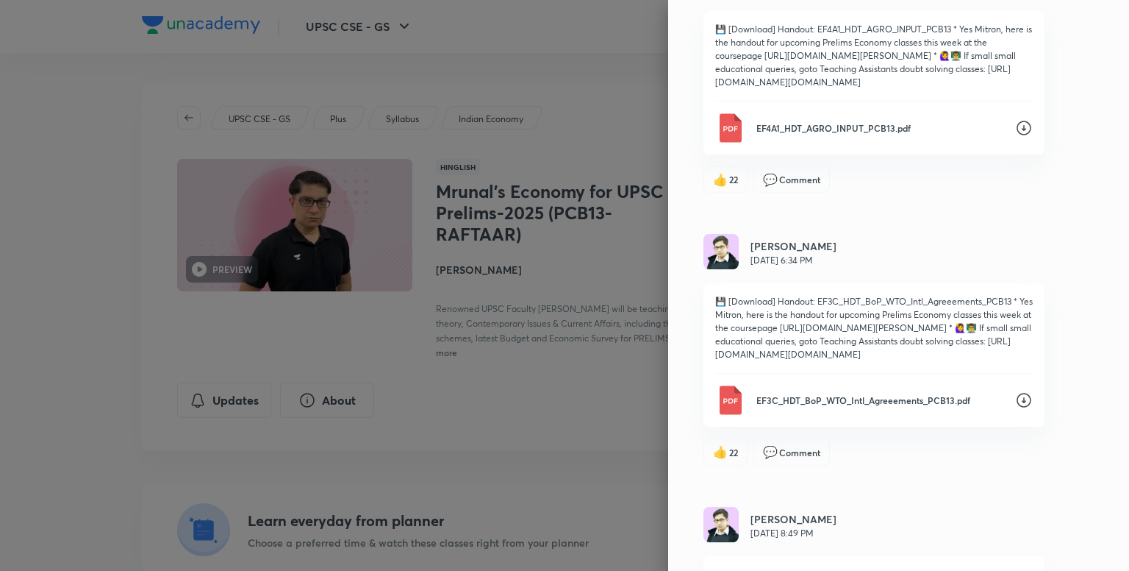
click at [1015, 137] on icon at bounding box center [1024, 128] width 18 height 18
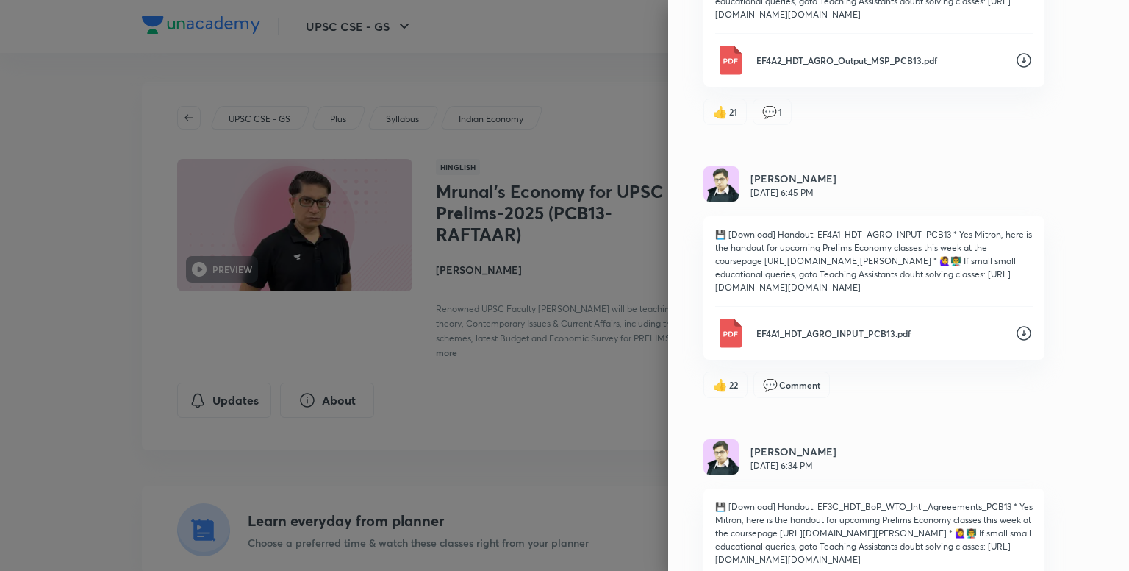
scroll to position [5429, 0]
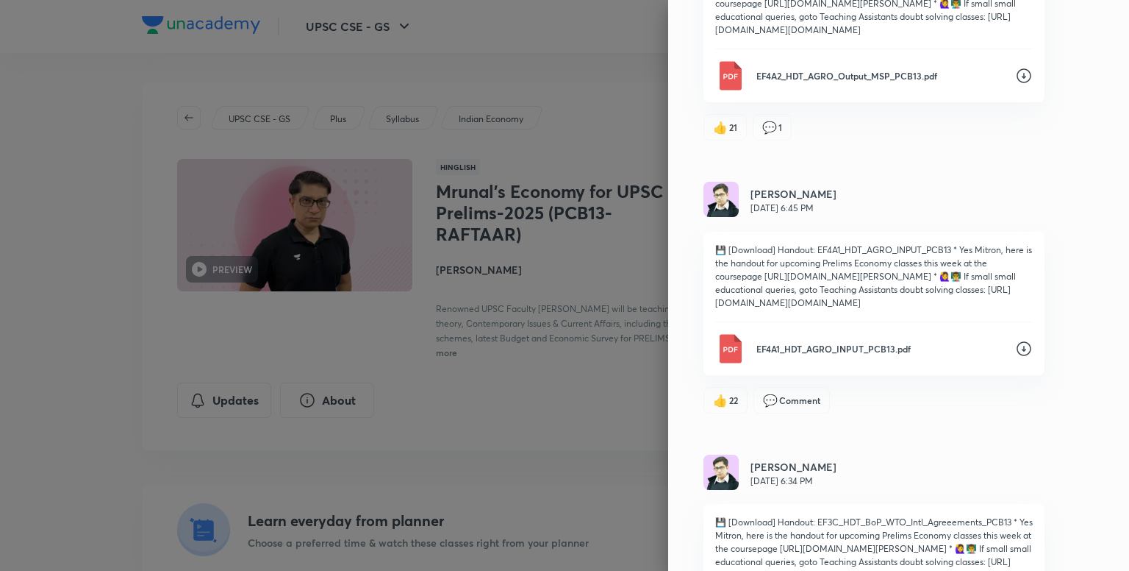
click at [1016, 85] on icon at bounding box center [1024, 76] width 18 height 18
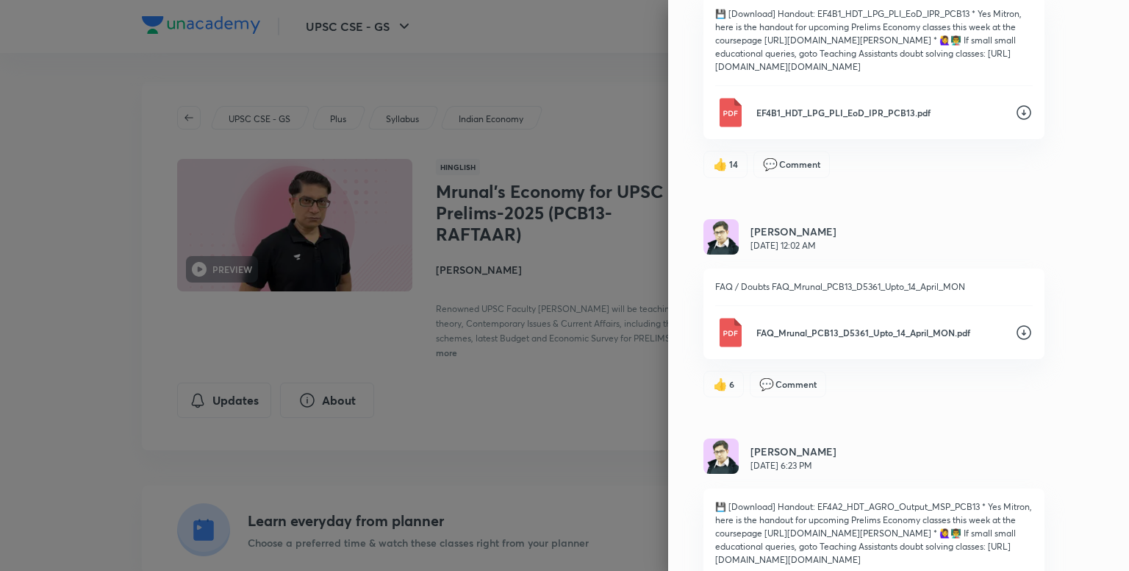
scroll to position [4841, 0]
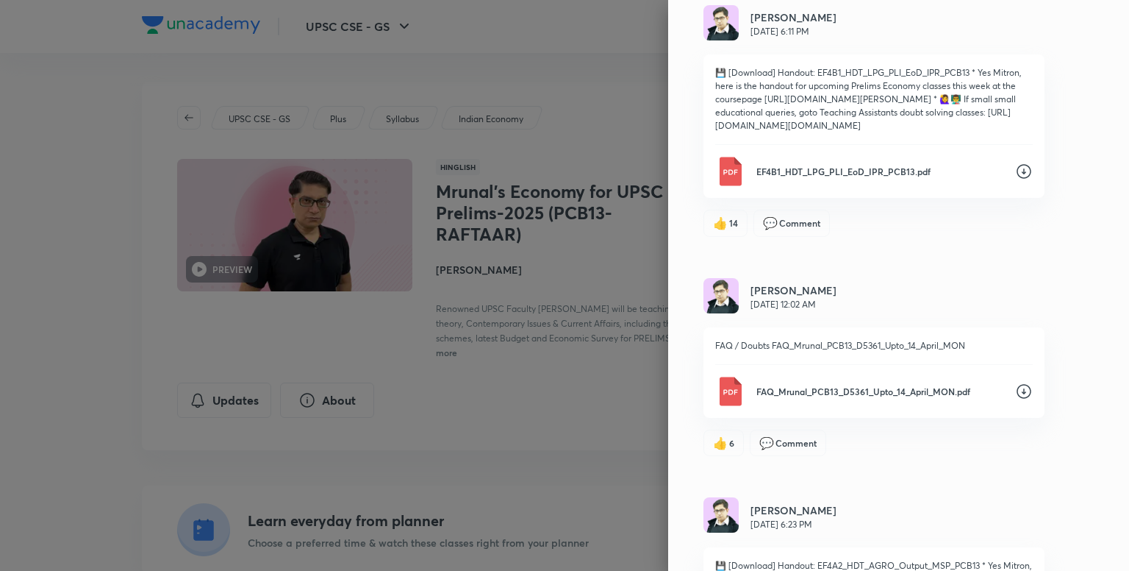
click at [1017, 179] on icon at bounding box center [1024, 172] width 15 height 15
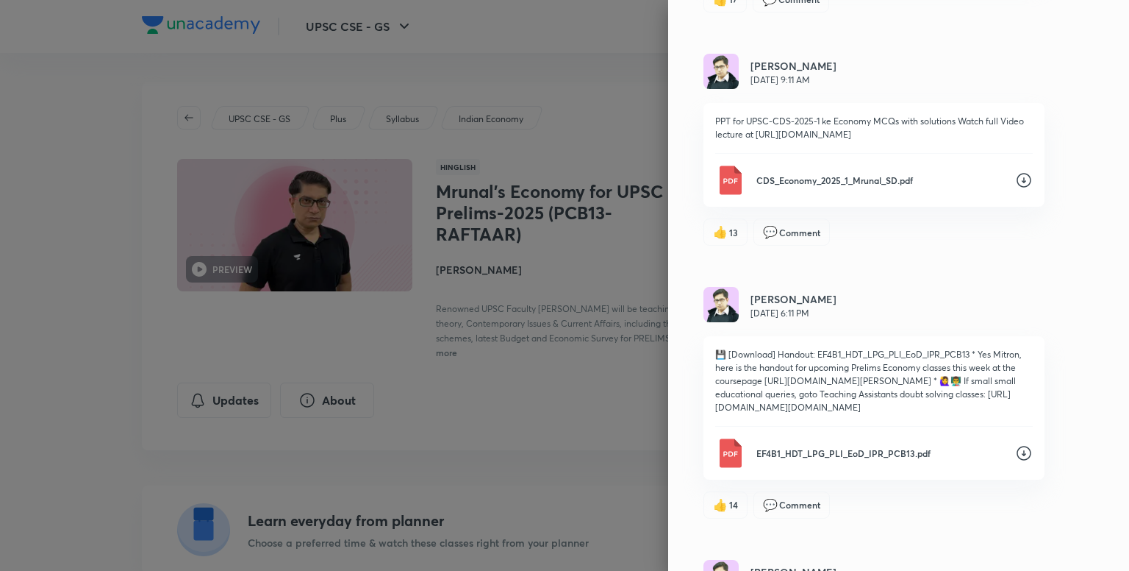
scroll to position [4546, 0]
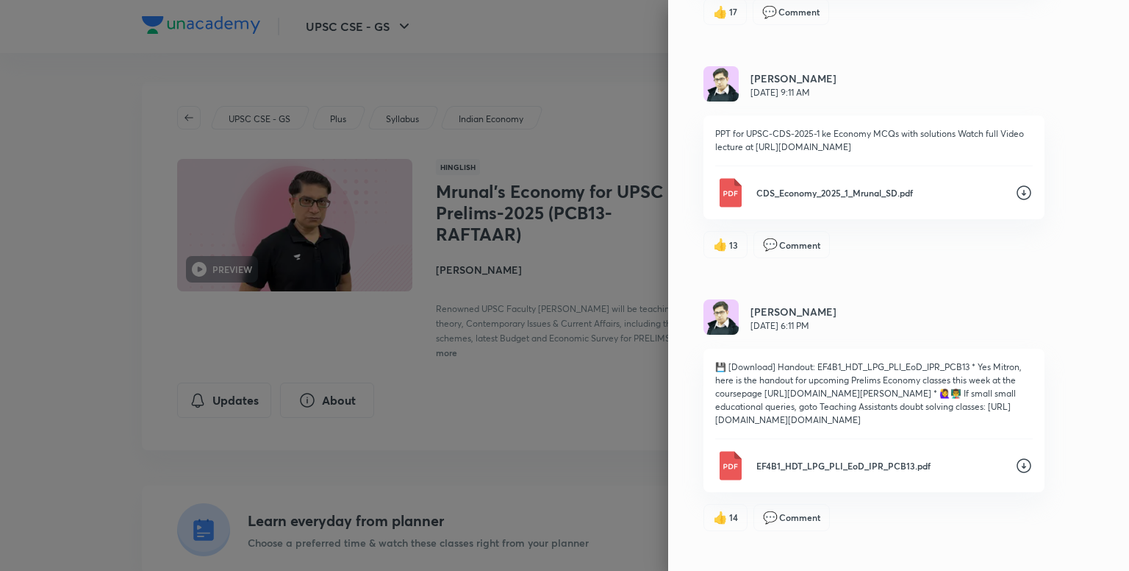
click at [1015, 201] on icon at bounding box center [1024, 193] width 18 height 18
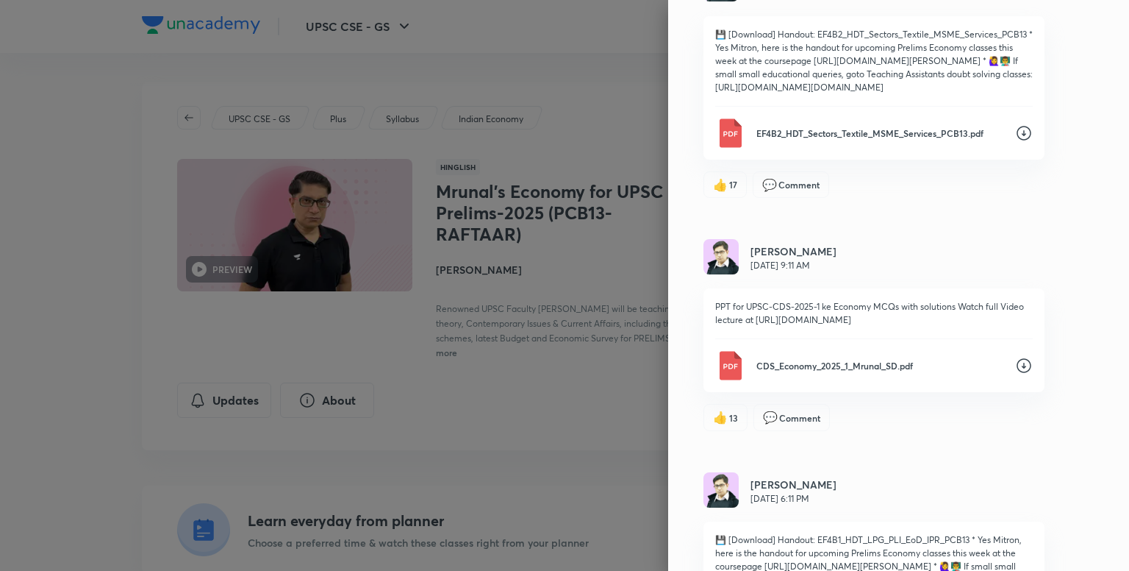
scroll to position [4326, 0]
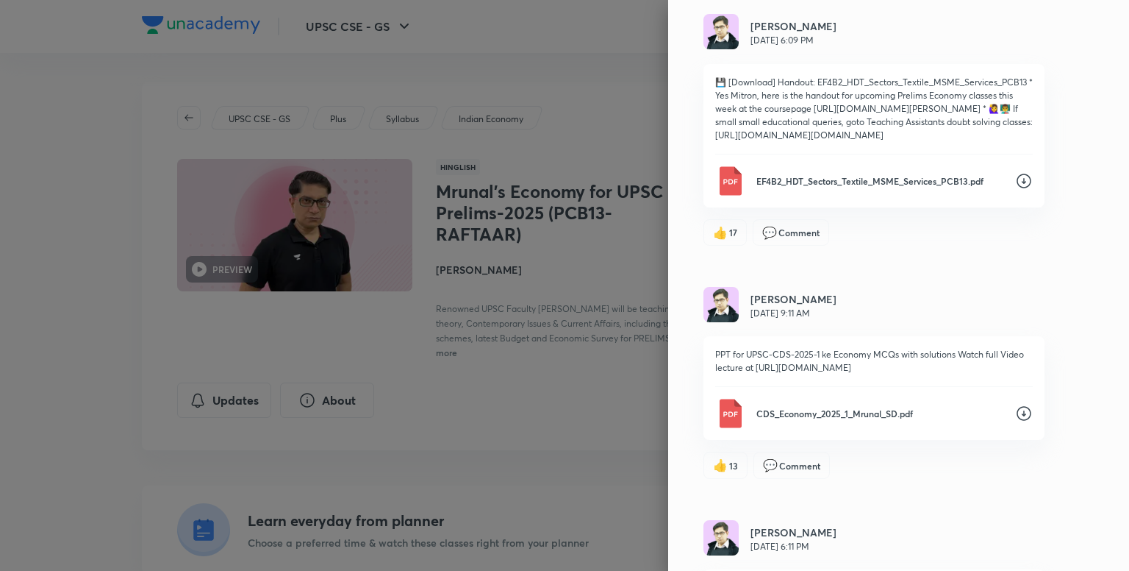
click at [1017, 188] on icon at bounding box center [1024, 181] width 15 height 15
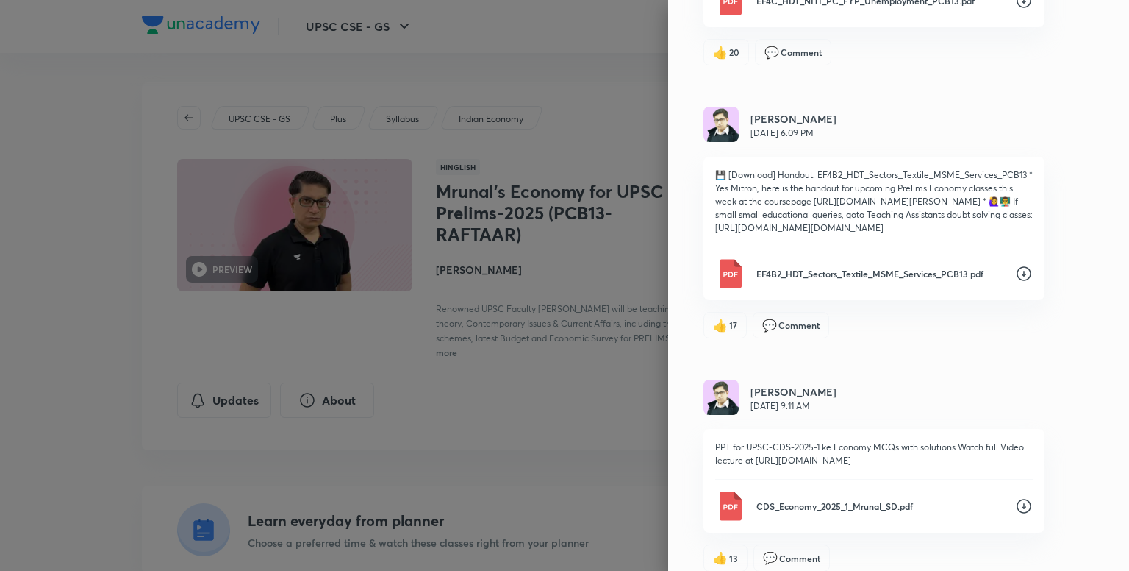
scroll to position [4179, 0]
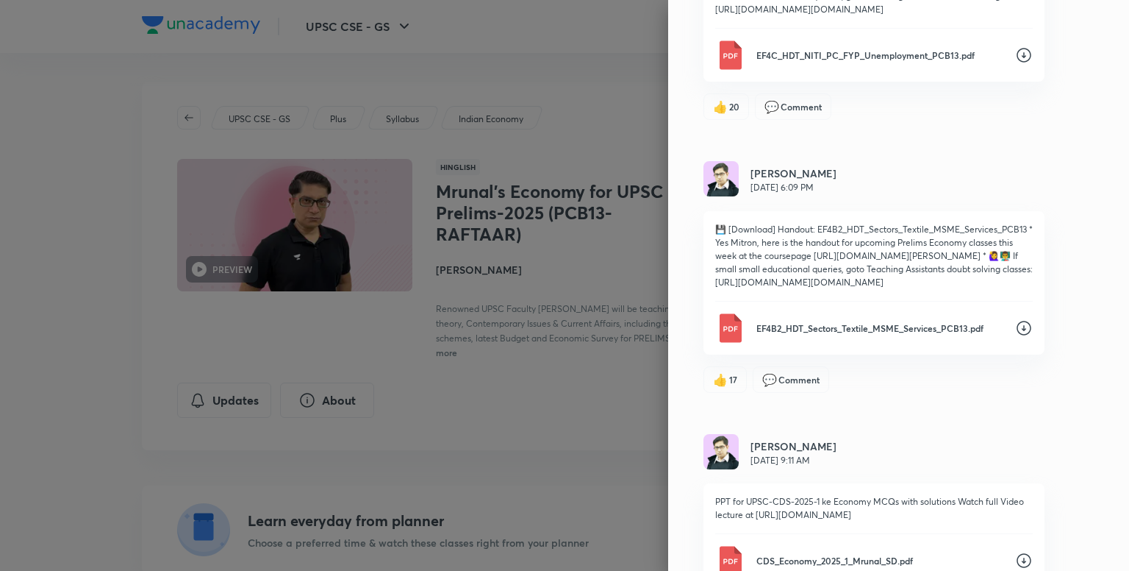
click at [1017, 63] on icon at bounding box center [1024, 55] width 15 height 15
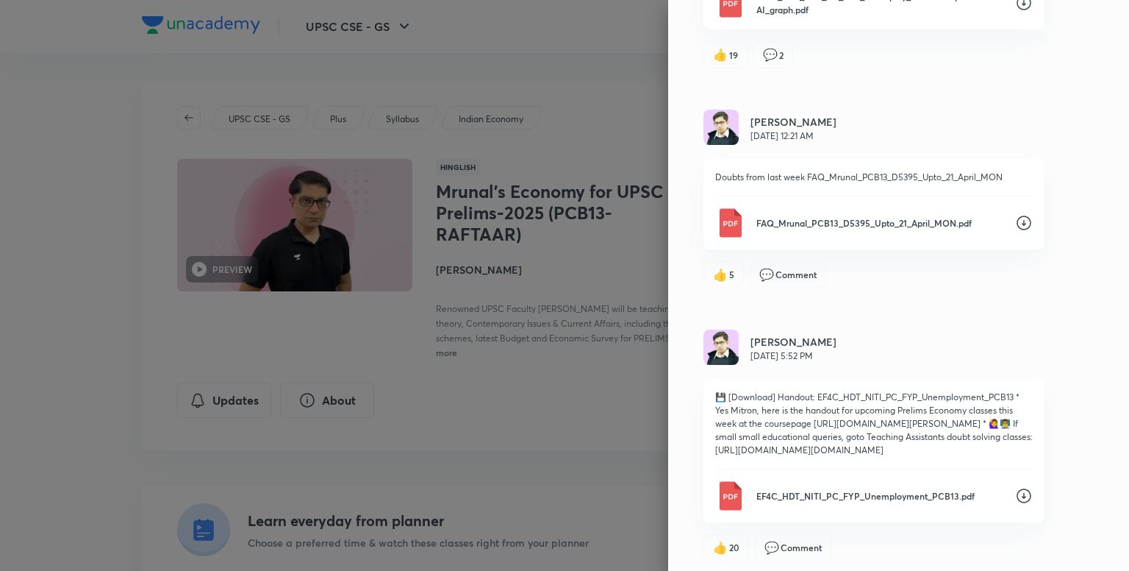
scroll to position [3738, 0]
click at [1015, 13] on icon at bounding box center [1024, 4] width 18 height 18
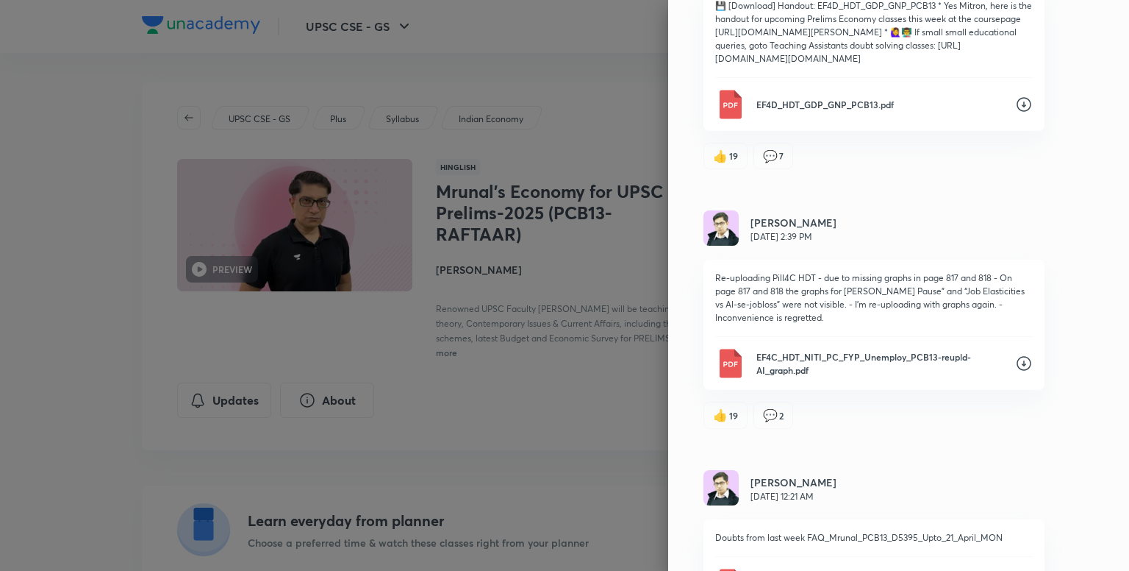
scroll to position [3370, 0]
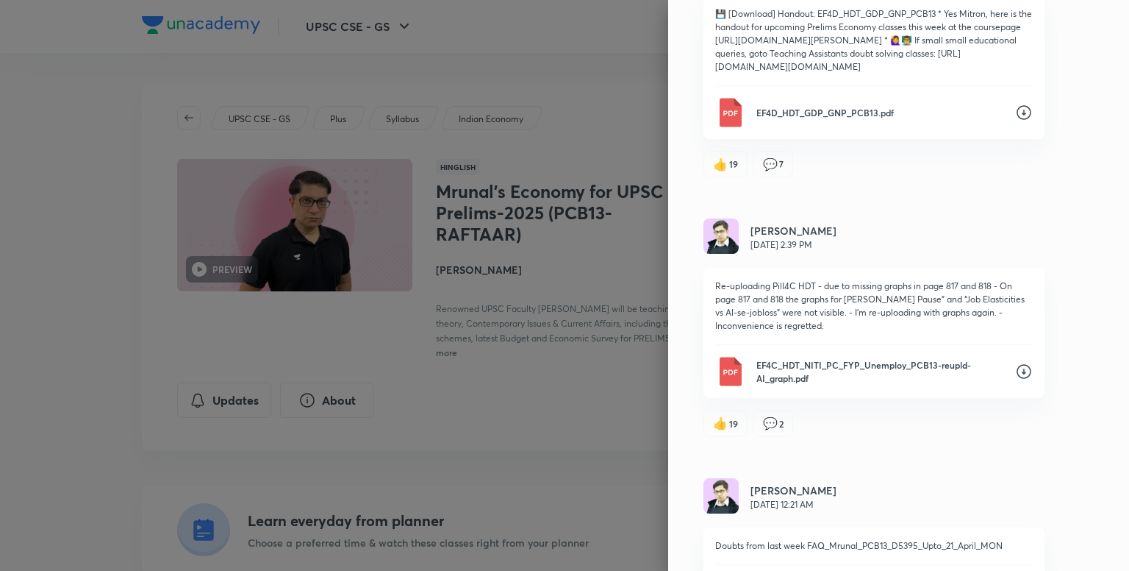
click at [1017, 120] on icon at bounding box center [1024, 112] width 15 height 15
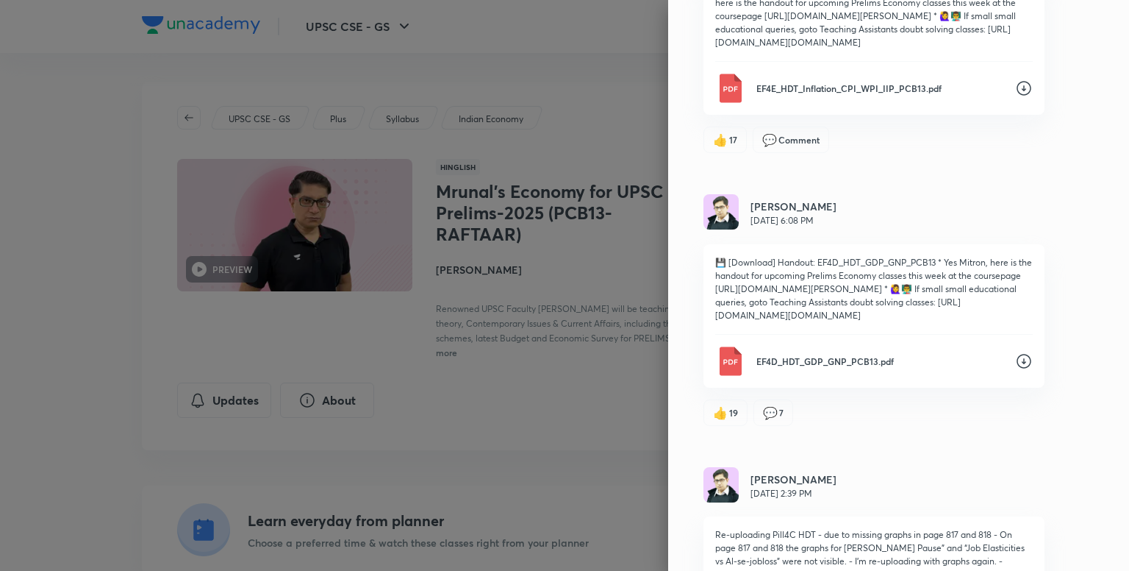
scroll to position [3076, 0]
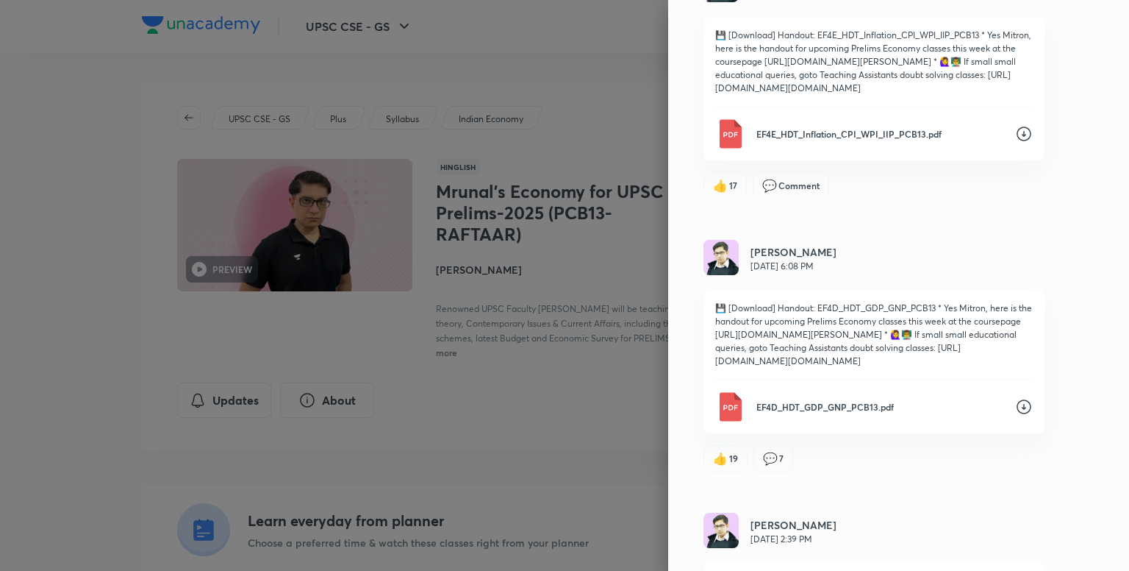
click at [1015, 143] on icon at bounding box center [1024, 134] width 18 height 18
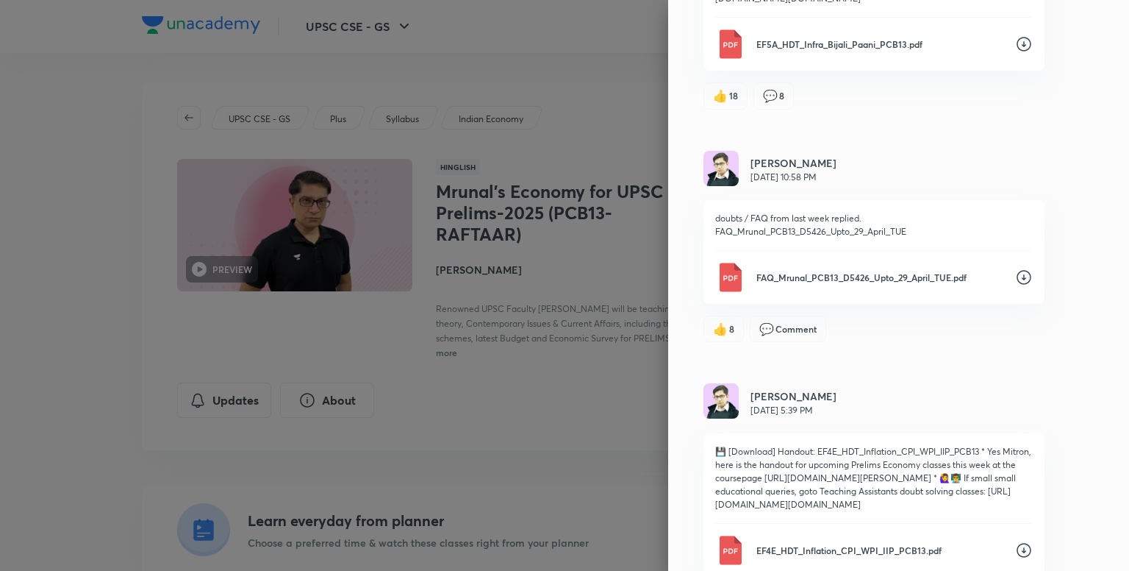
scroll to position [2635, 0]
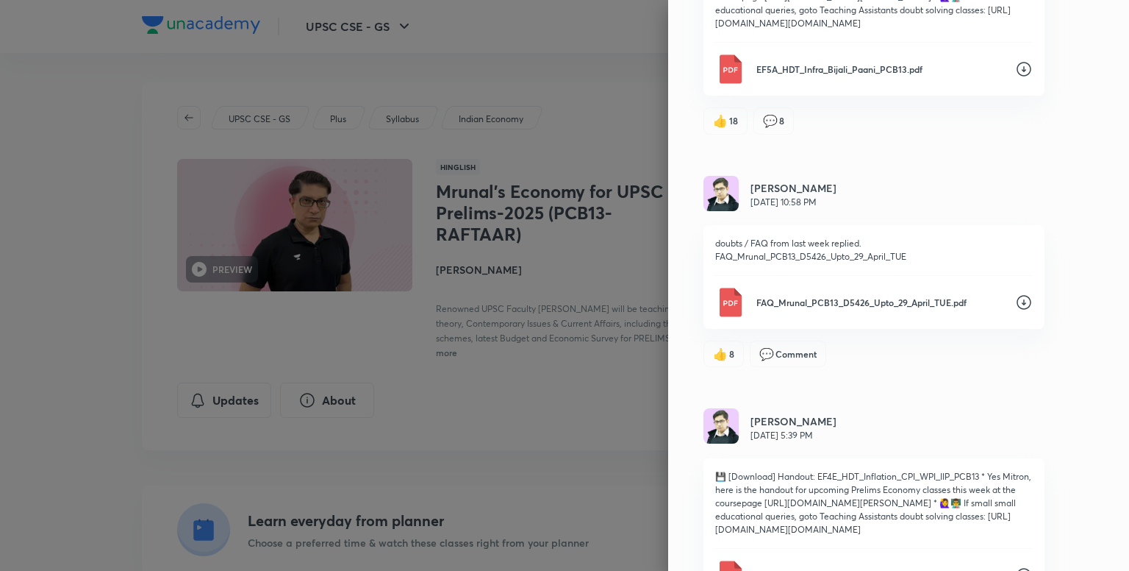
click at [1015, 78] on icon at bounding box center [1024, 69] width 18 height 18
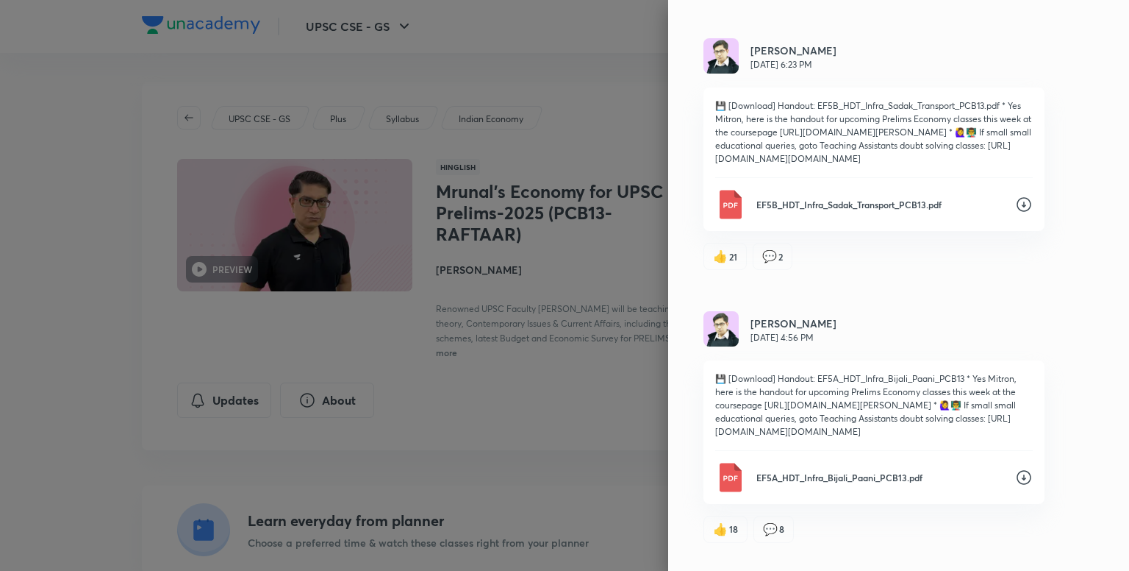
scroll to position [2193, 0]
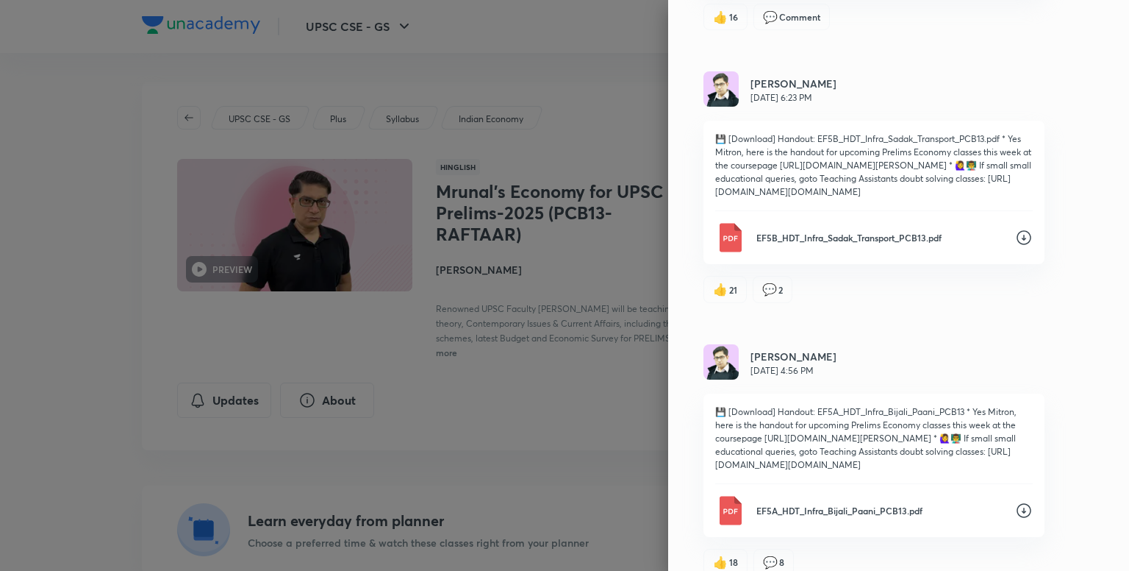
click at [1015, 246] on icon at bounding box center [1024, 238] width 18 height 18
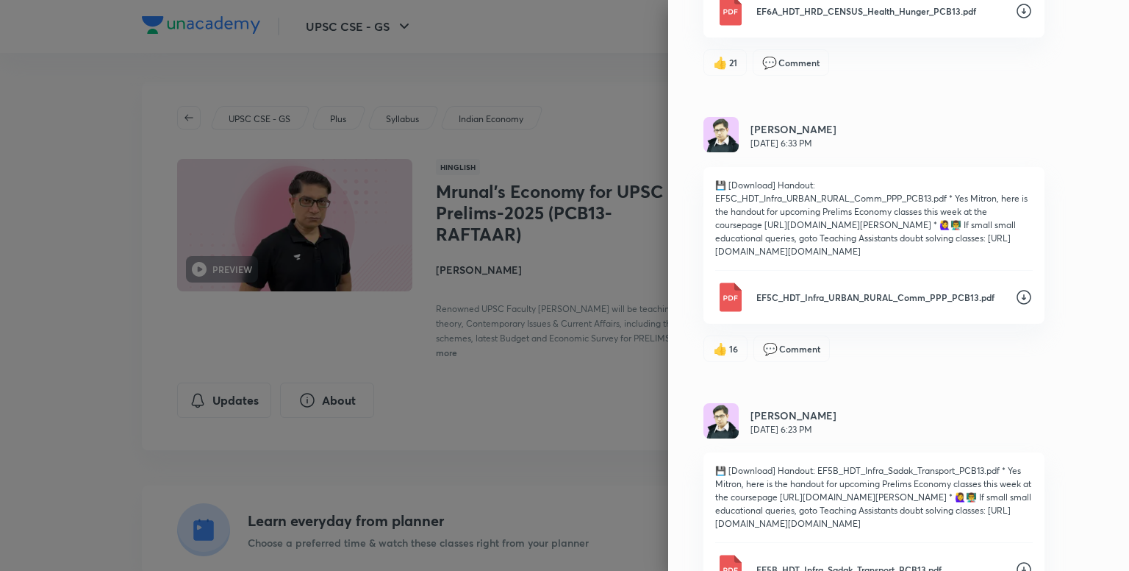
scroll to position [1826, 0]
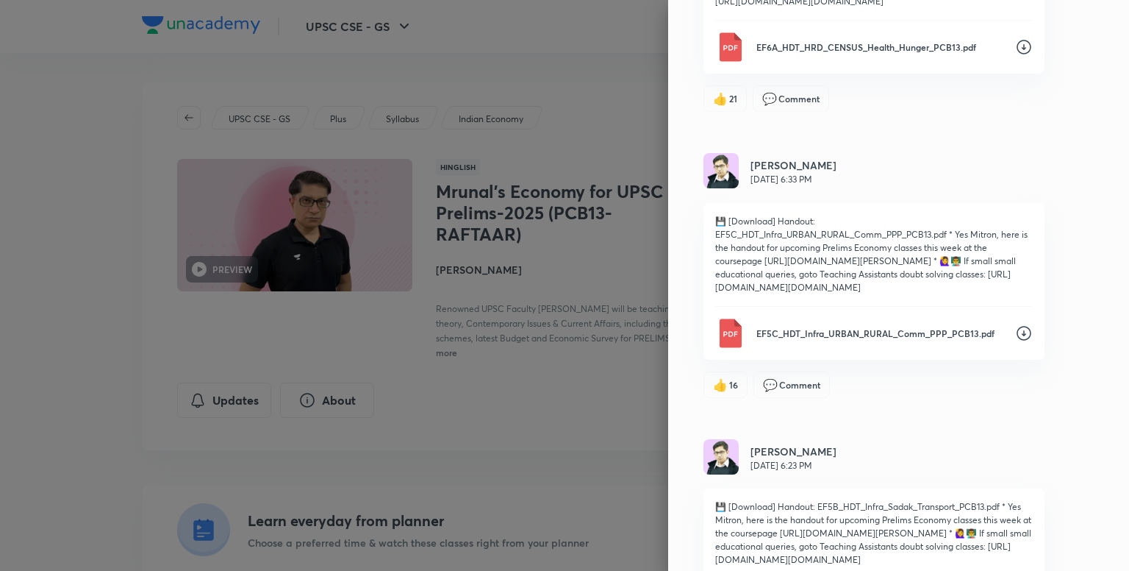
click at [1015, 342] on icon at bounding box center [1024, 333] width 18 height 18
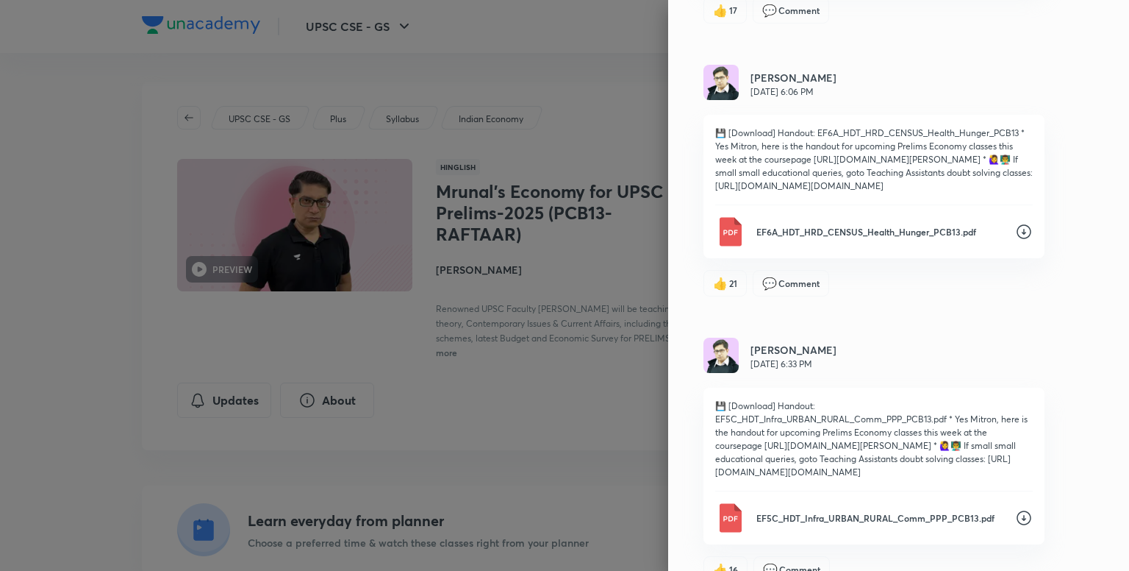
scroll to position [1605, 0]
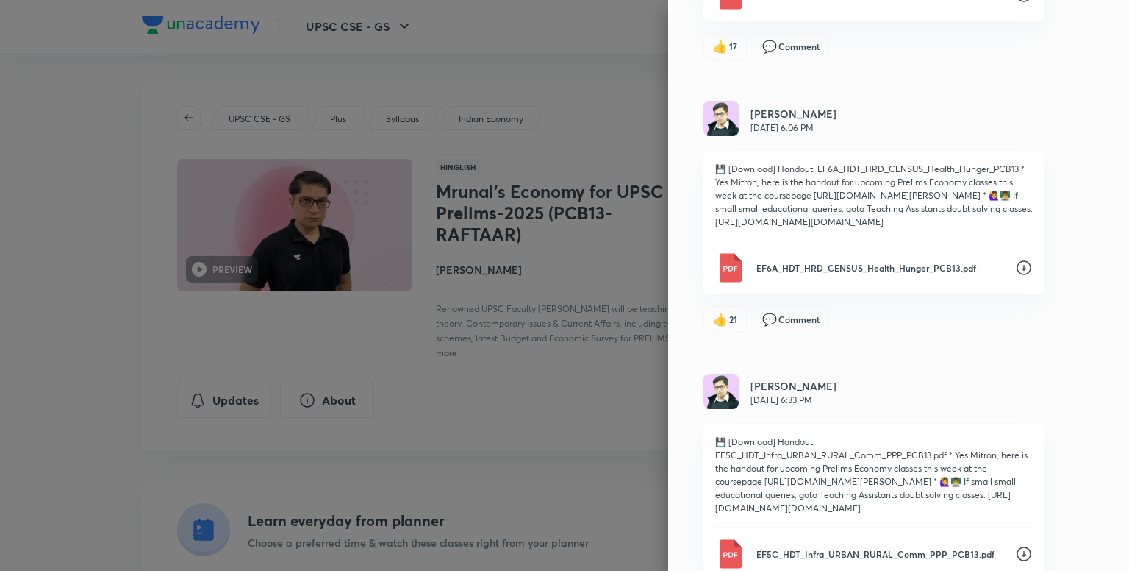
click at [1015, 276] on icon at bounding box center [1024, 268] width 18 height 18
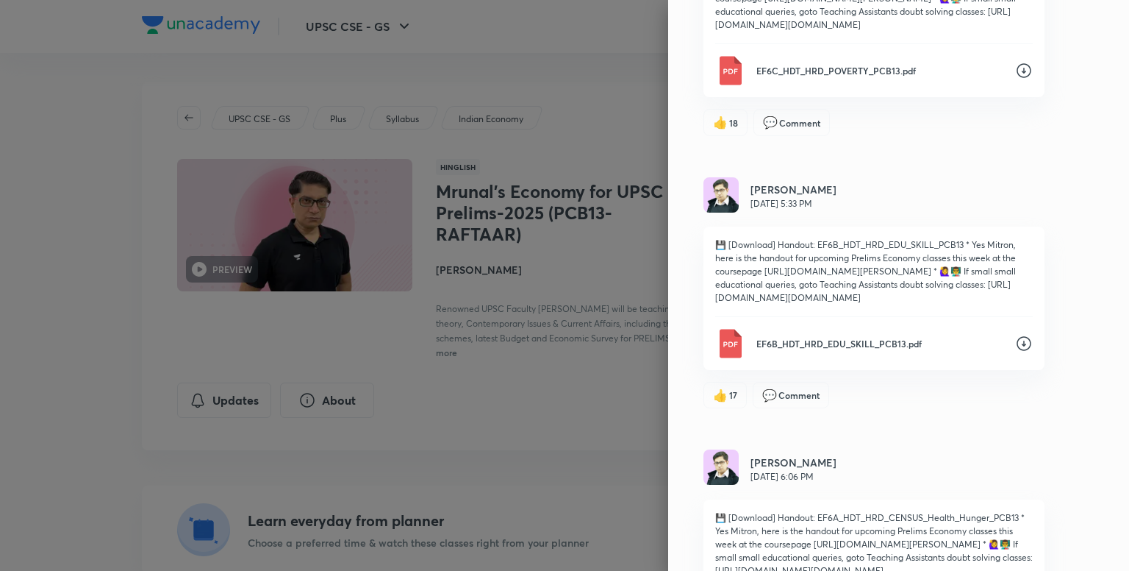
scroll to position [1238, 0]
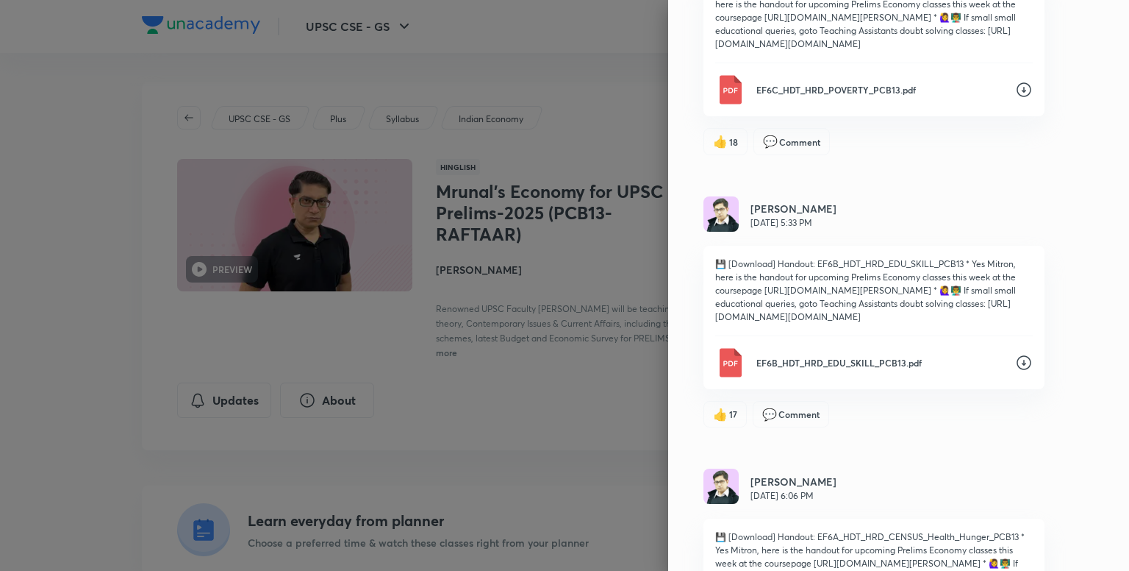
click at [1018, 371] on icon at bounding box center [1024, 363] width 18 height 18
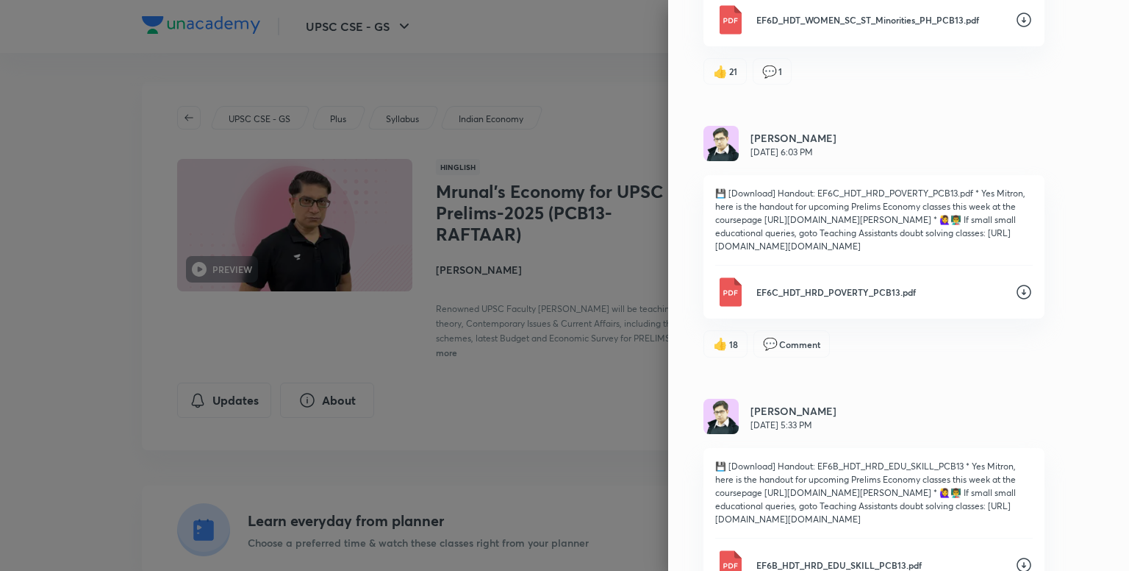
scroll to position [1017, 0]
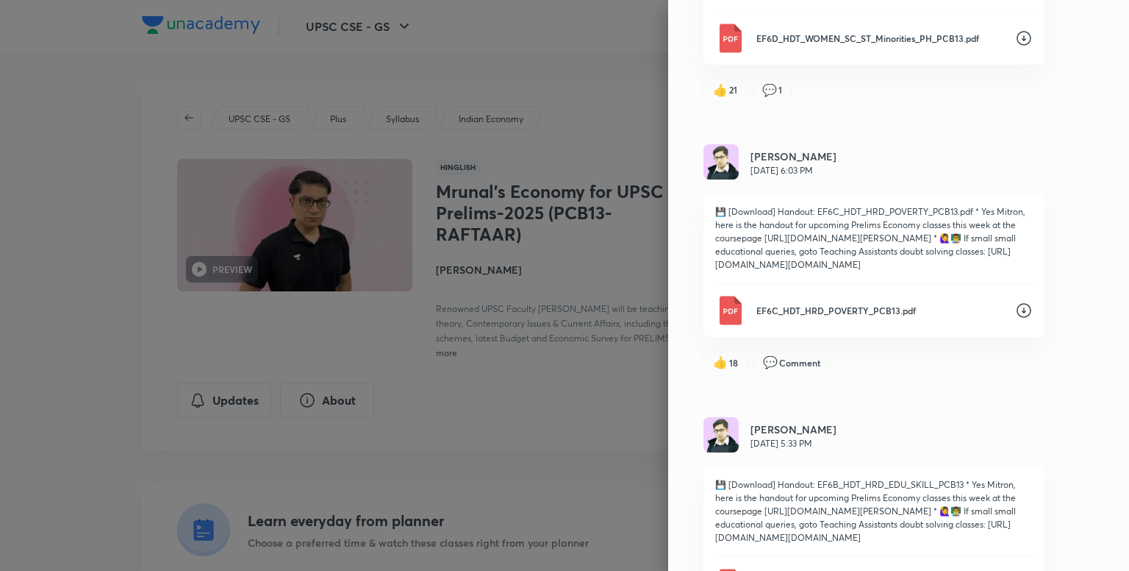
click at [1019, 318] on icon at bounding box center [1024, 311] width 15 height 15
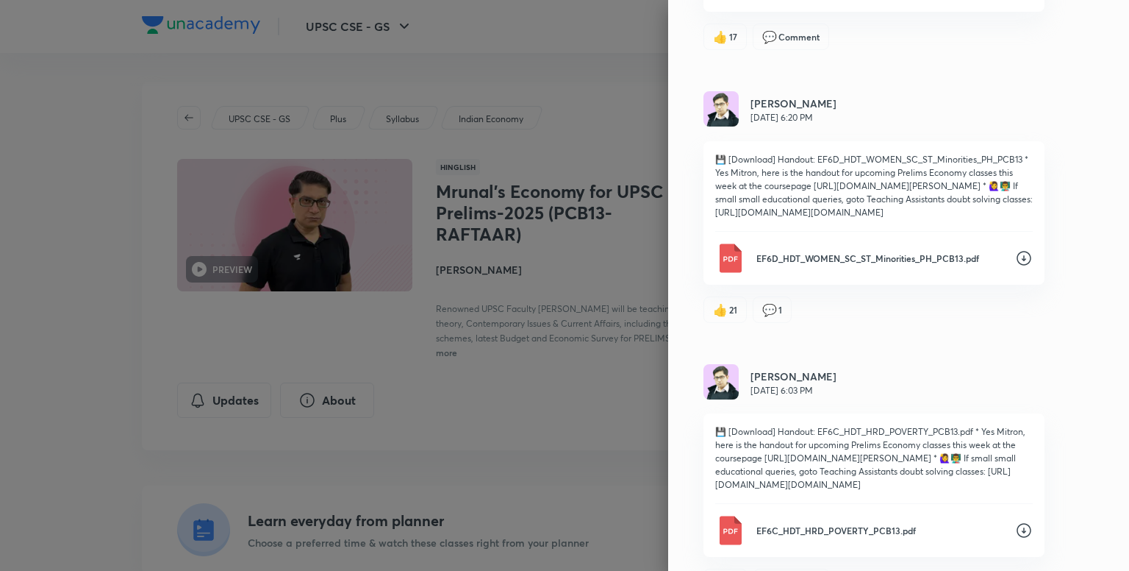
scroll to position [796, 0]
click at [1015, 268] on icon at bounding box center [1024, 259] width 18 height 18
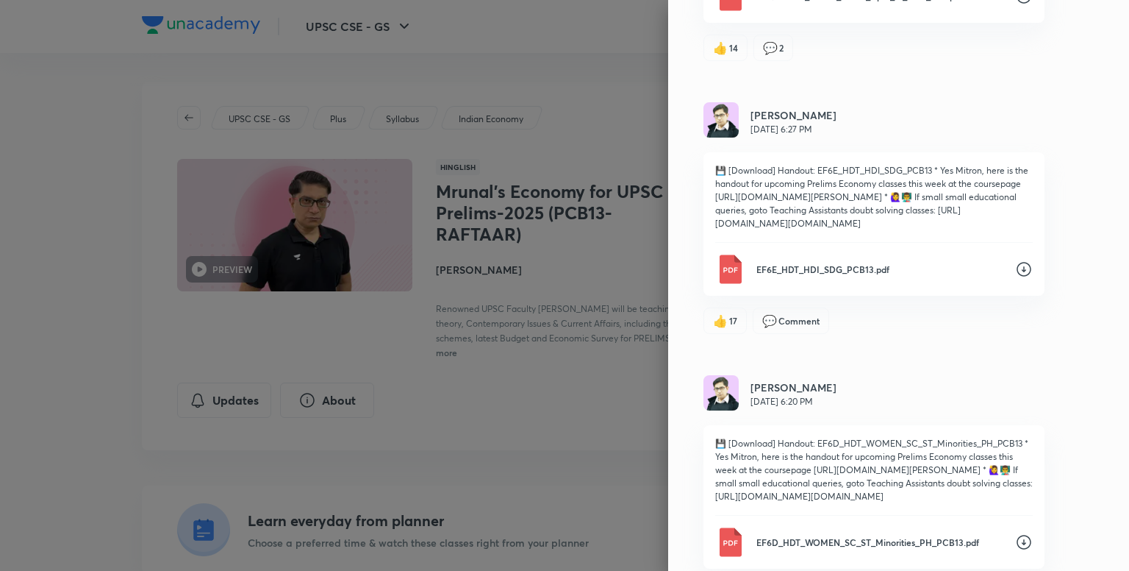
scroll to position [502, 0]
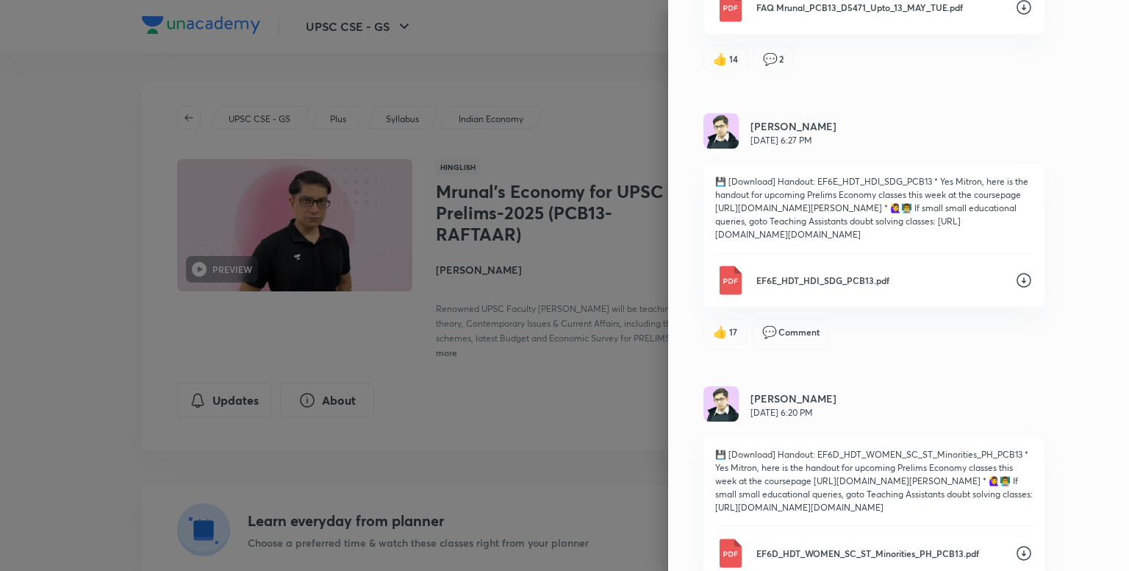
click at [1015, 289] on icon at bounding box center [1024, 280] width 18 height 18
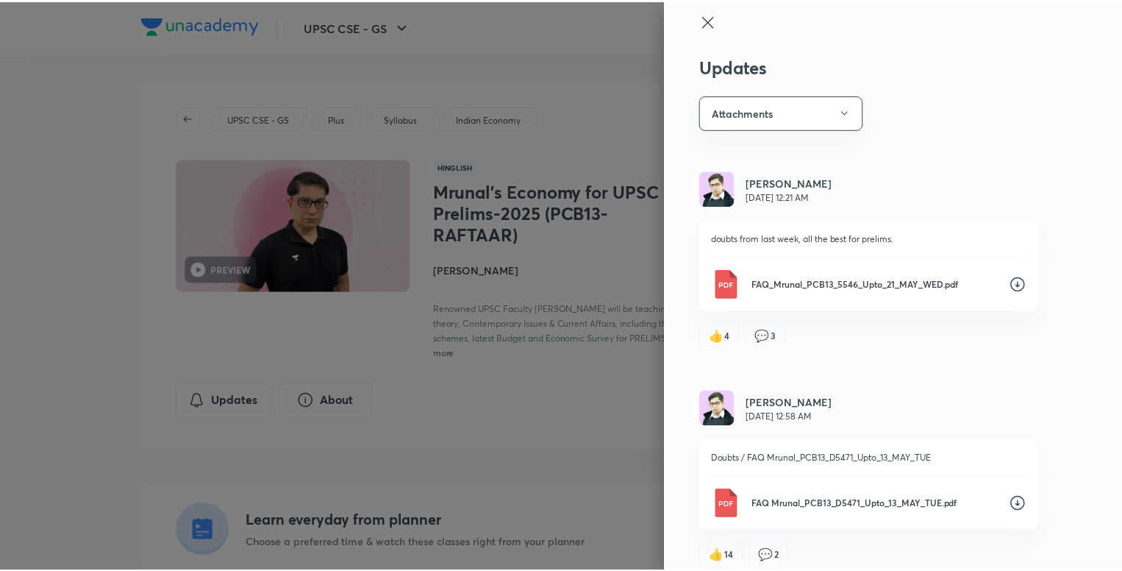
scroll to position [0, 0]
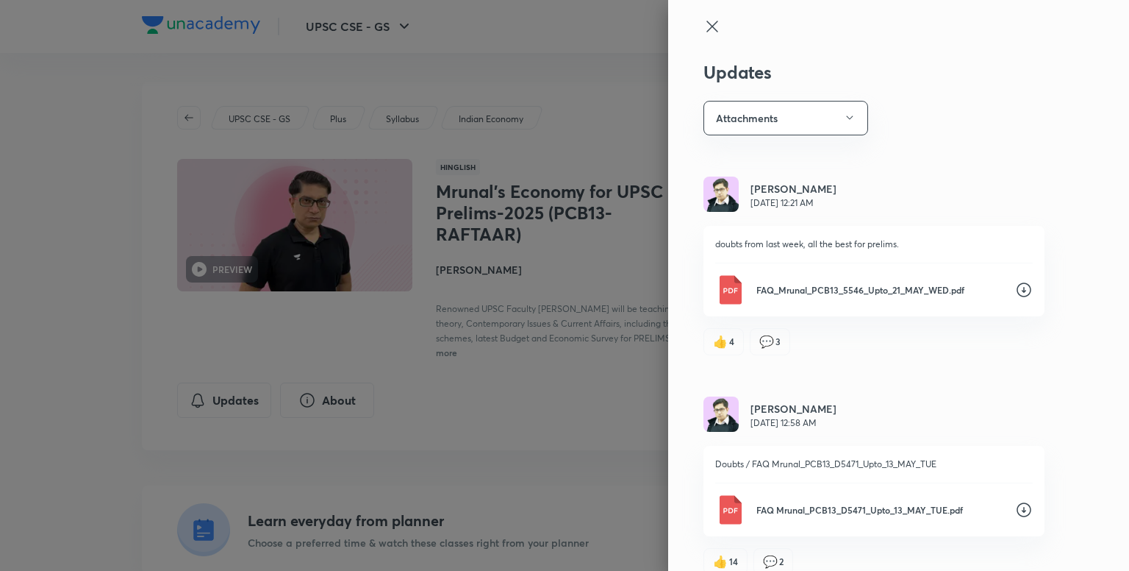
click at [510, 396] on div at bounding box center [564, 285] width 1129 height 571
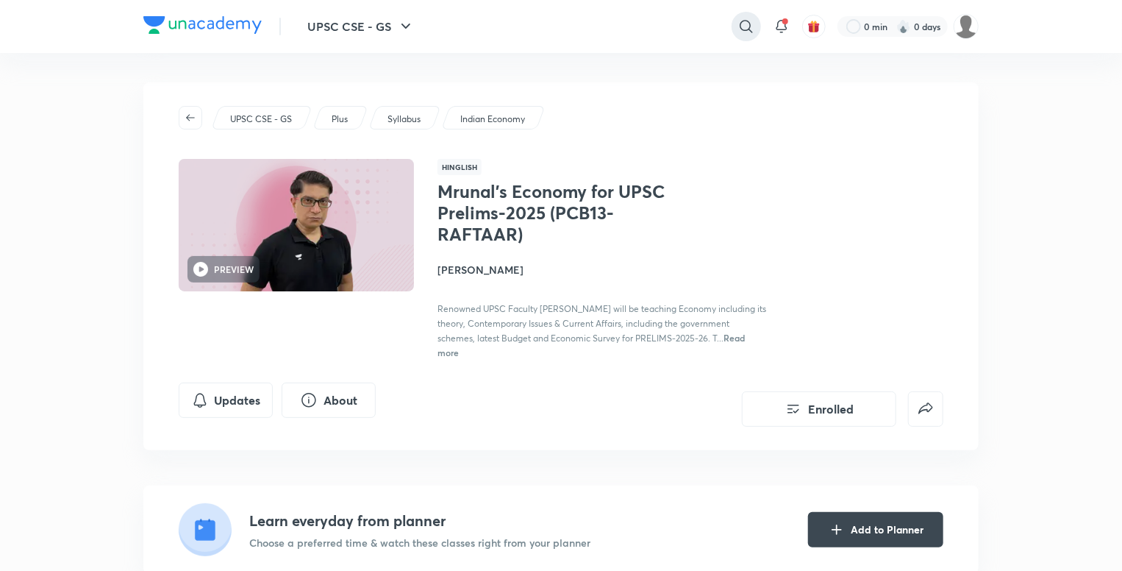
click at [740, 24] on icon at bounding box center [746, 26] width 13 height 13
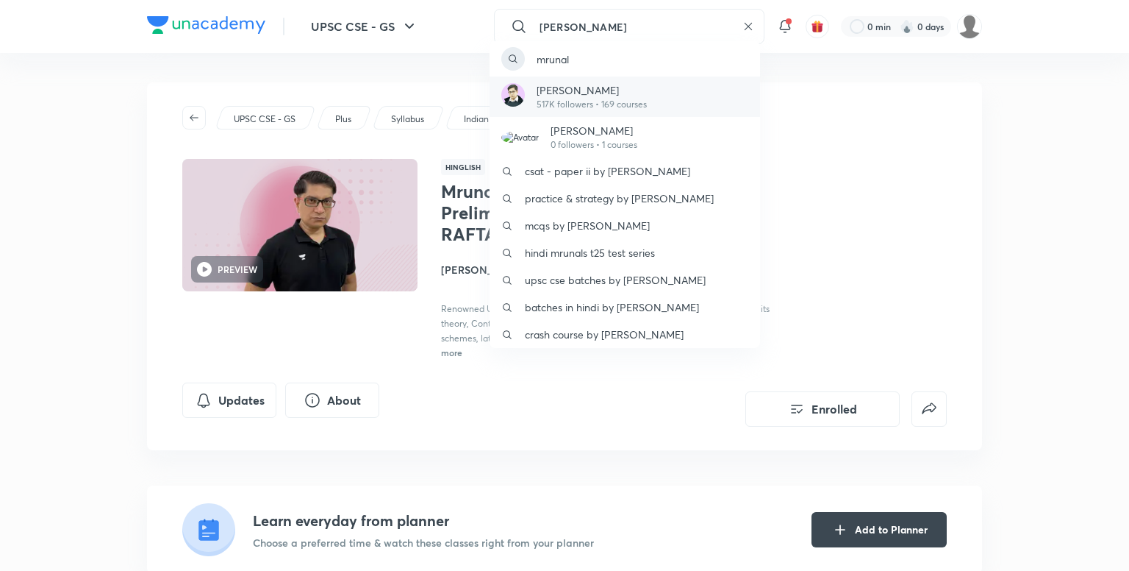
type input "[PERSON_NAME]"
click at [553, 100] on p "517K followers • 169 courses" at bounding box center [592, 104] width 110 height 13
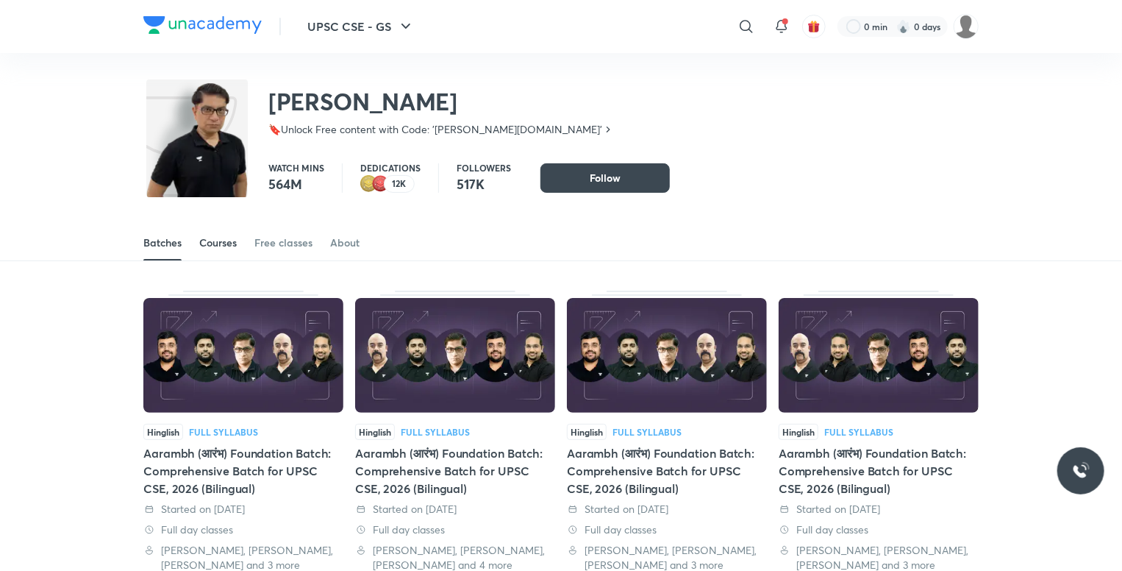
click at [227, 249] on div "Courses" at bounding box center [218, 242] width 38 height 15
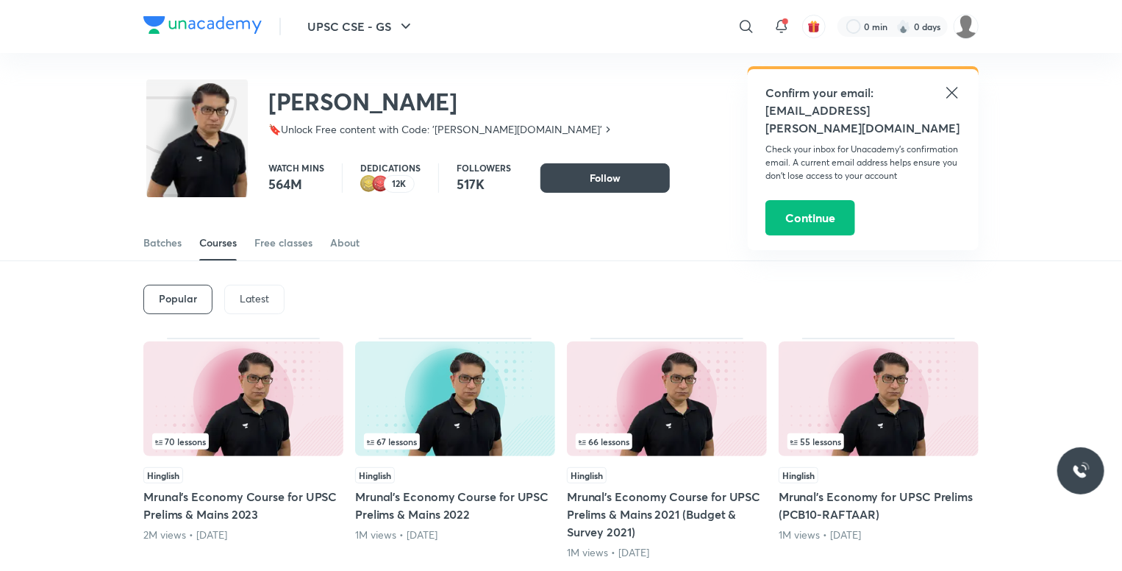
drag, startPoint x: 271, startPoint y: 295, endPoint x: 607, endPoint y: 243, distance: 339.3
click at [271, 295] on div "Latest" at bounding box center [254, 299] width 60 height 29
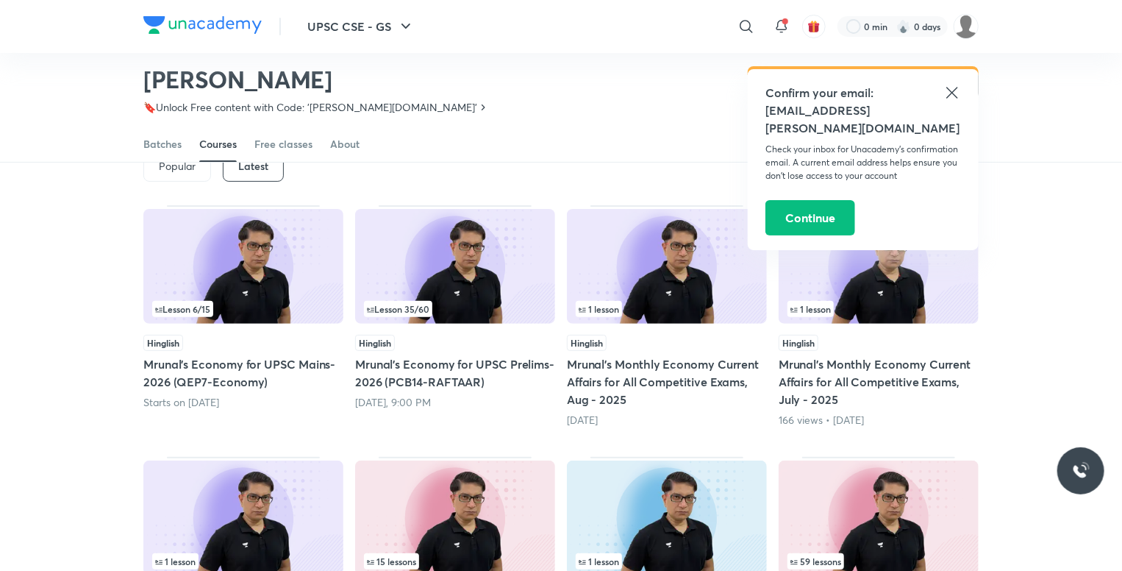
scroll to position [63, 0]
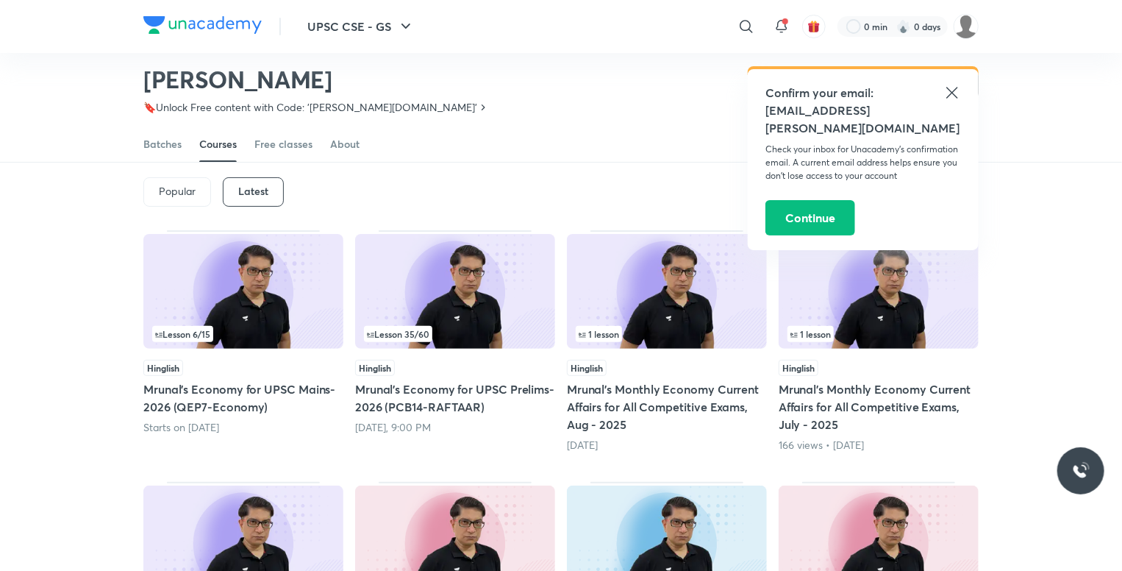
click at [676, 398] on h5 "Mrunal’s Monthly Economy Current Affairs for All Competitive Exams, Aug - 2025" at bounding box center [667, 406] width 200 height 53
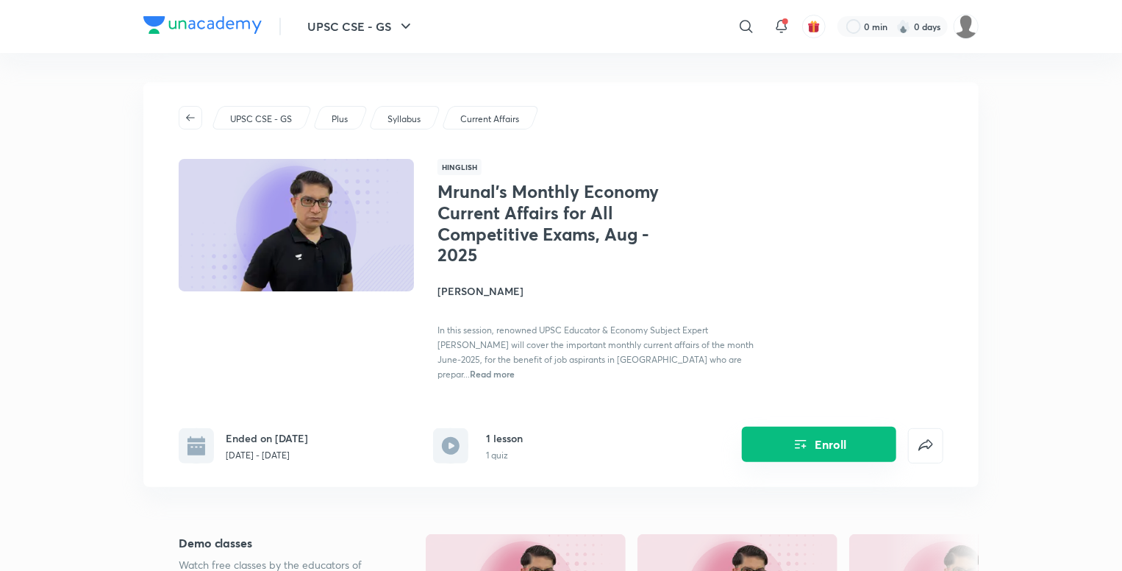
click at [859, 443] on button "Enroll" at bounding box center [819, 443] width 154 height 35
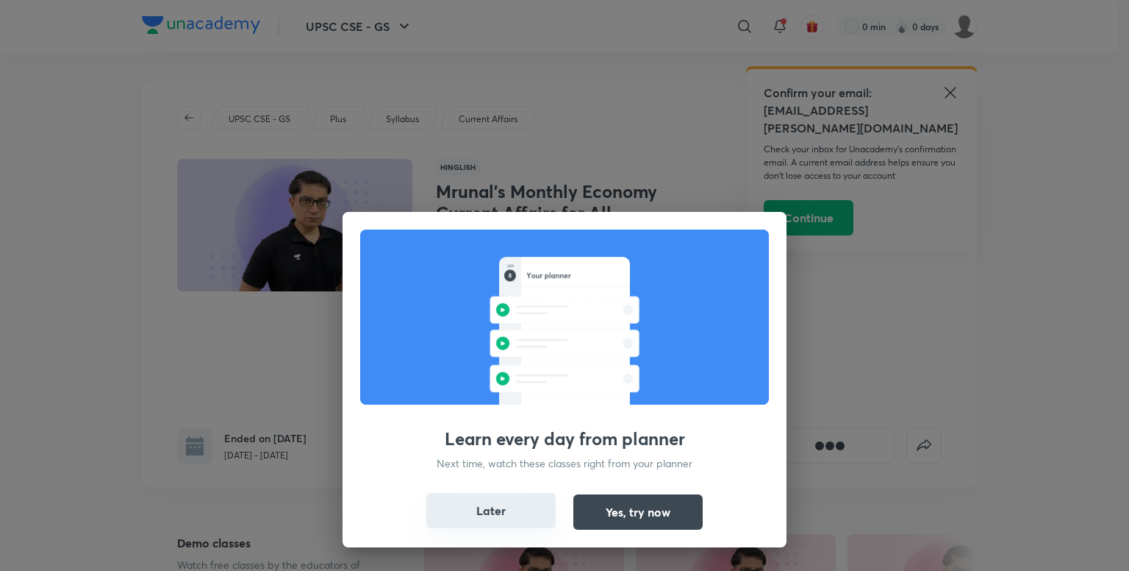
click at [509, 511] on button "Later" at bounding box center [490, 510] width 129 height 35
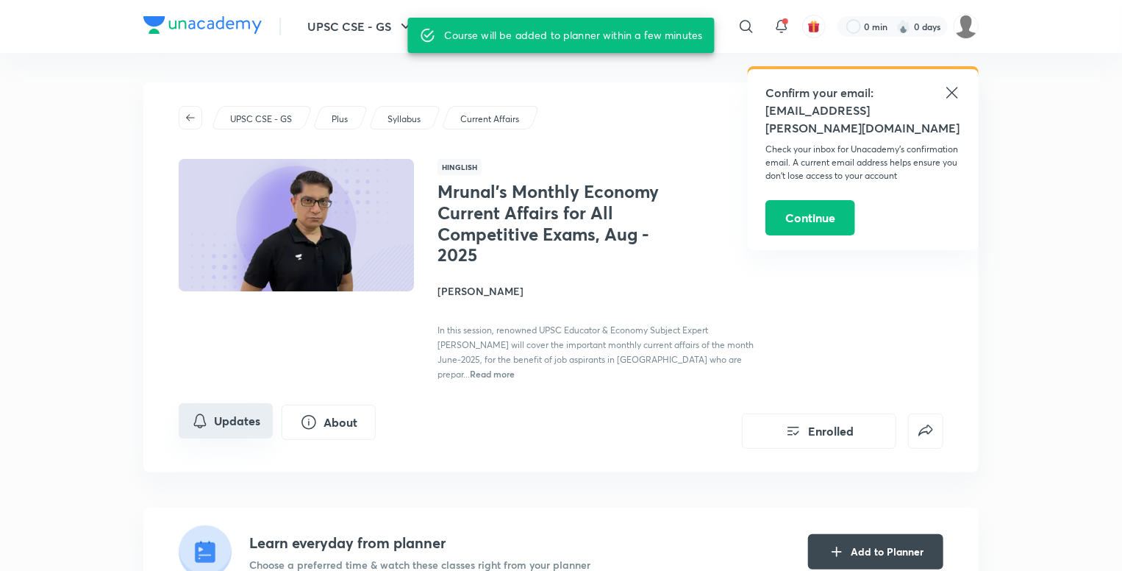
click at [199, 412] on icon "Updates" at bounding box center [200, 421] width 18 height 18
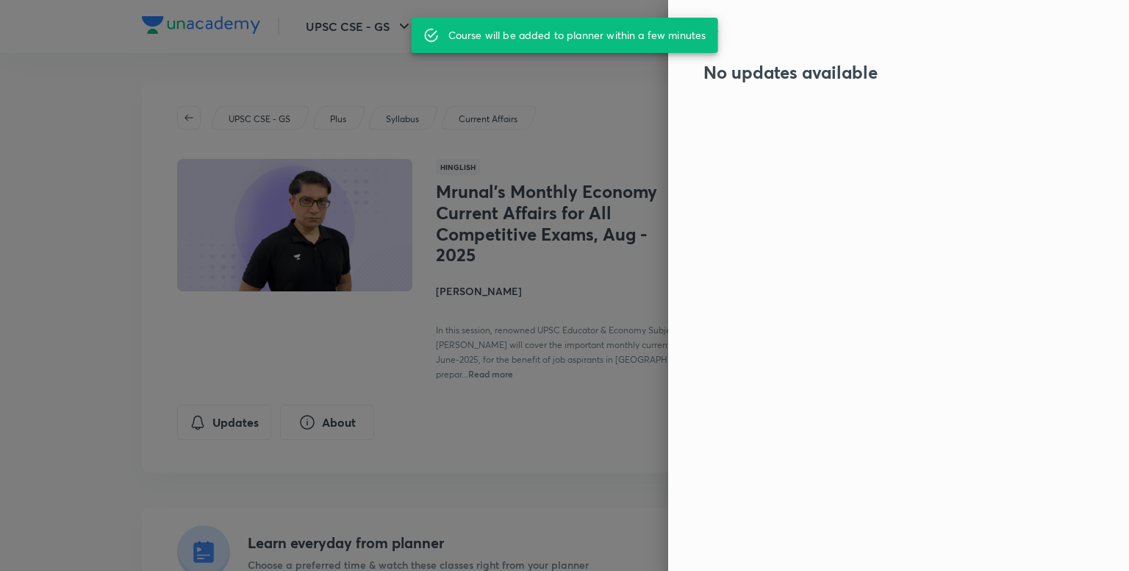
click at [24, 307] on div at bounding box center [564, 285] width 1129 height 571
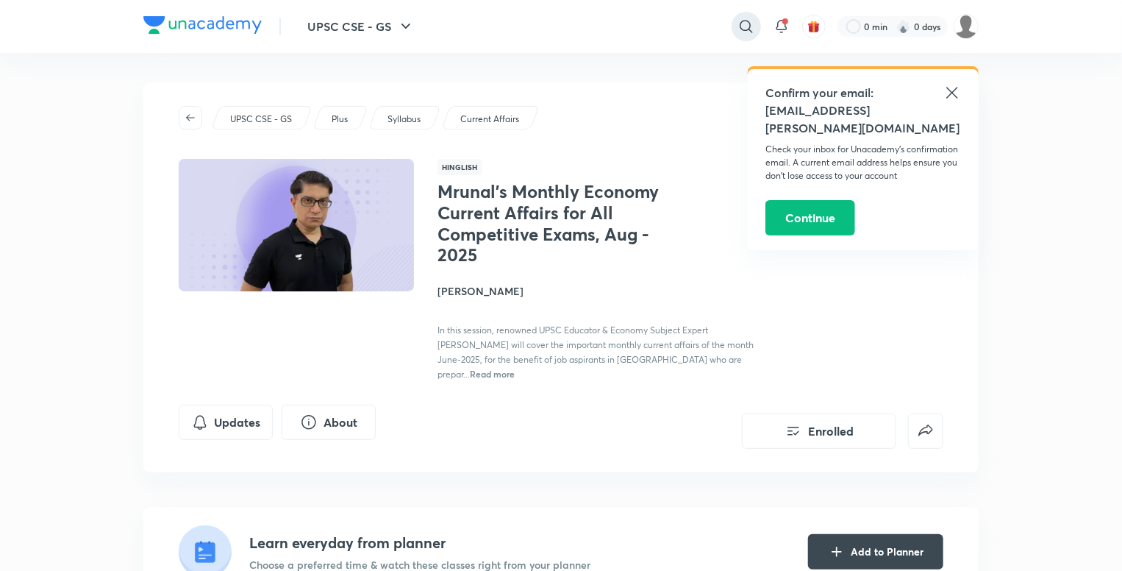
click at [747, 19] on icon at bounding box center [747, 27] width 18 height 18
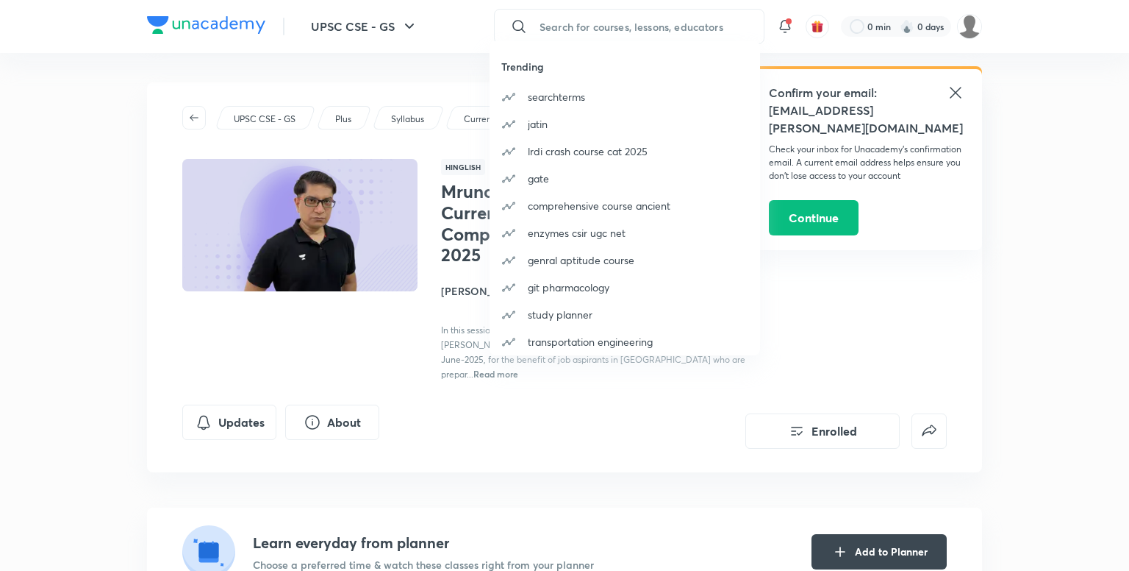
drag, startPoint x: 329, startPoint y: 221, endPoint x: 329, endPoint y: 241, distance: 20.6
click at [329, 221] on div "Trending searchterms [PERSON_NAME] lrdi crash course cat 2025 gate comprehensiv…" at bounding box center [564, 285] width 1129 height 571
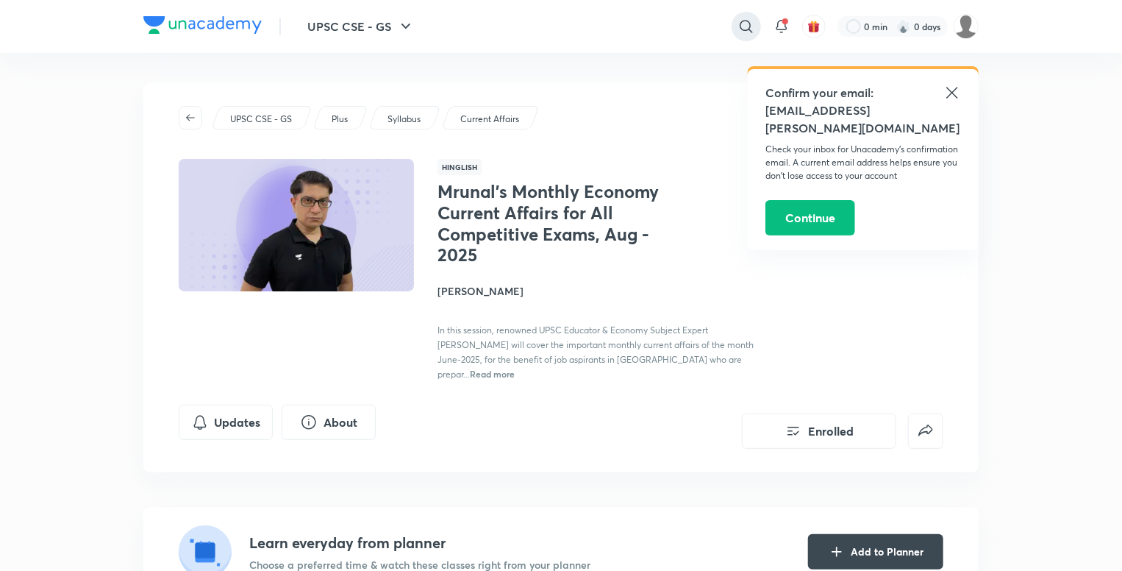
click at [741, 30] on icon at bounding box center [747, 27] width 18 height 18
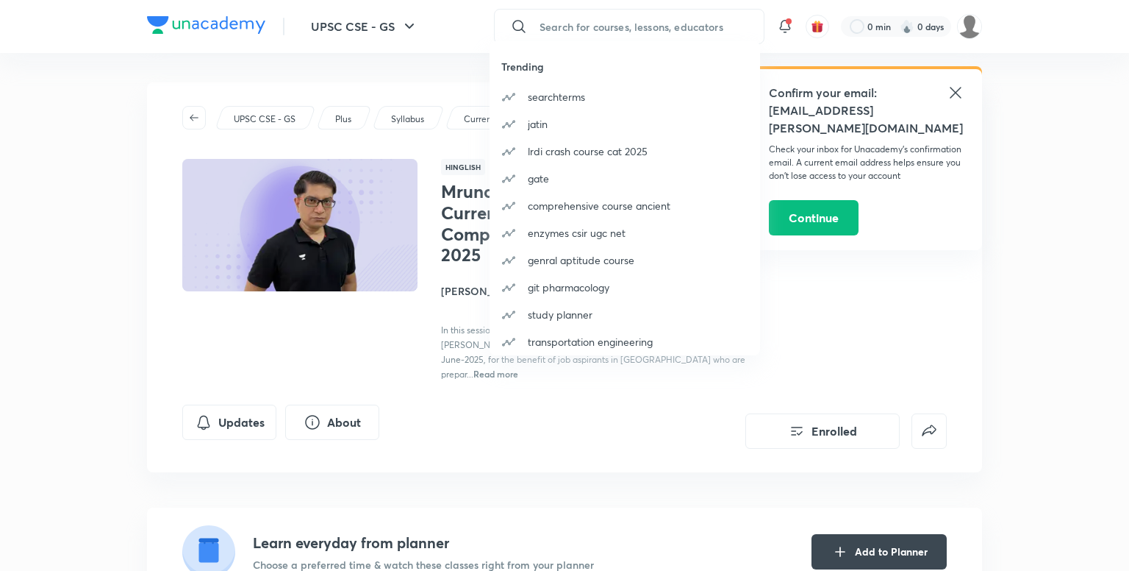
click at [957, 94] on div "Trending searchterms [PERSON_NAME] lrdi crash course cat 2025 gate comprehensiv…" at bounding box center [564, 285] width 1129 height 571
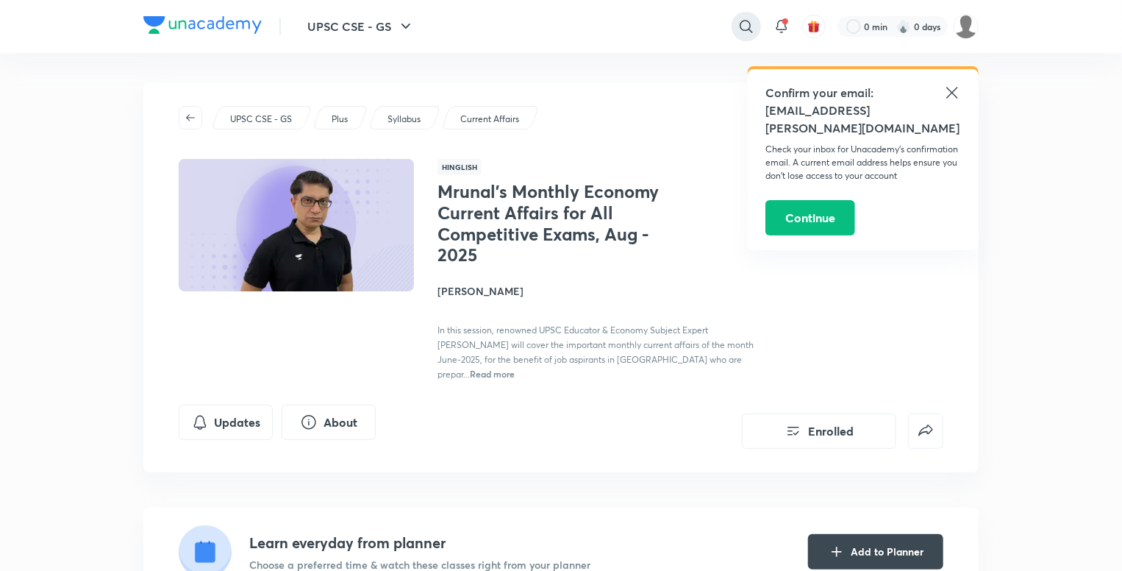
click at [740, 27] on icon at bounding box center [746, 26] width 13 height 13
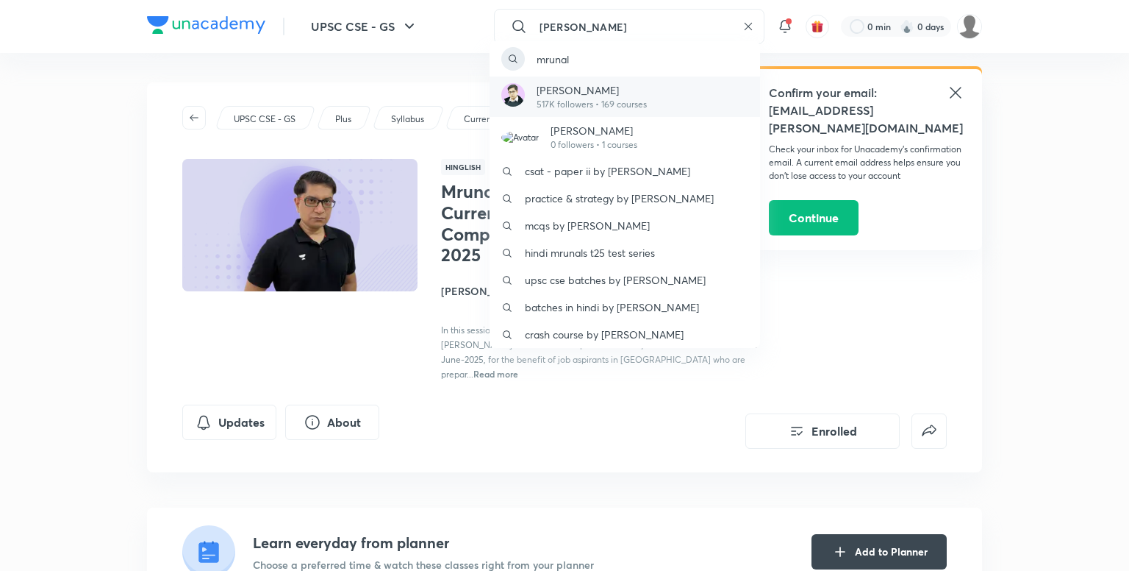
type input "[PERSON_NAME]"
click at [590, 101] on p "517K followers • 169 courses" at bounding box center [592, 104] width 110 height 13
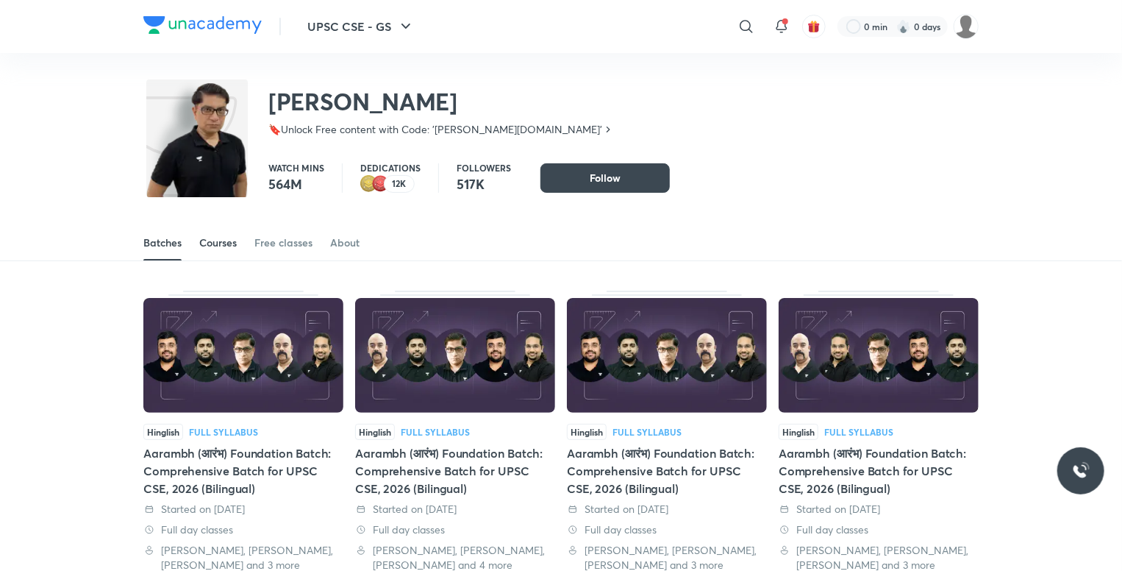
click at [227, 242] on div "Courses" at bounding box center [218, 242] width 38 height 15
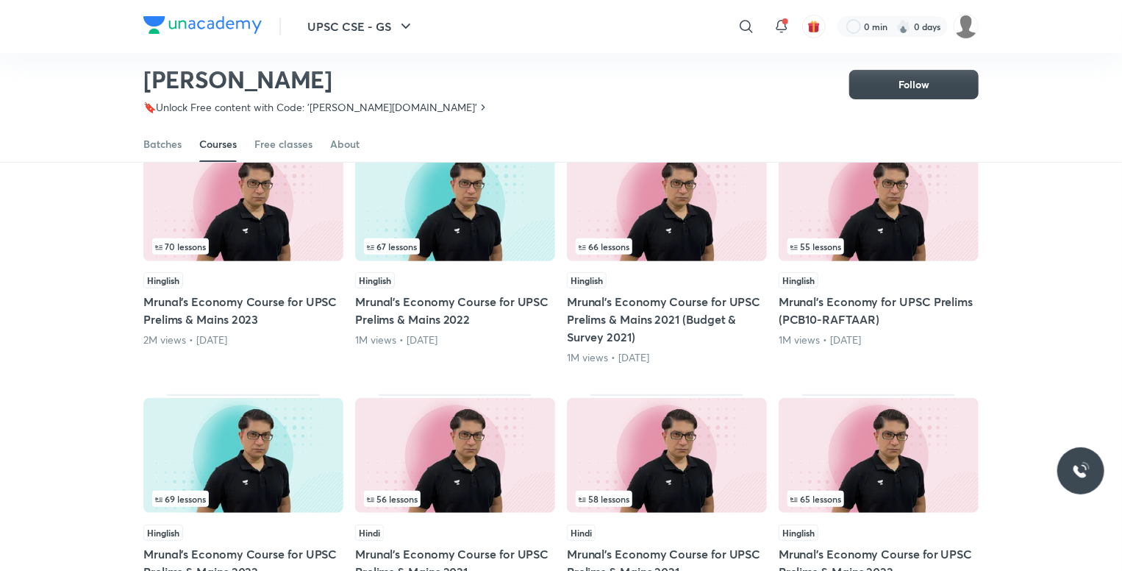
scroll to position [210, 0]
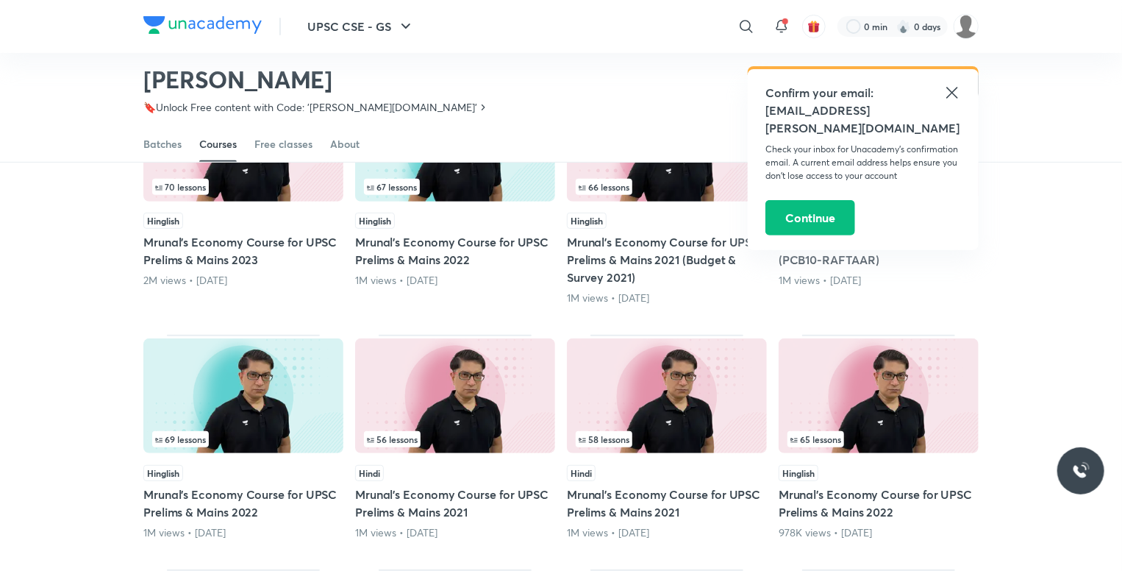
click at [953, 89] on icon at bounding box center [952, 93] width 18 height 18
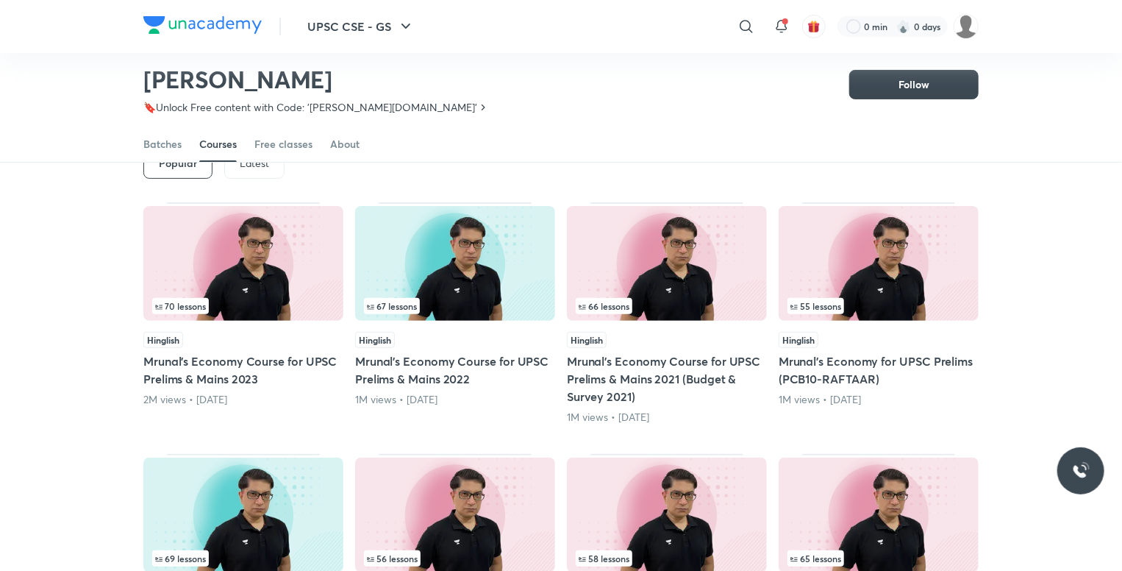
scroll to position [0, 0]
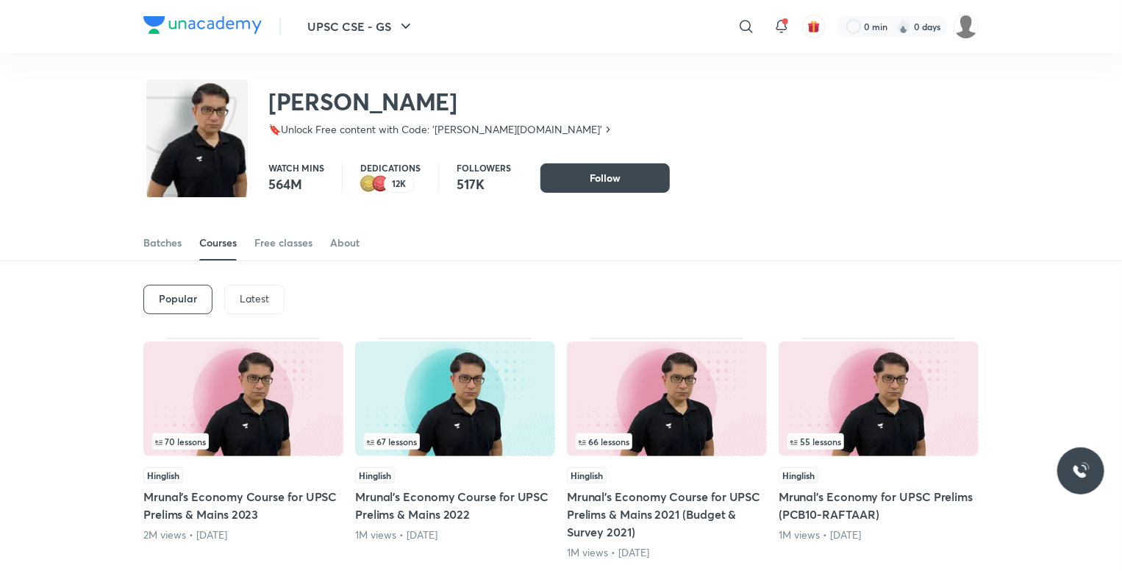
click at [251, 301] on p "Latest" at bounding box center [254, 299] width 29 height 12
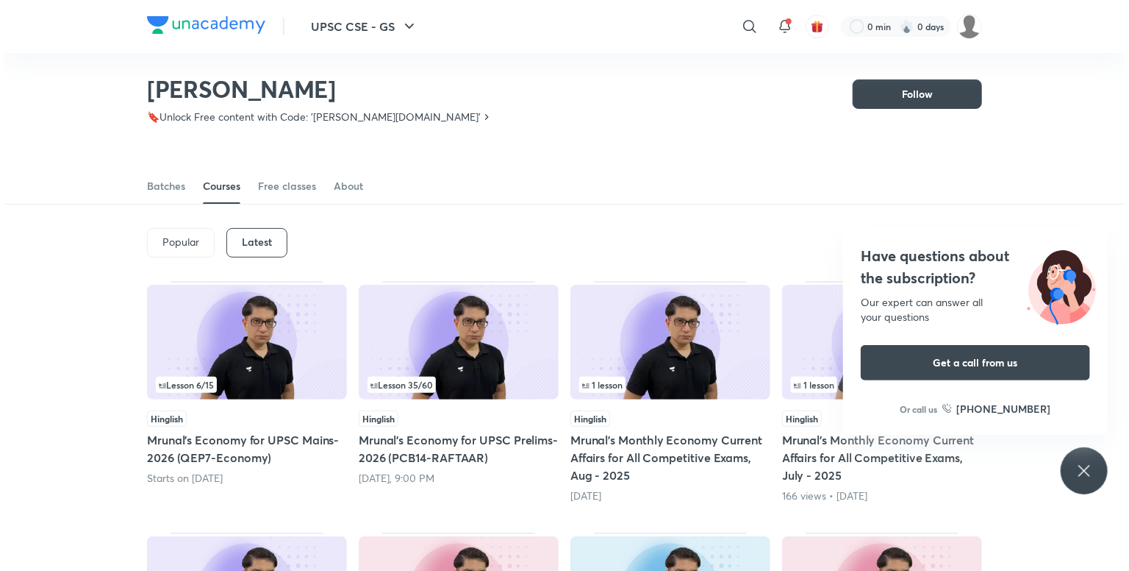
scroll to position [44, 0]
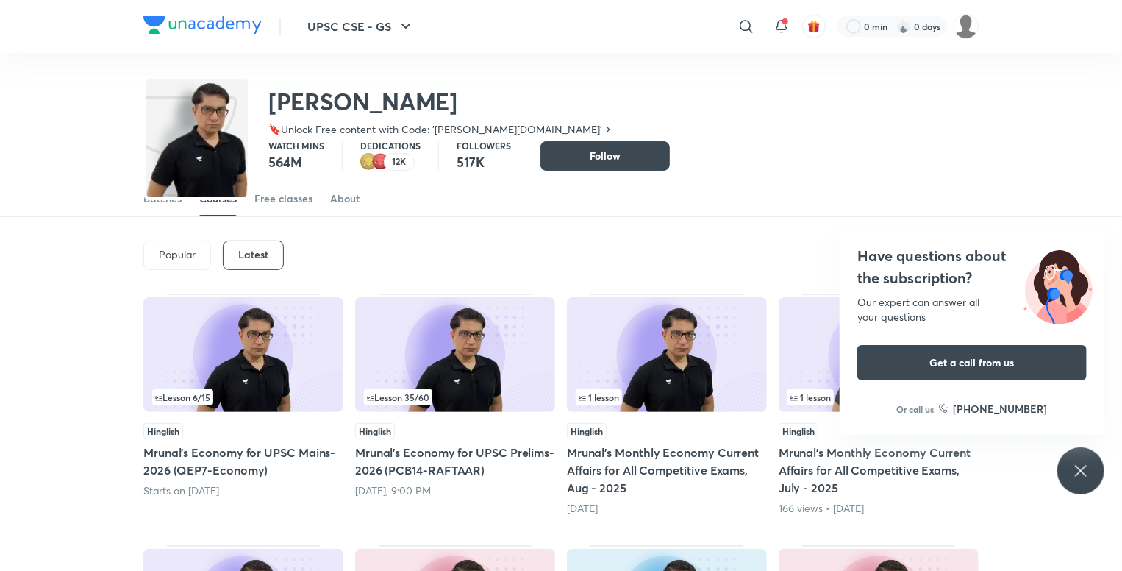
click at [754, 28] on icon at bounding box center [747, 27] width 18 height 18
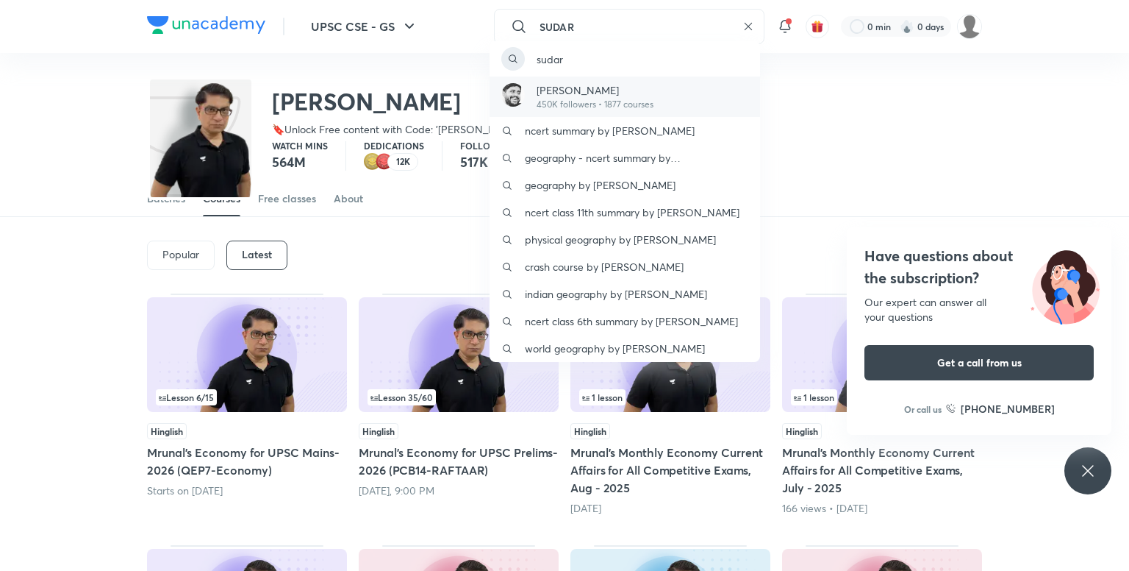
type input "SUDAR"
click at [574, 92] on p "[PERSON_NAME]" at bounding box center [595, 89] width 117 height 15
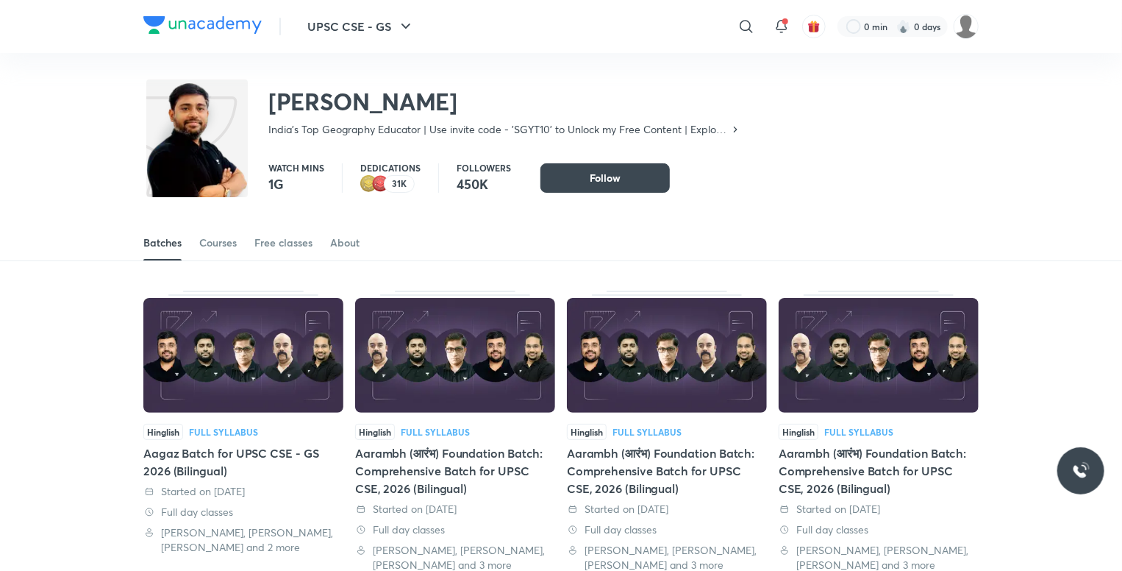
click at [241, 234] on div "Batches Courses Free classes About" at bounding box center [560, 242] width 835 height 35
click at [236, 239] on div "Courses" at bounding box center [218, 242] width 38 height 15
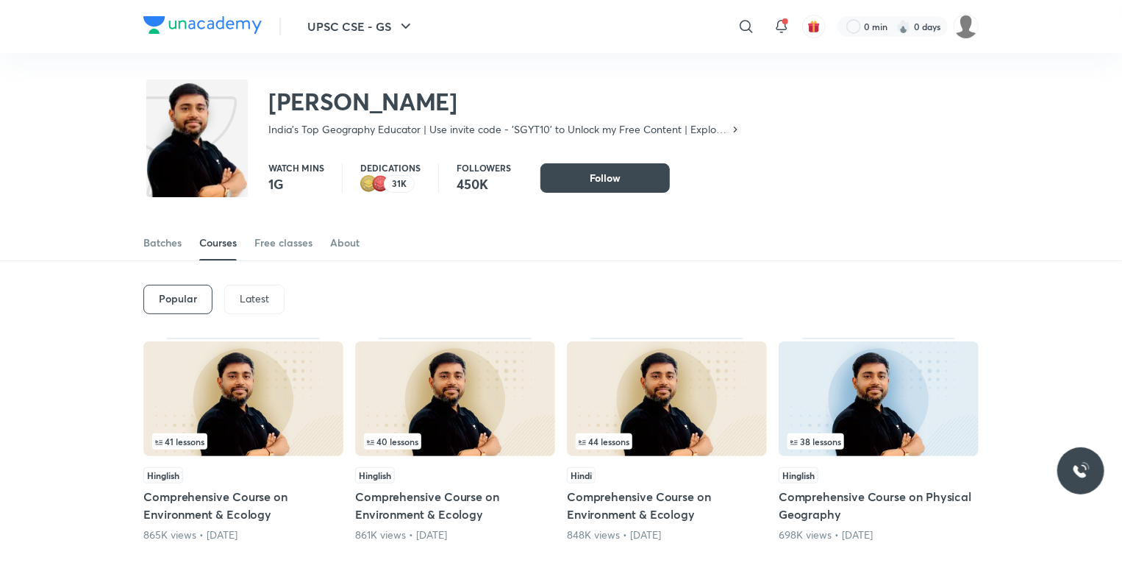
click at [248, 307] on div "Latest" at bounding box center [254, 299] width 60 height 29
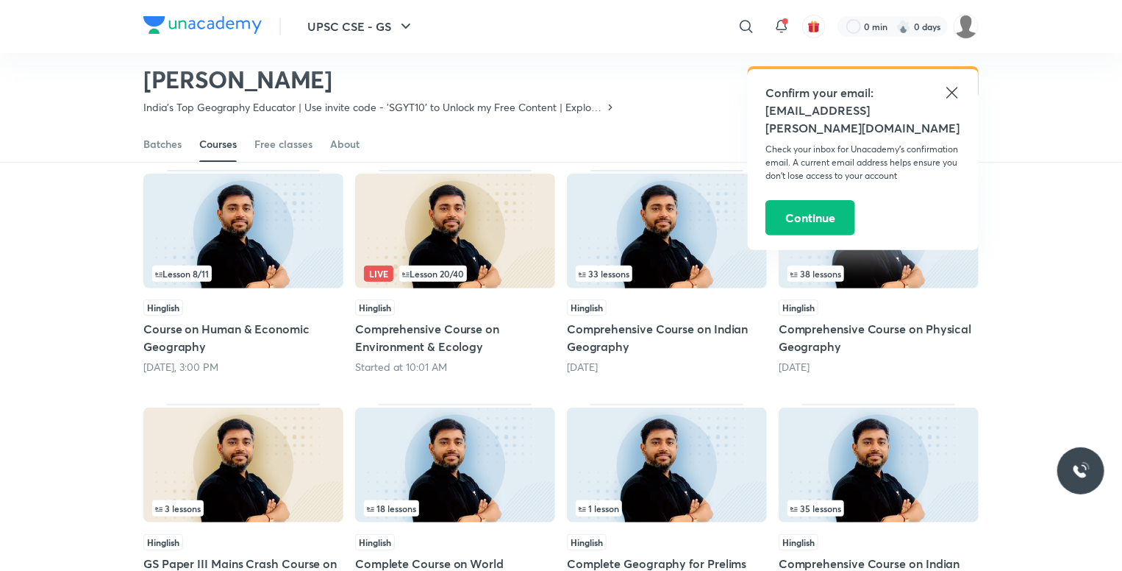
scroll to position [63, 0]
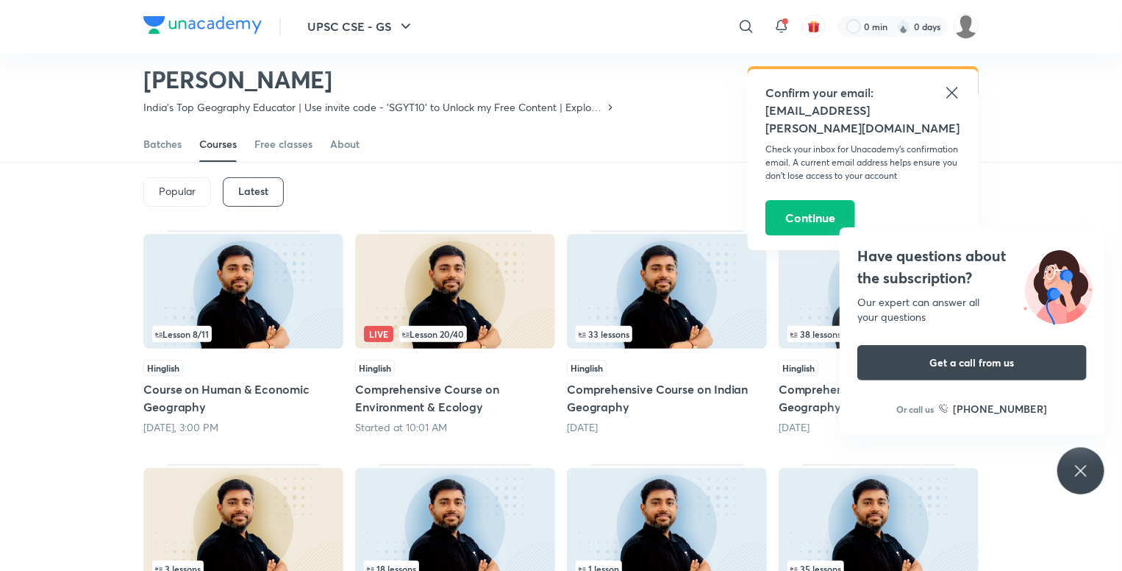
click at [596, 389] on h5 "Comprehensive Course on Indian Geography" at bounding box center [667, 397] width 200 height 35
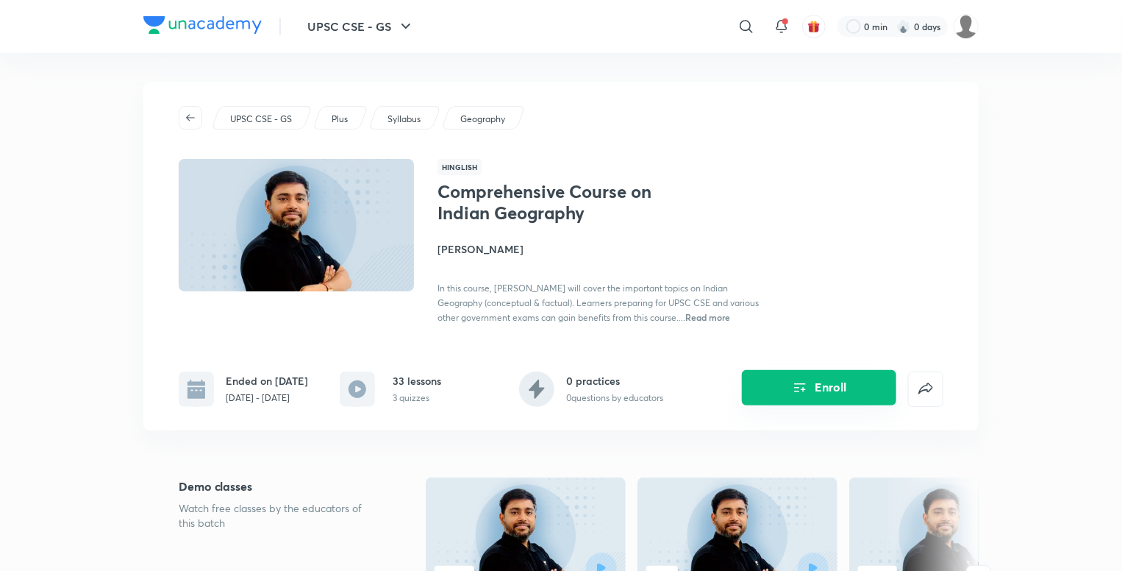
click at [786, 374] on button "Enroll" at bounding box center [819, 387] width 154 height 35
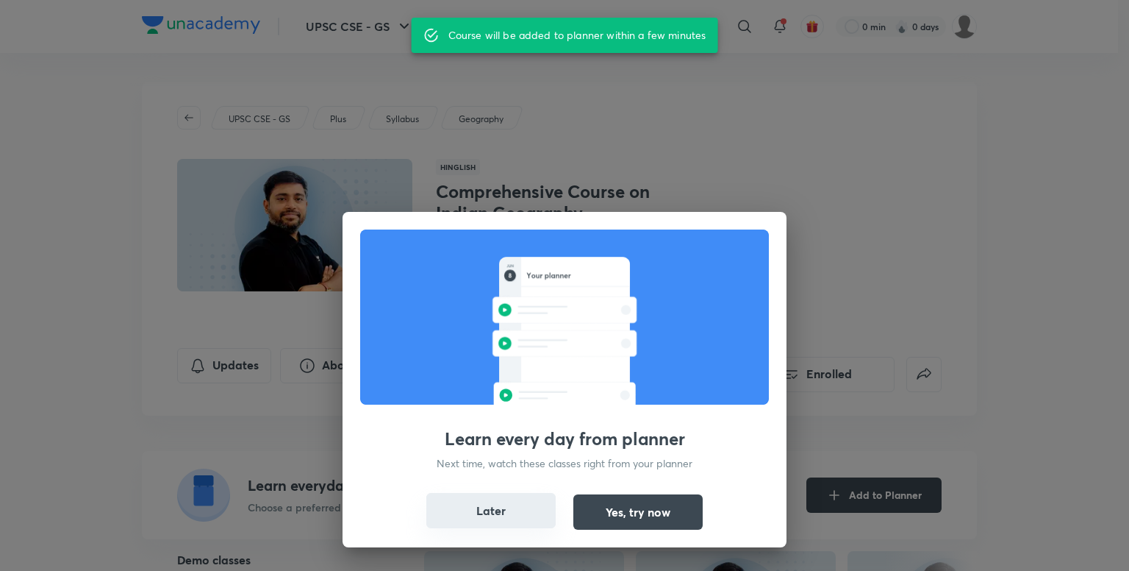
click at [520, 510] on button "Later" at bounding box center [490, 510] width 129 height 35
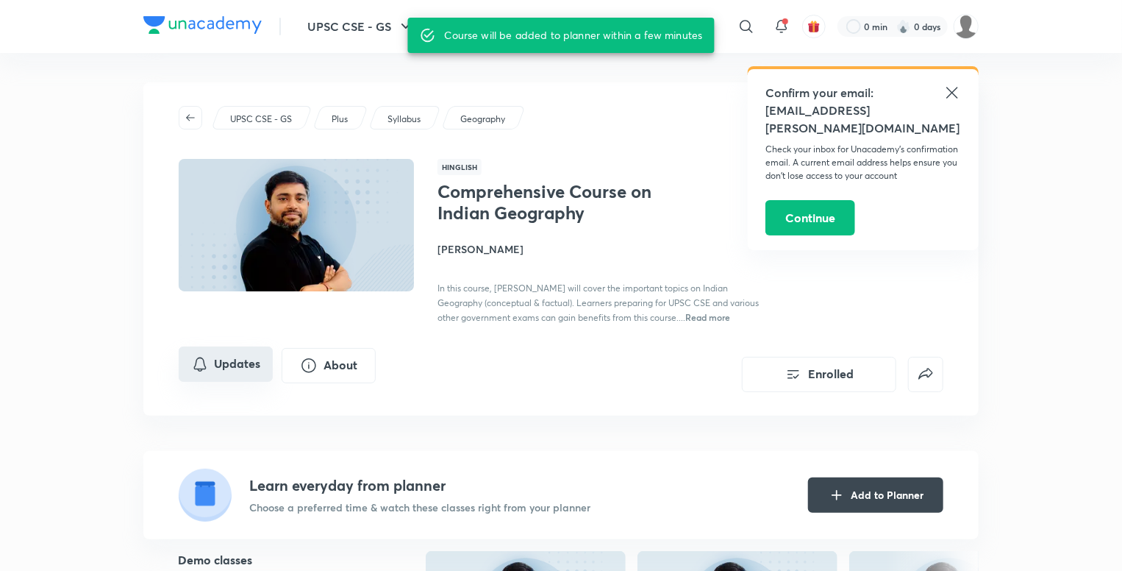
click at [222, 363] on button "Updates" at bounding box center [226, 363] width 94 height 35
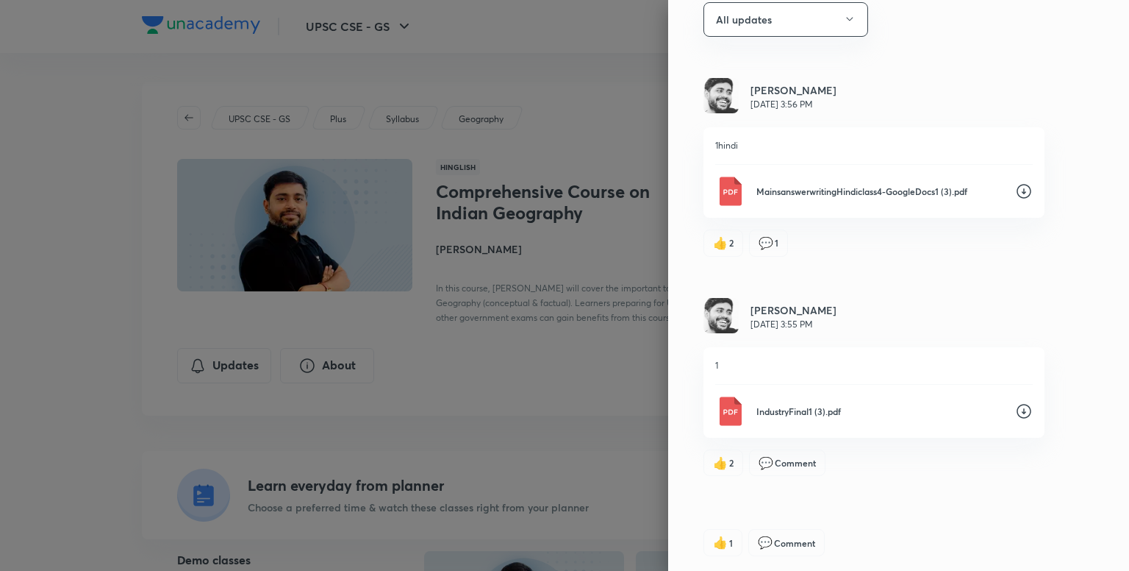
scroll to position [74, 0]
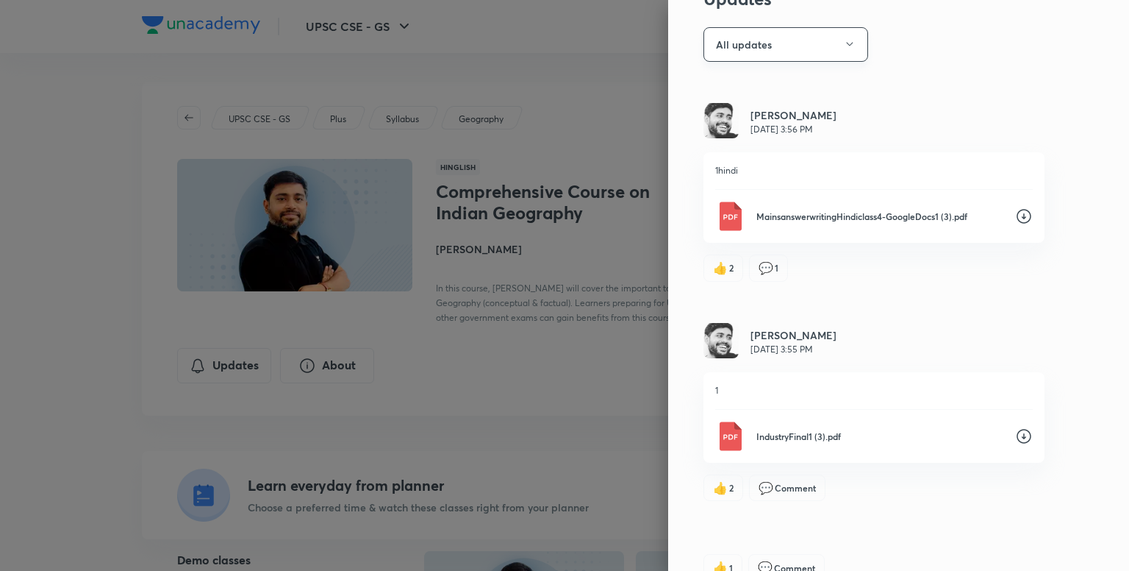
click at [801, 45] on button "All updates" at bounding box center [786, 44] width 165 height 35
click at [746, 164] on span "Attachments" at bounding box center [778, 170] width 152 height 15
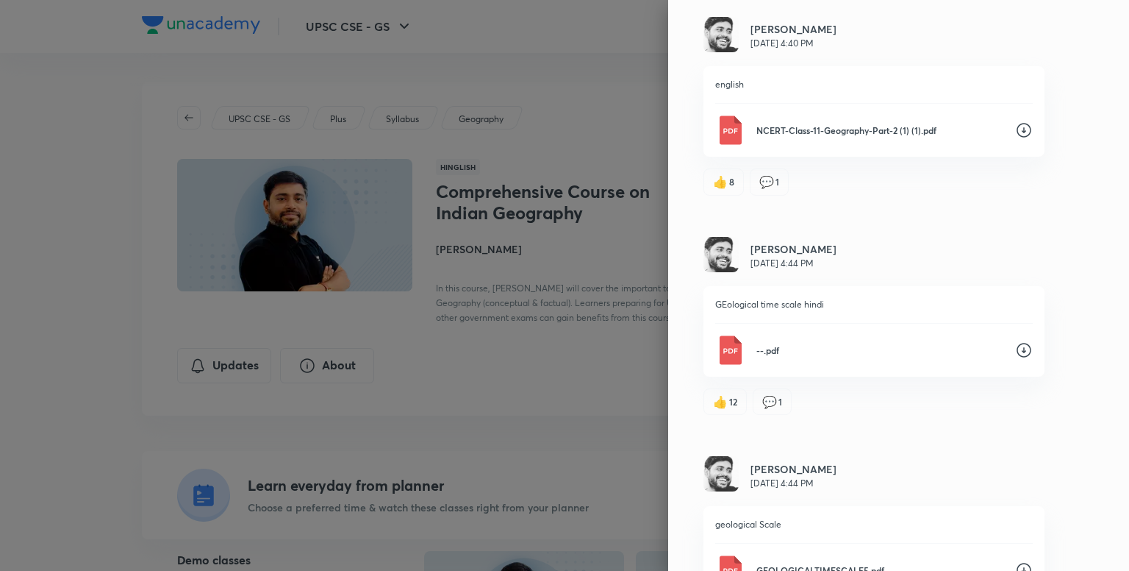
scroll to position [3608, 0]
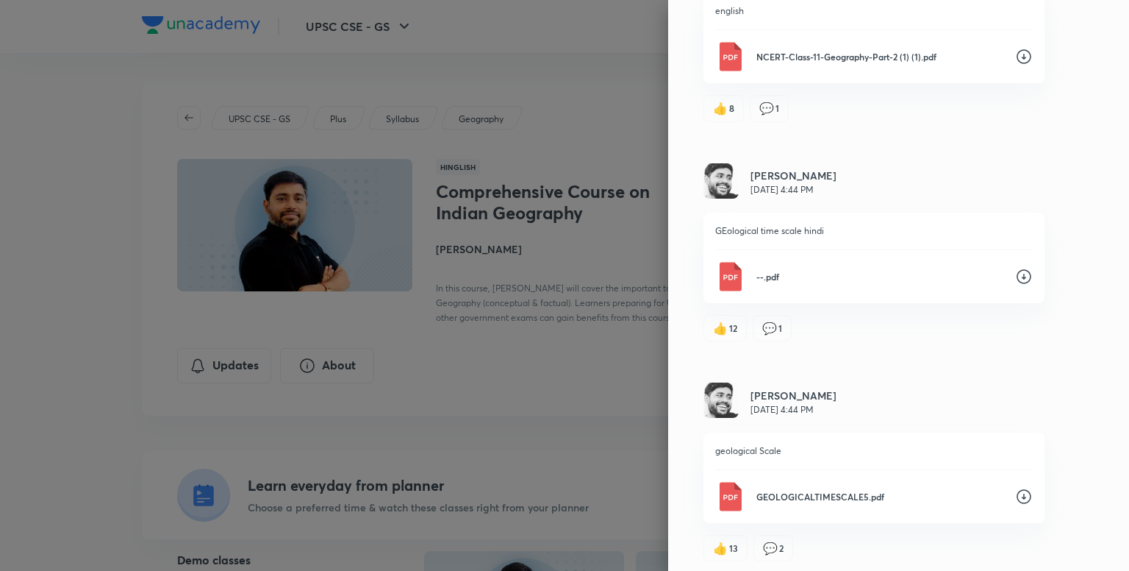
click at [1015, 492] on icon at bounding box center [1024, 497] width 18 height 18
click at [1015, 268] on icon at bounding box center [1024, 277] width 18 height 18
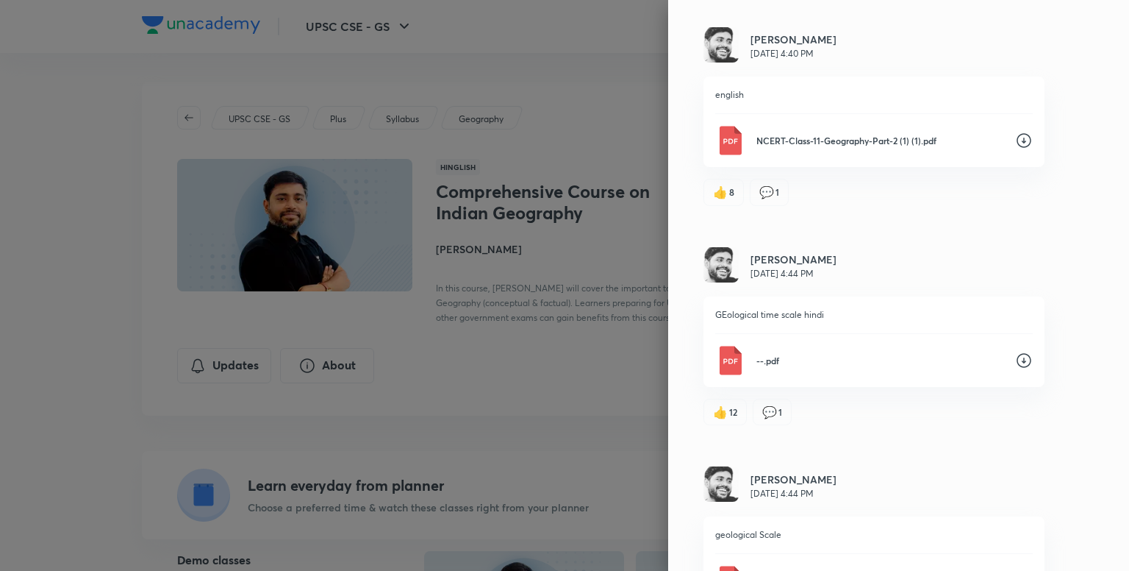
scroll to position [3461, 0]
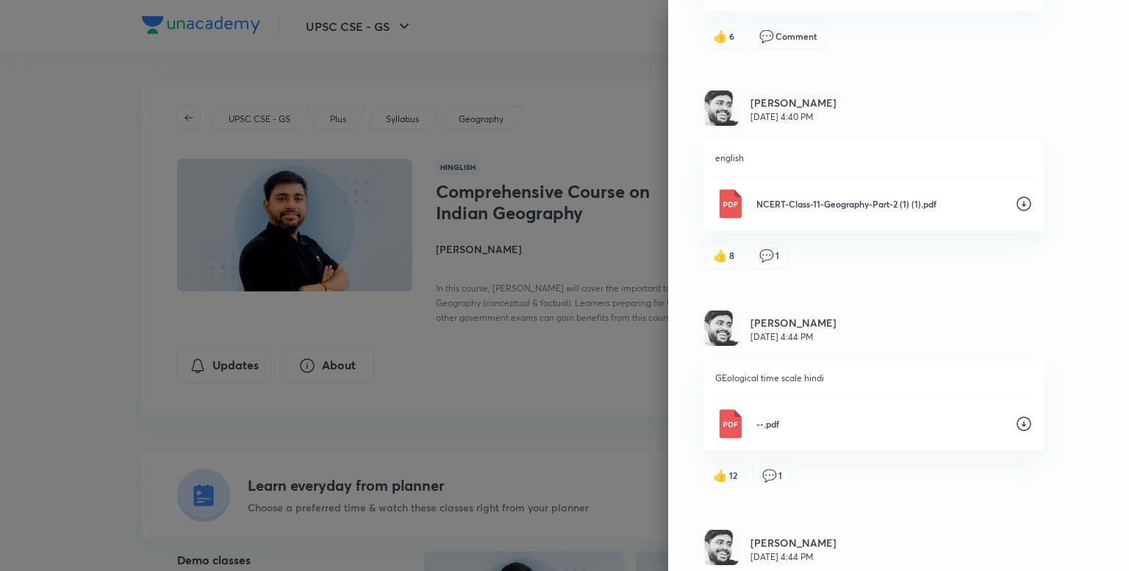
click at [1015, 195] on icon at bounding box center [1024, 204] width 18 height 18
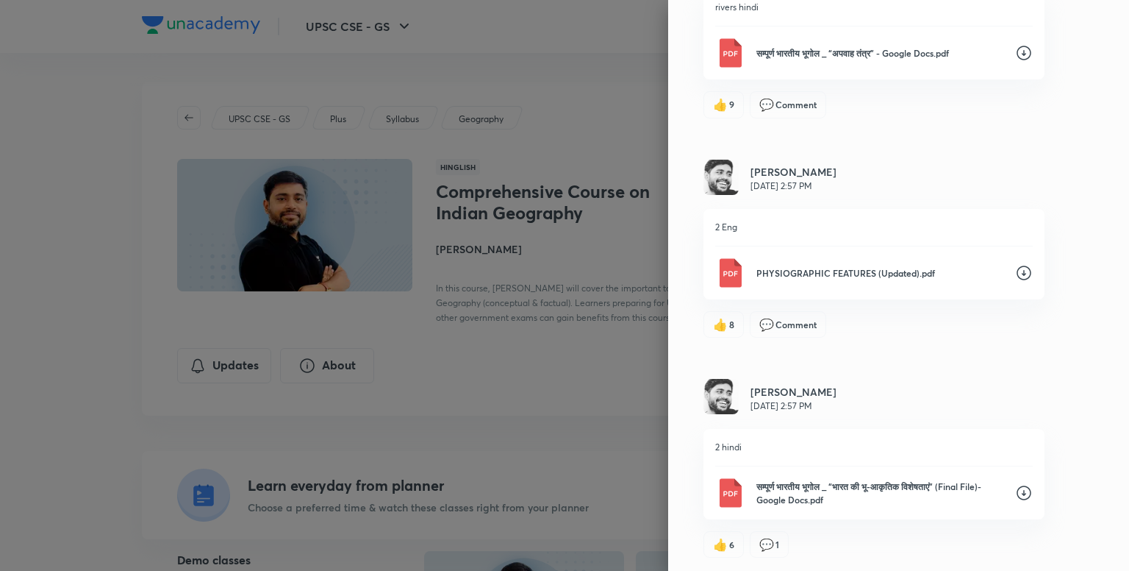
scroll to position [2726, 0]
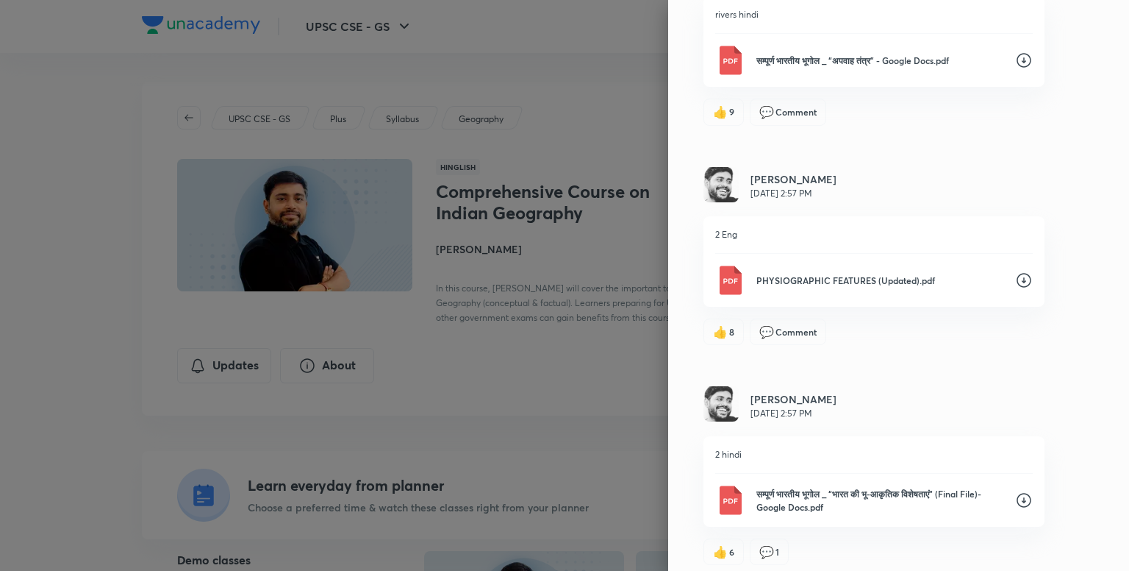
click at [1015, 272] on icon at bounding box center [1024, 280] width 18 height 18
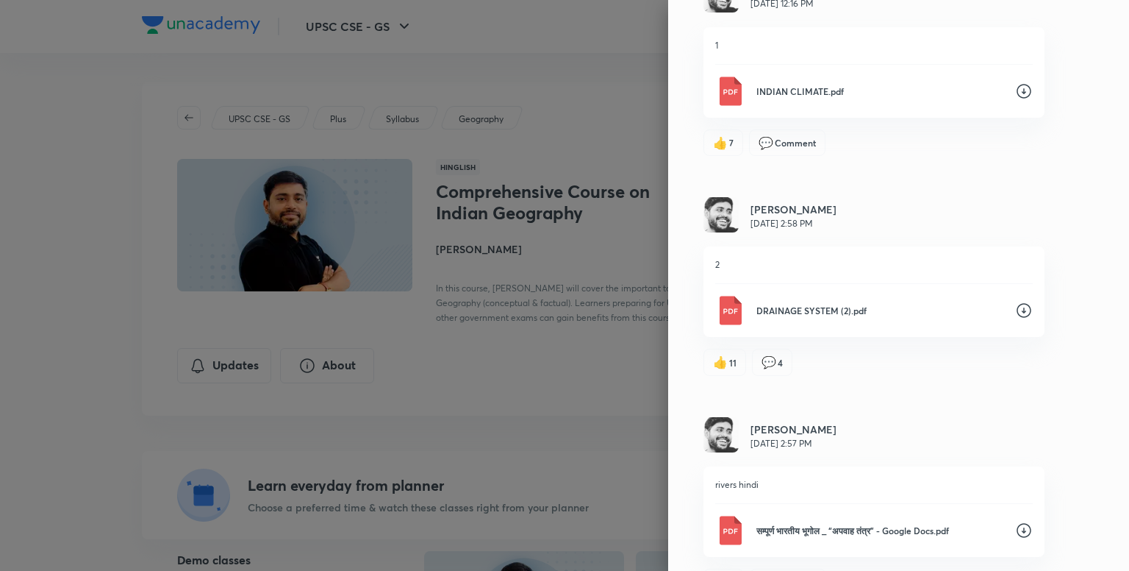
scroll to position [2211, 0]
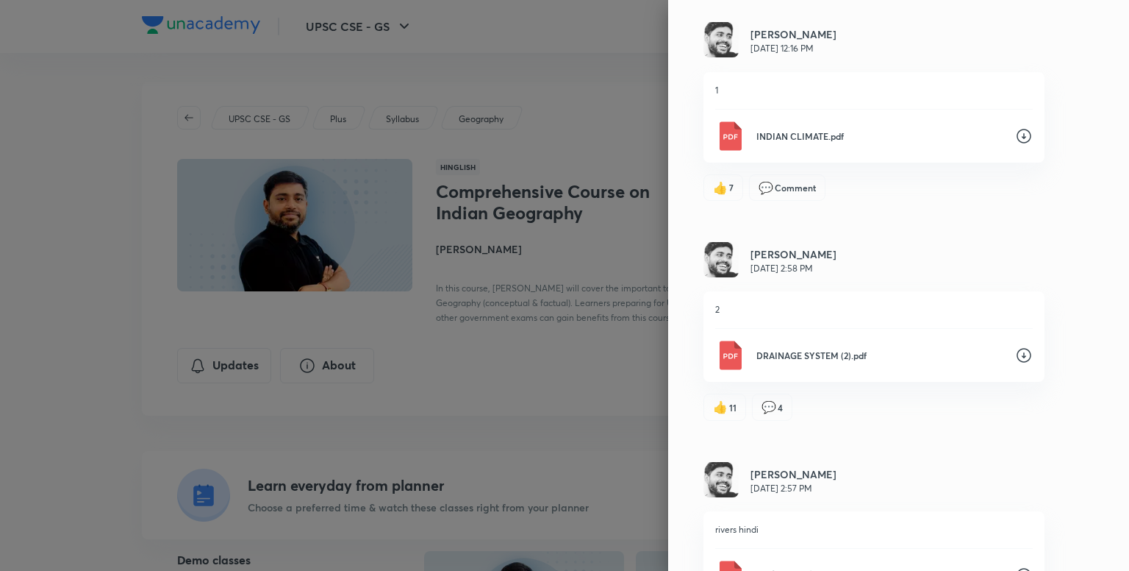
click at [1015, 352] on icon at bounding box center [1024, 355] width 18 height 18
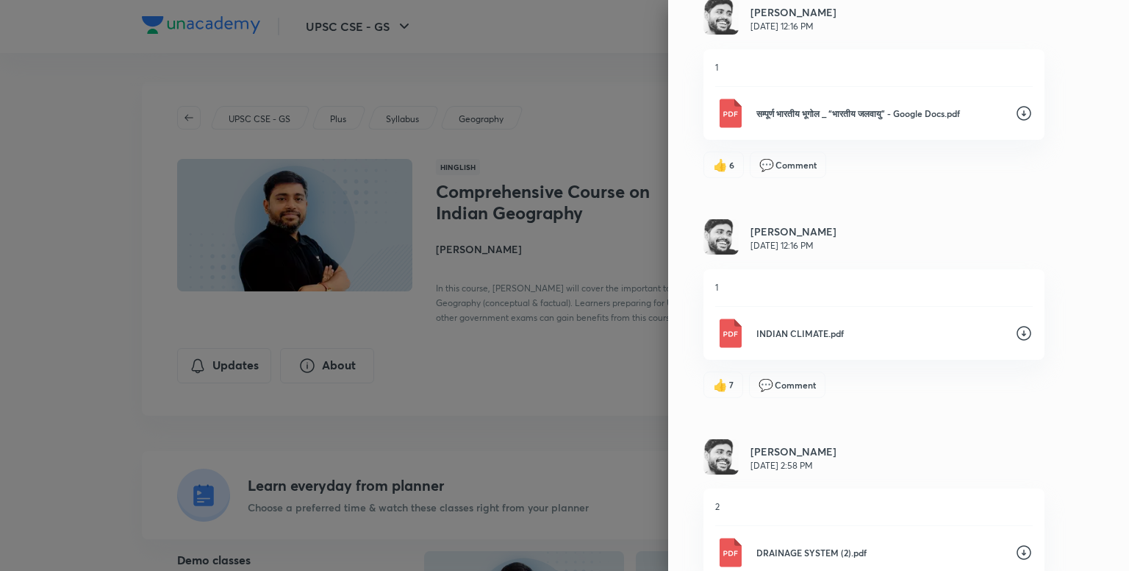
scroll to position [1991, 0]
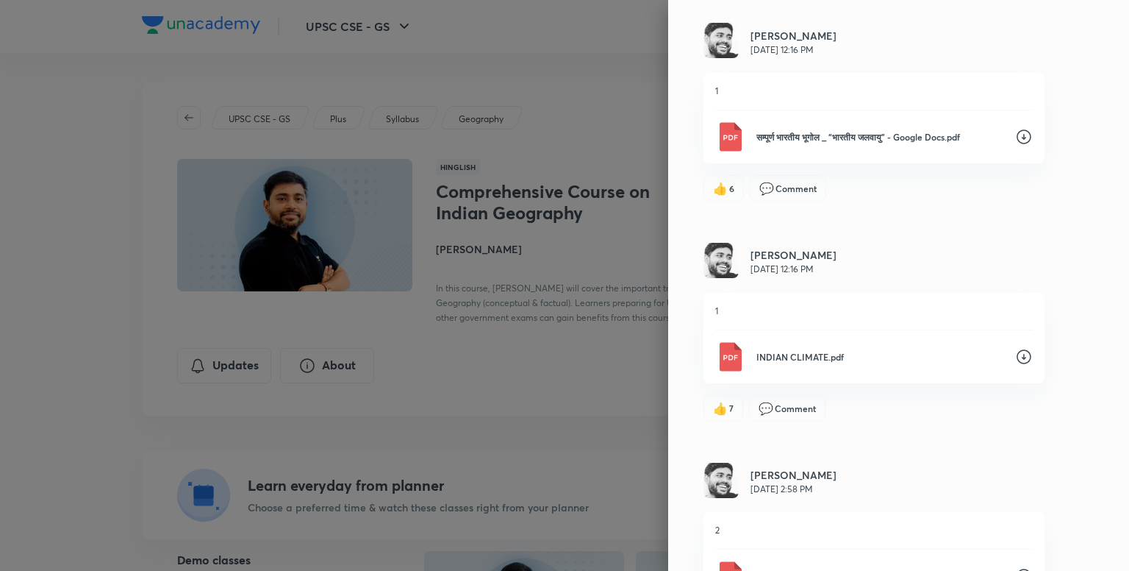
click at [1015, 349] on icon at bounding box center [1024, 357] width 18 height 18
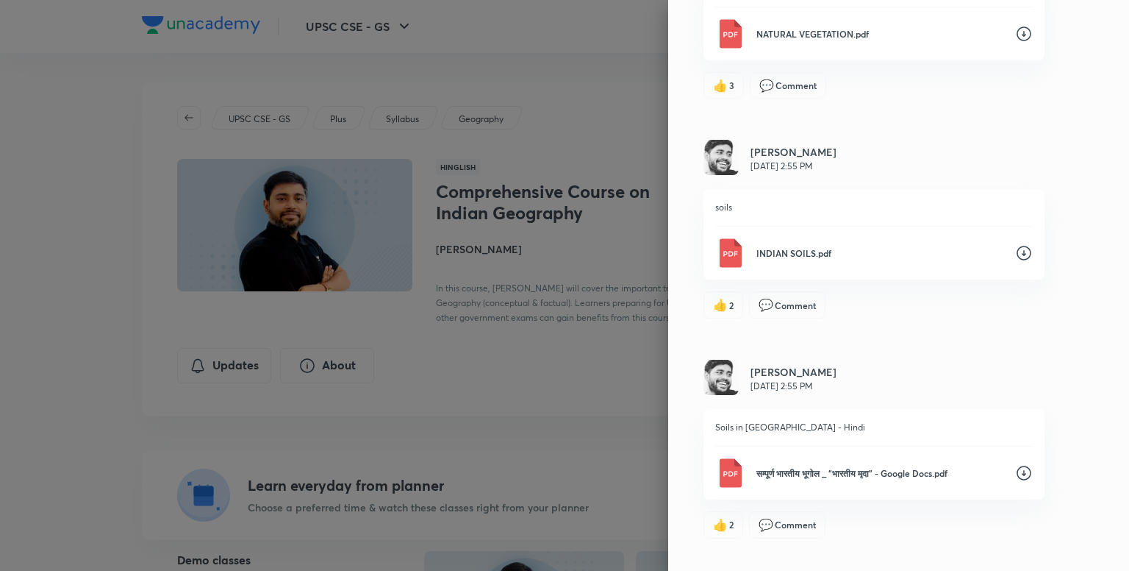
scroll to position [1182, 0]
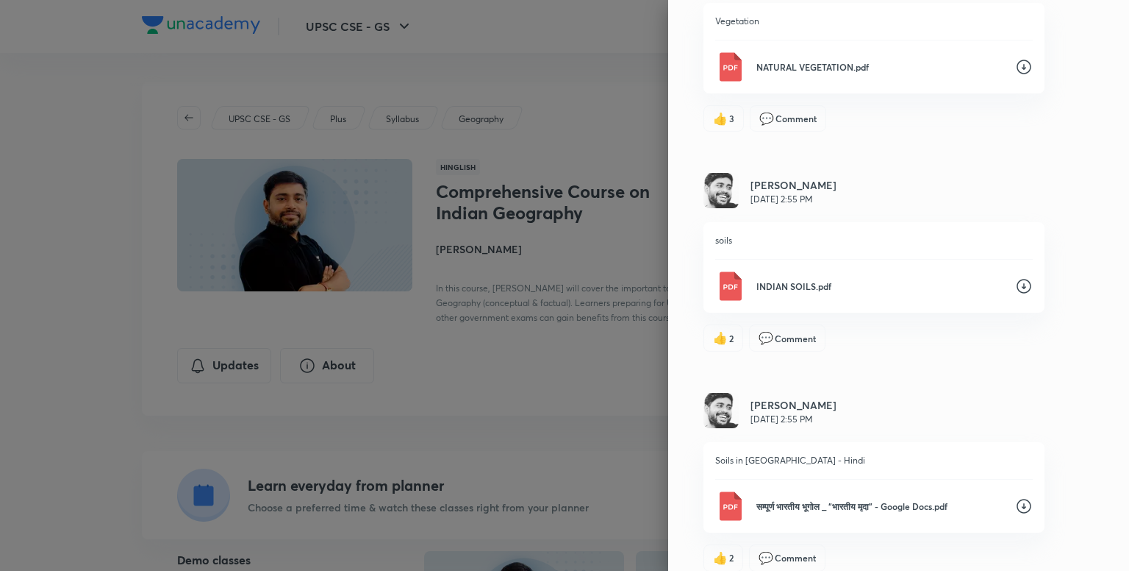
click at [1017, 279] on icon at bounding box center [1024, 286] width 15 height 15
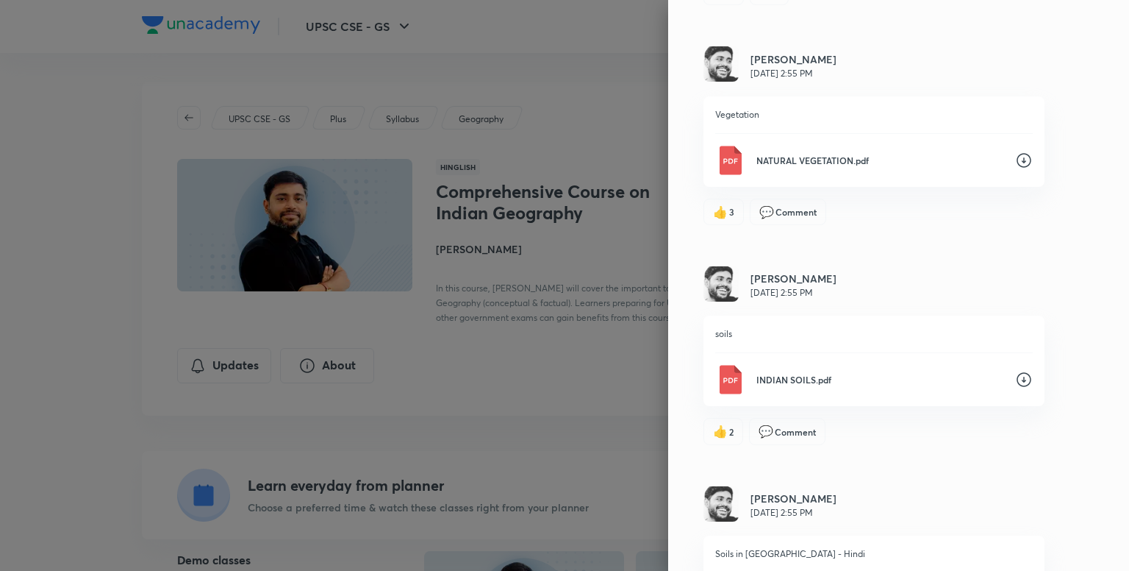
scroll to position [961, 0]
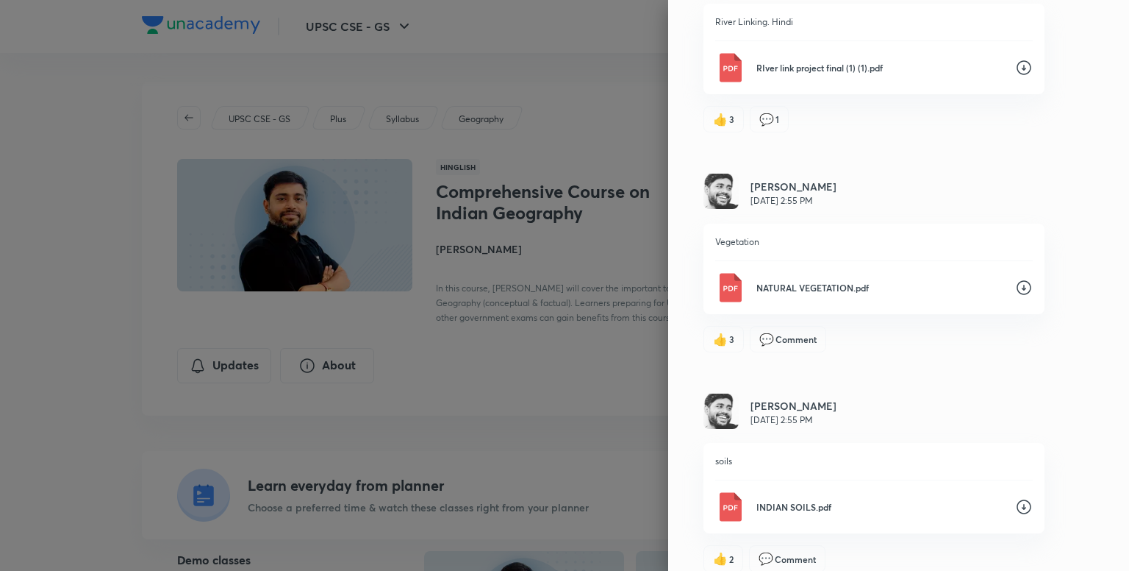
click at [1015, 284] on icon at bounding box center [1024, 288] width 18 height 18
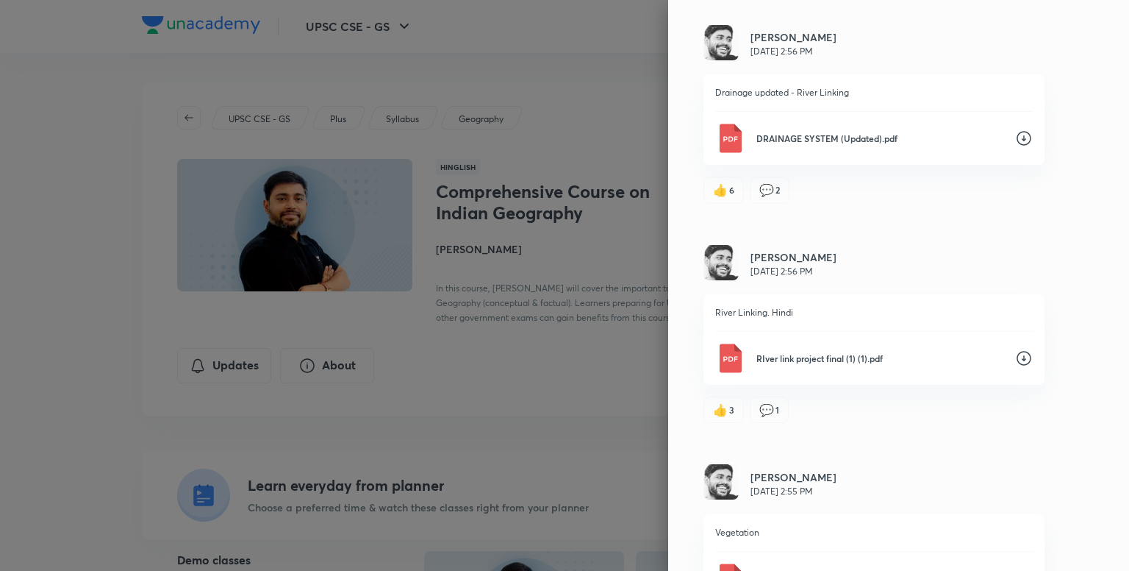
scroll to position [667, 0]
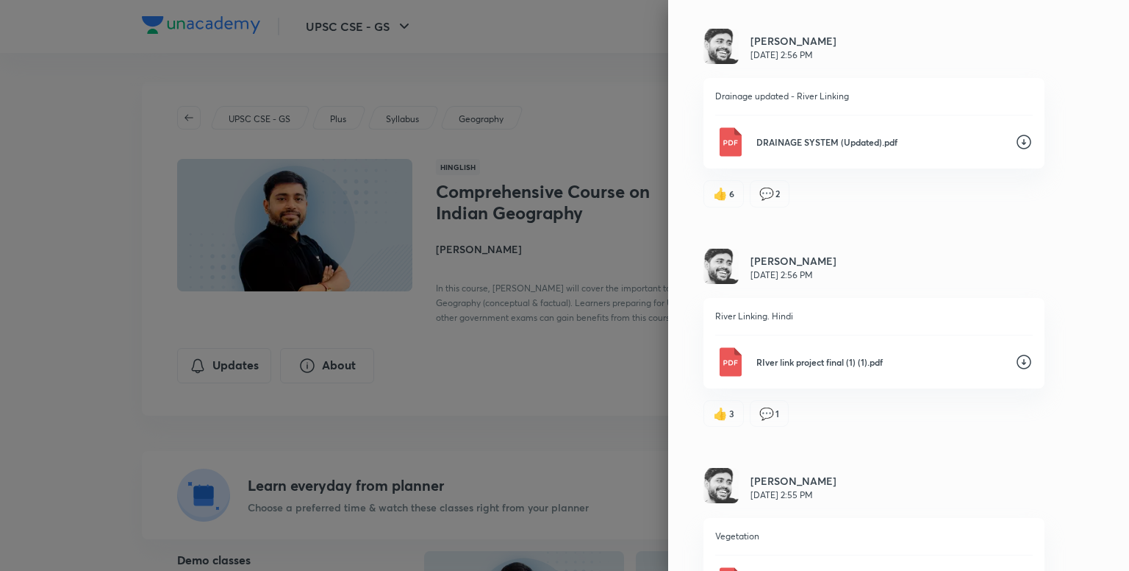
click at [1016, 360] on icon at bounding box center [1024, 362] width 18 height 18
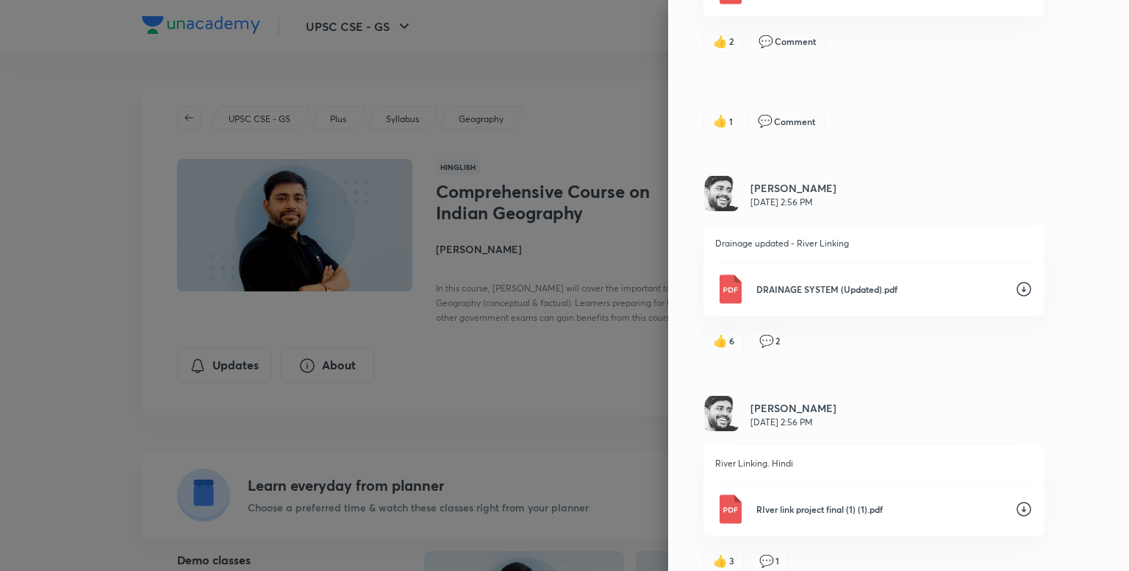
click at [1016, 289] on icon at bounding box center [1024, 289] width 18 height 18
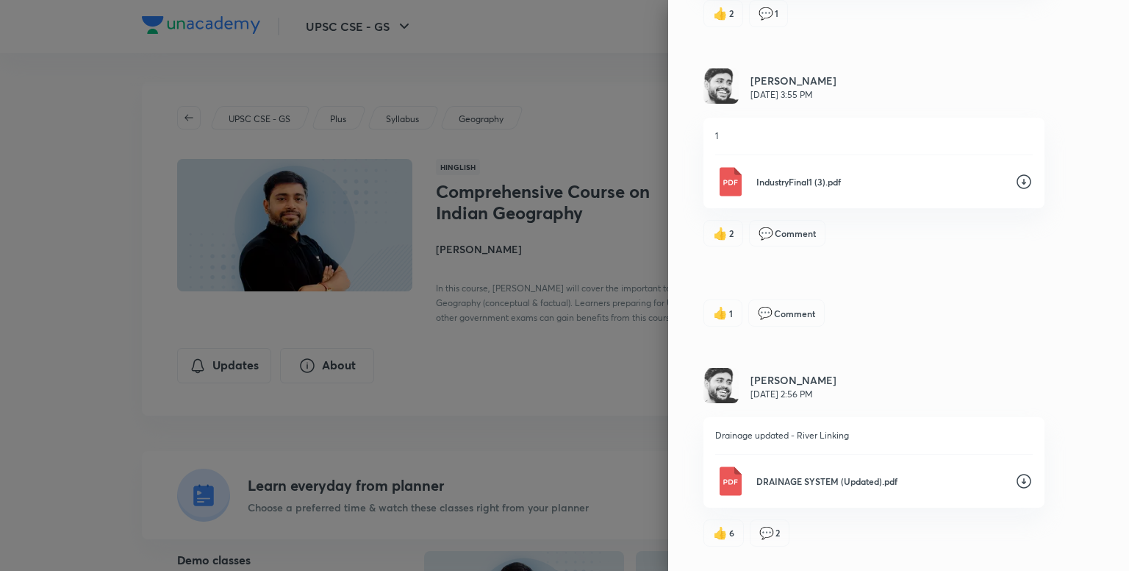
scroll to position [226, 0]
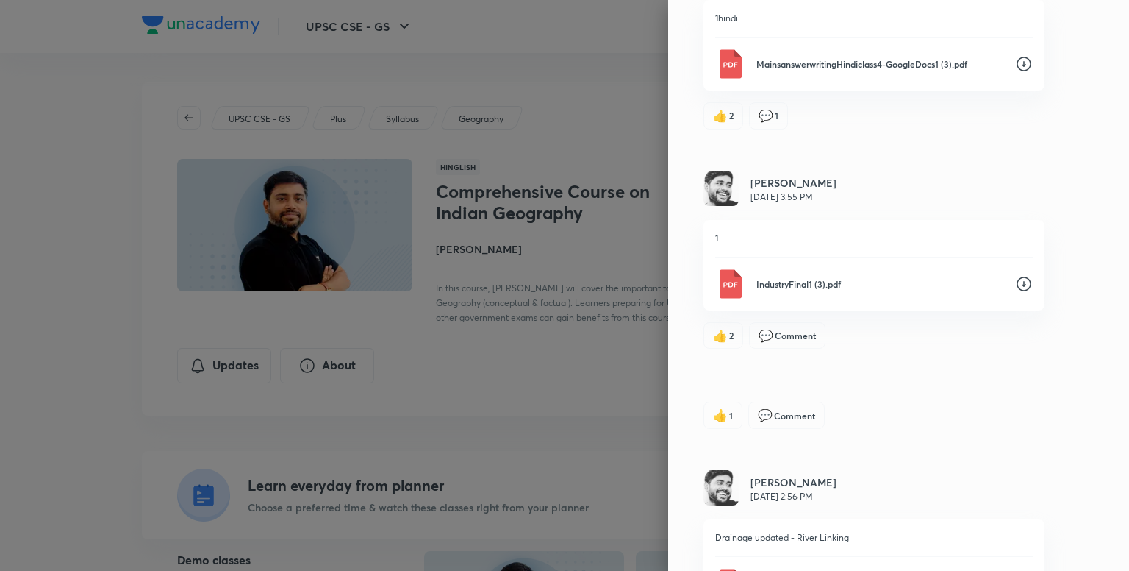
click at [1015, 285] on icon at bounding box center [1024, 284] width 18 height 18
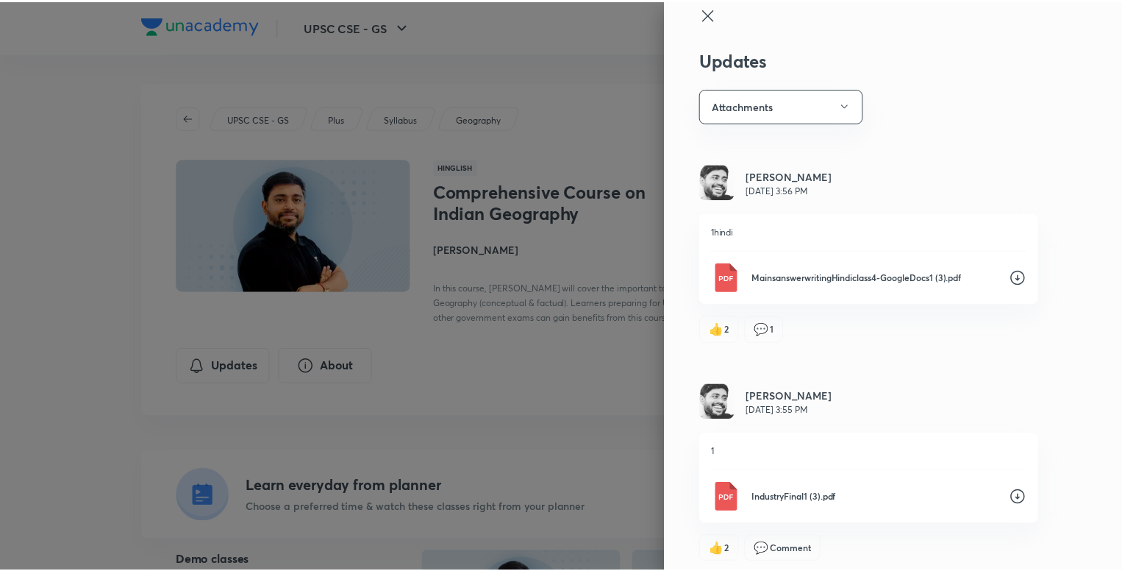
scroll to position [5, 0]
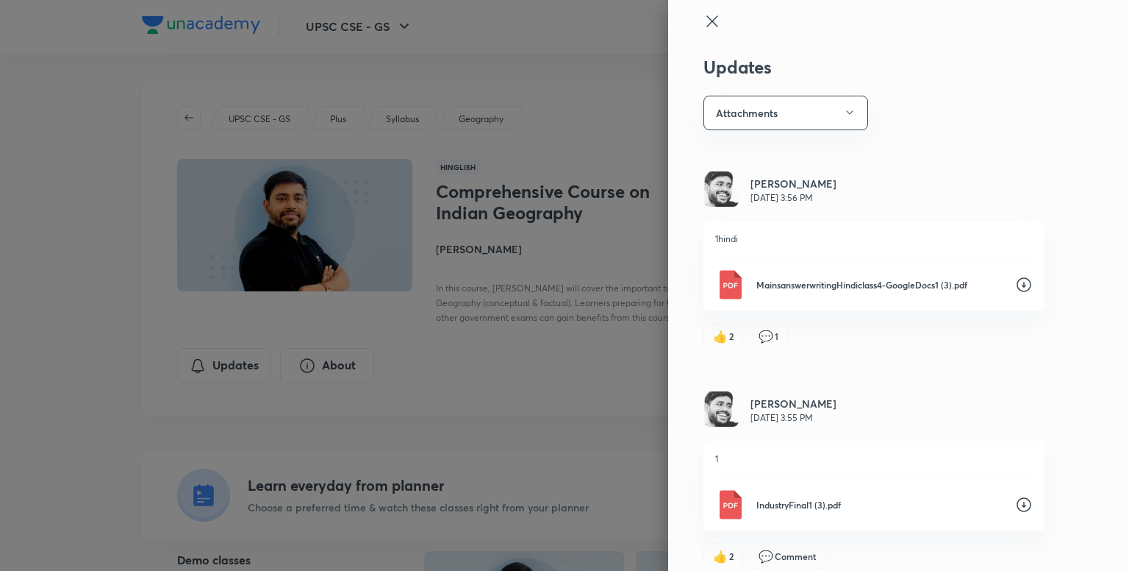
click at [706, 22] on icon at bounding box center [713, 22] width 18 height 18
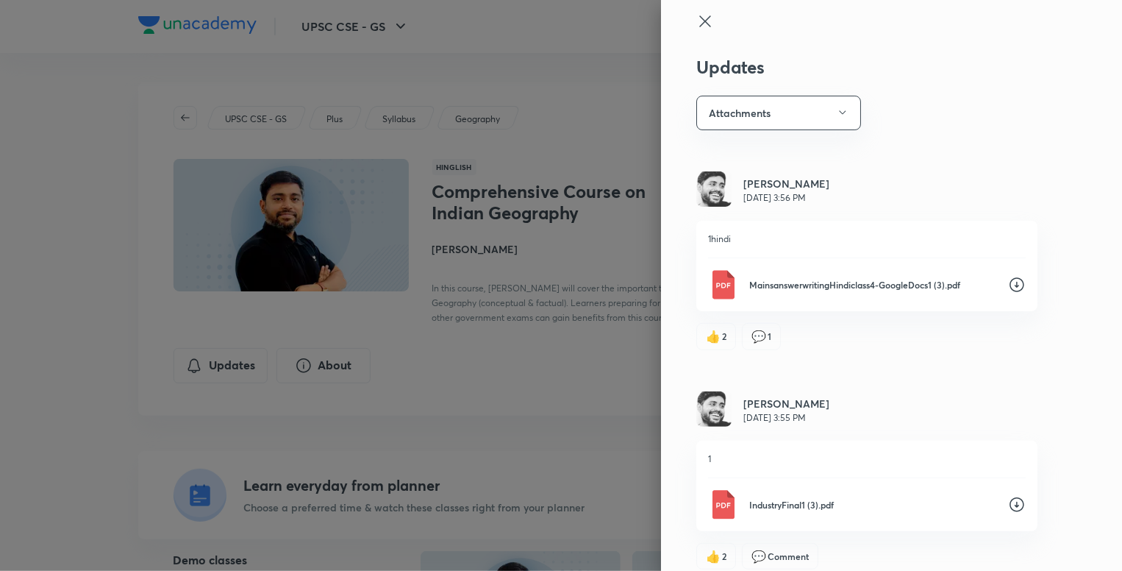
scroll to position [0, 0]
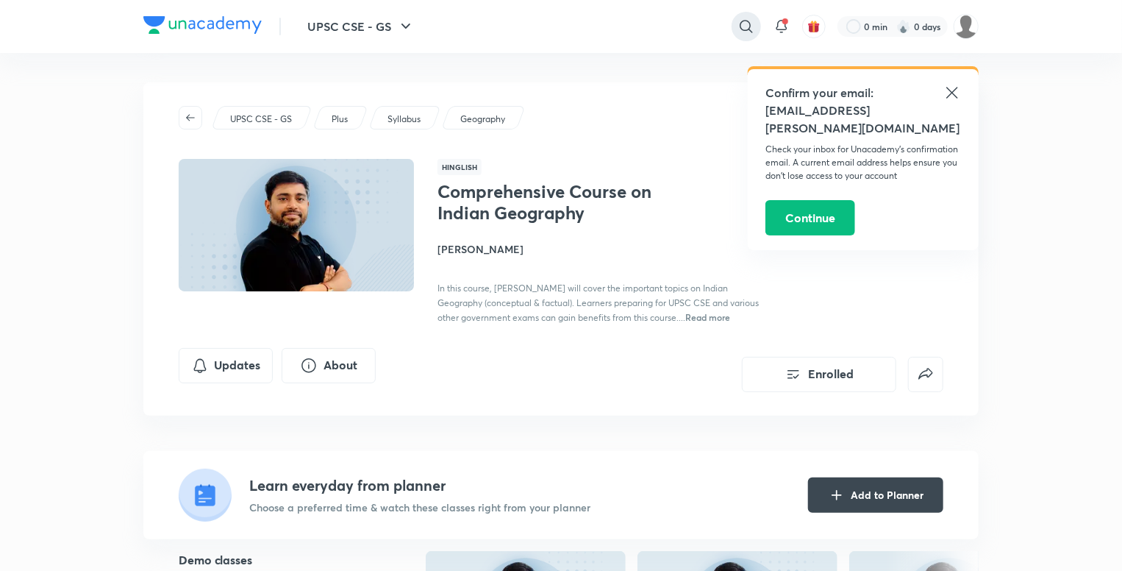
click at [752, 26] on icon at bounding box center [747, 27] width 18 height 18
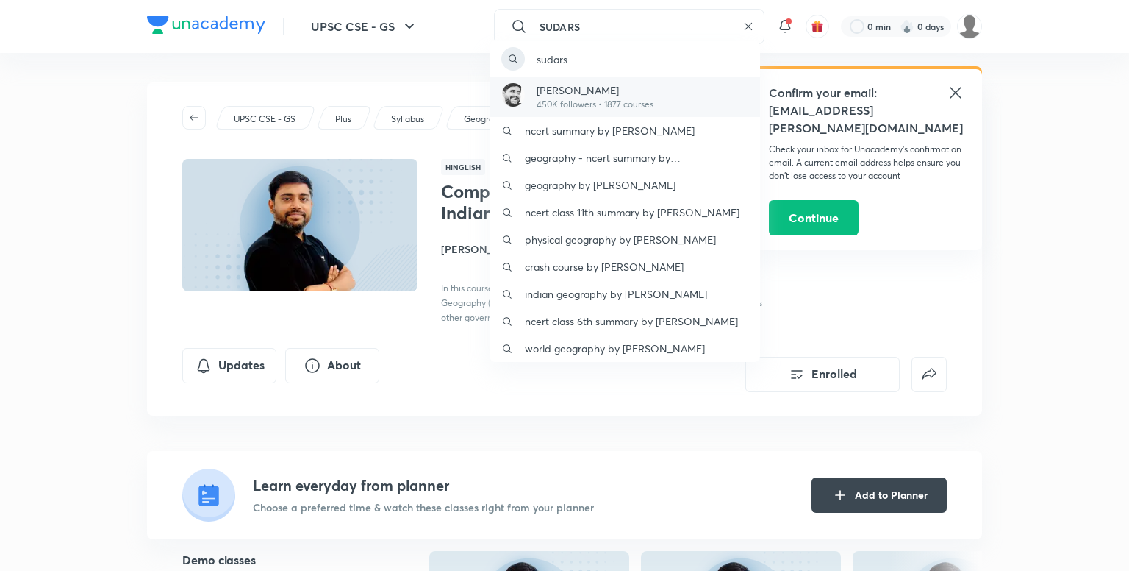
type input "SUDARS"
click at [612, 98] on p "450K followers • 1877 courses" at bounding box center [595, 104] width 117 height 13
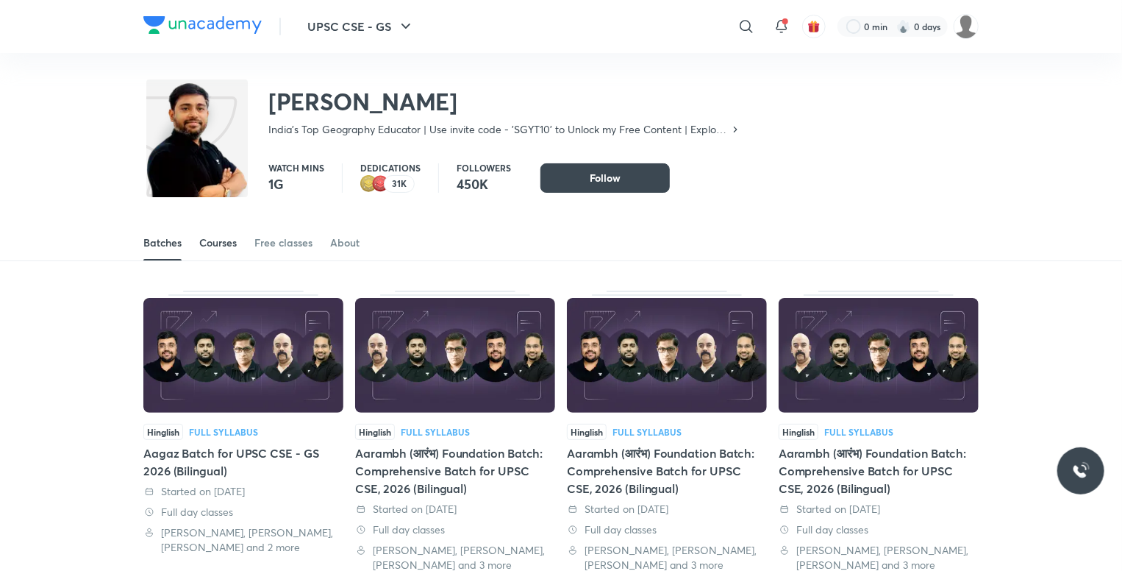
click at [232, 243] on div "Courses" at bounding box center [218, 242] width 38 height 15
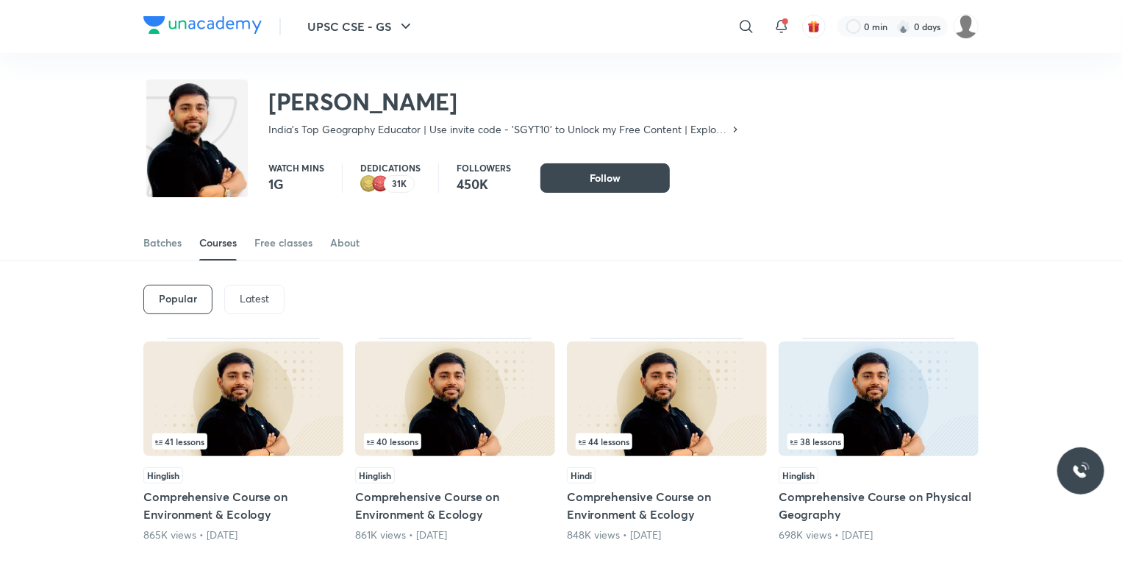
click at [271, 287] on div "Latest" at bounding box center [254, 299] width 60 height 29
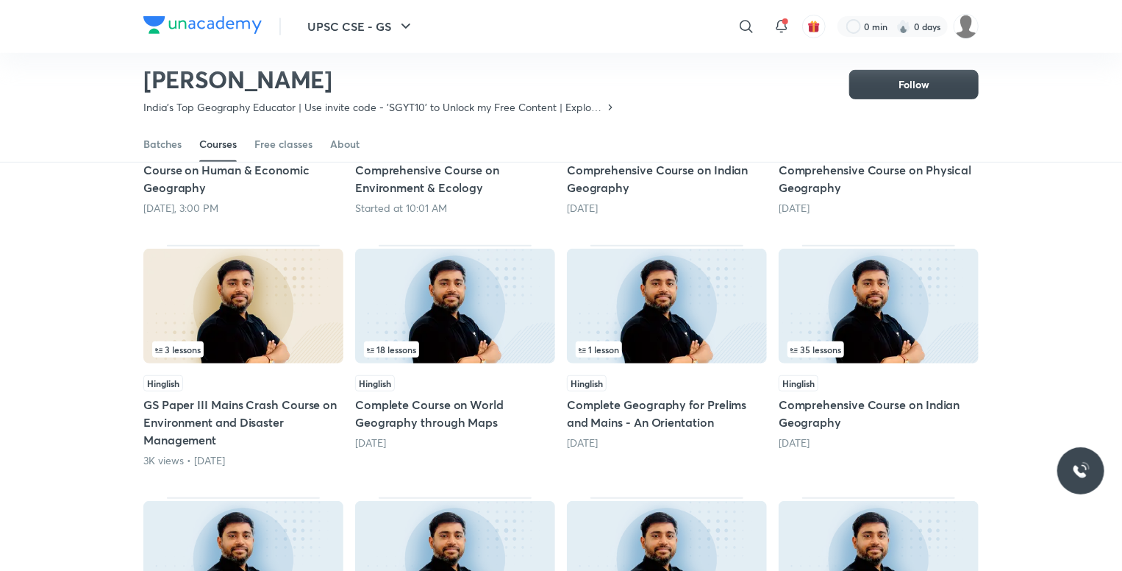
scroll to position [284, 0]
